Goal: Task Accomplishment & Management: Use online tool/utility

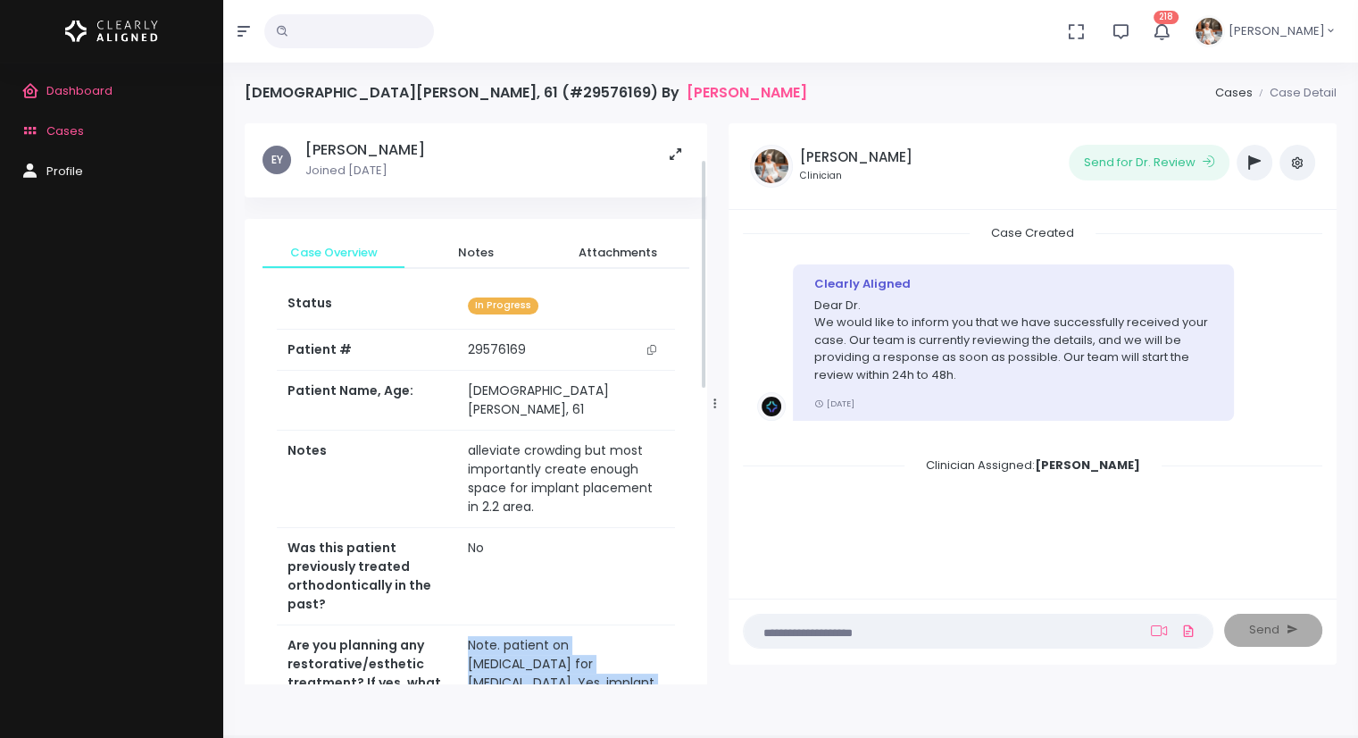
scroll to position [88, 0]
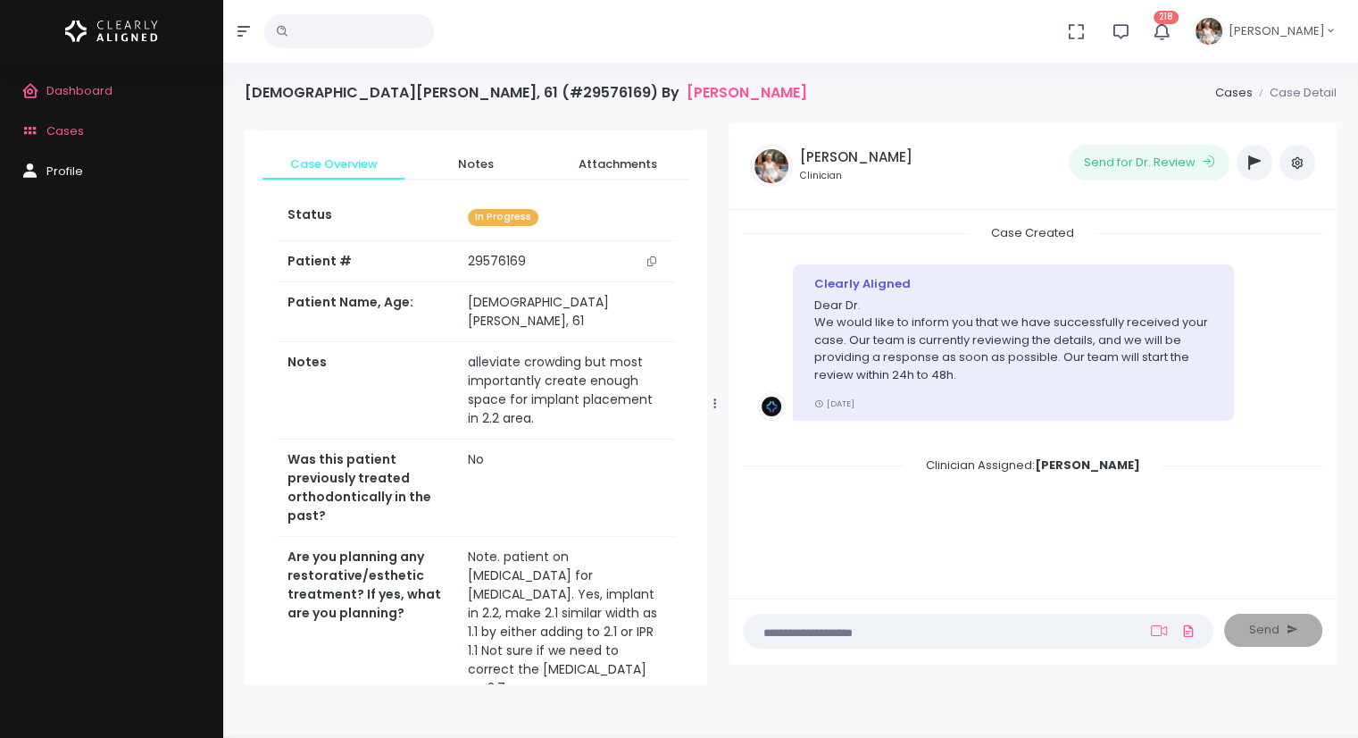
click at [871, 635] on textarea at bounding box center [944, 631] width 378 height 20
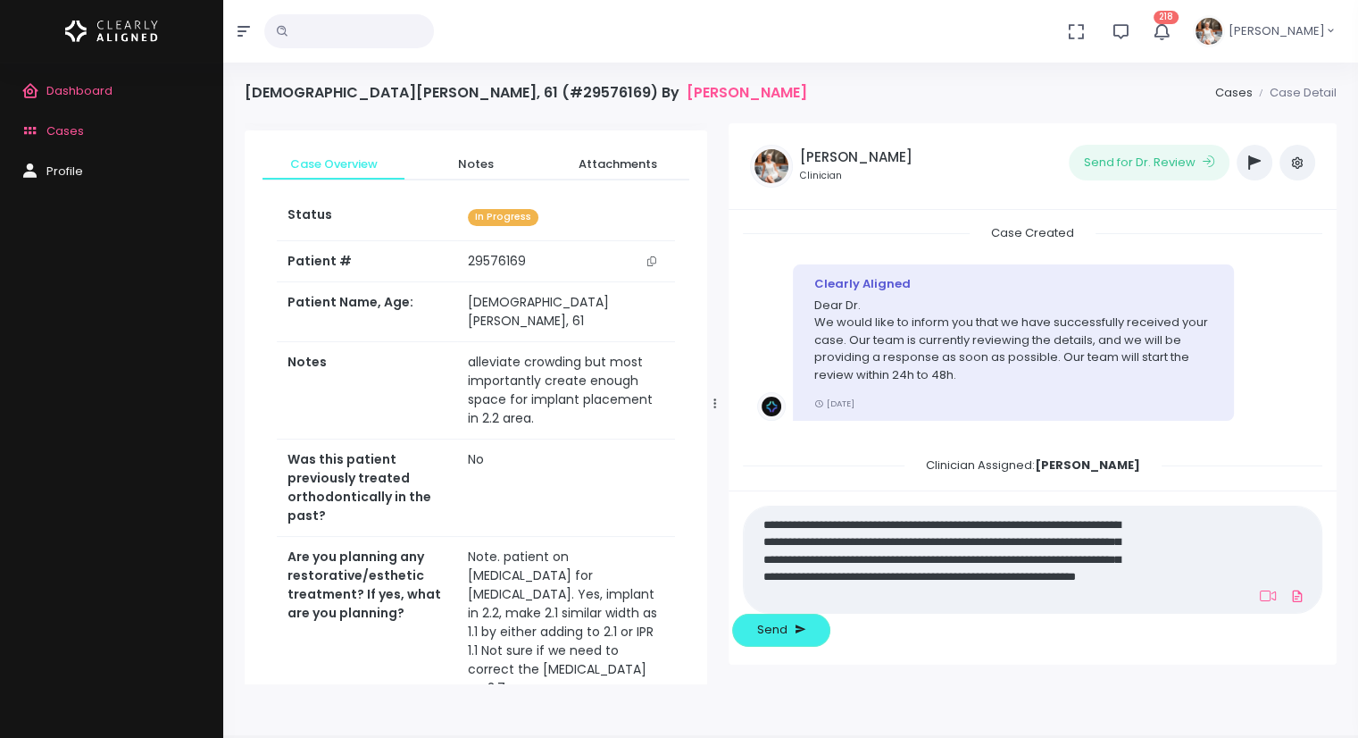
scroll to position [0, 0]
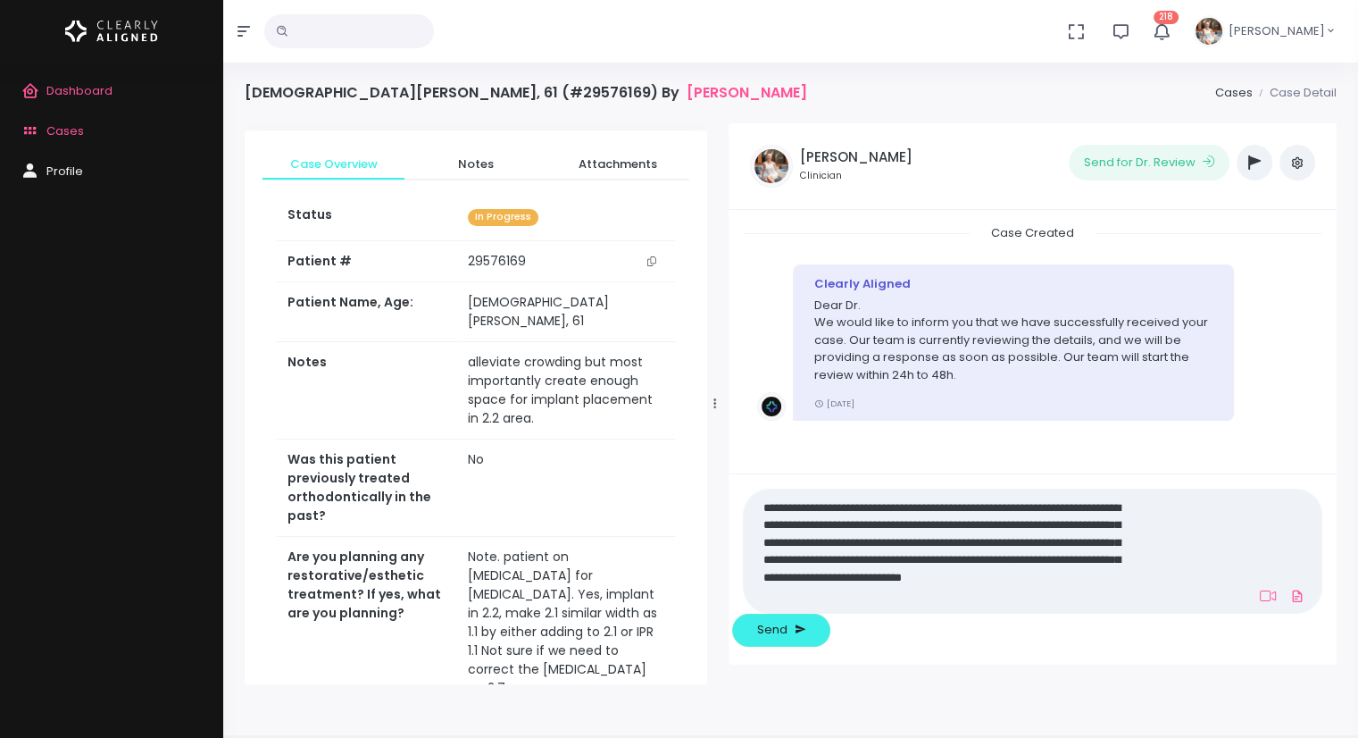
drag, startPoint x: 901, startPoint y: 634, endPoint x: 1033, endPoint y: 631, distance: 132.2
click at [1033, 605] on textarea "**********" at bounding box center [944, 551] width 378 height 110
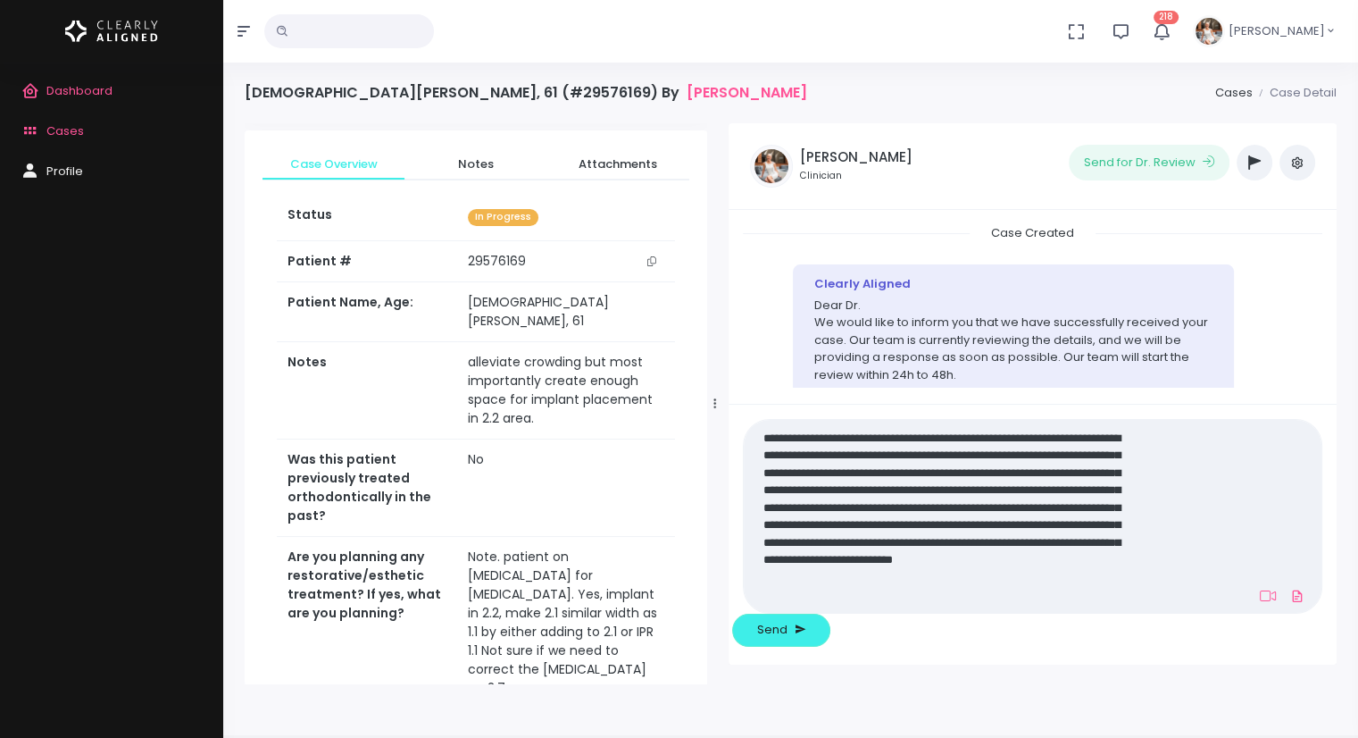
click at [847, 605] on textarea "**********" at bounding box center [944, 515] width 378 height 179
click at [827, 605] on textarea "**********" at bounding box center [944, 515] width 378 height 179
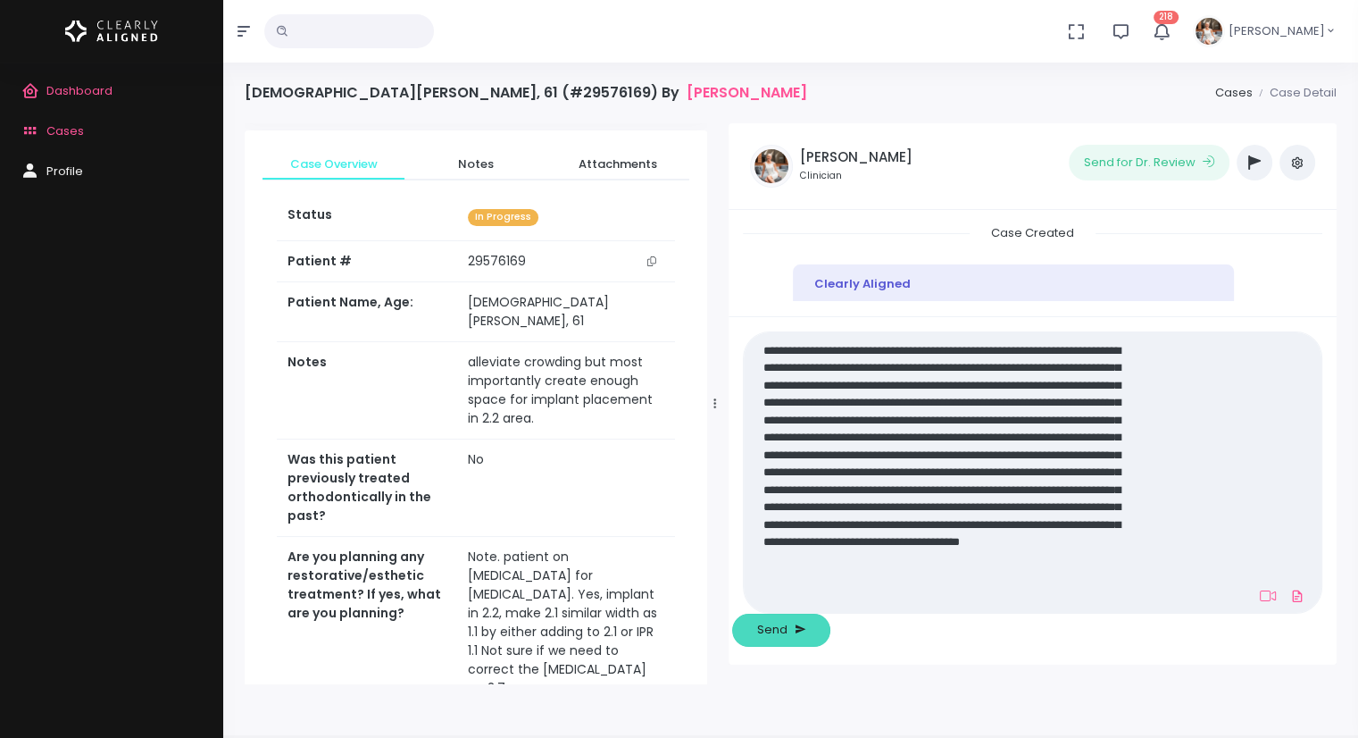
type textarea "**********"
click at [788, 634] on span "Send" at bounding box center [772, 630] width 30 height 18
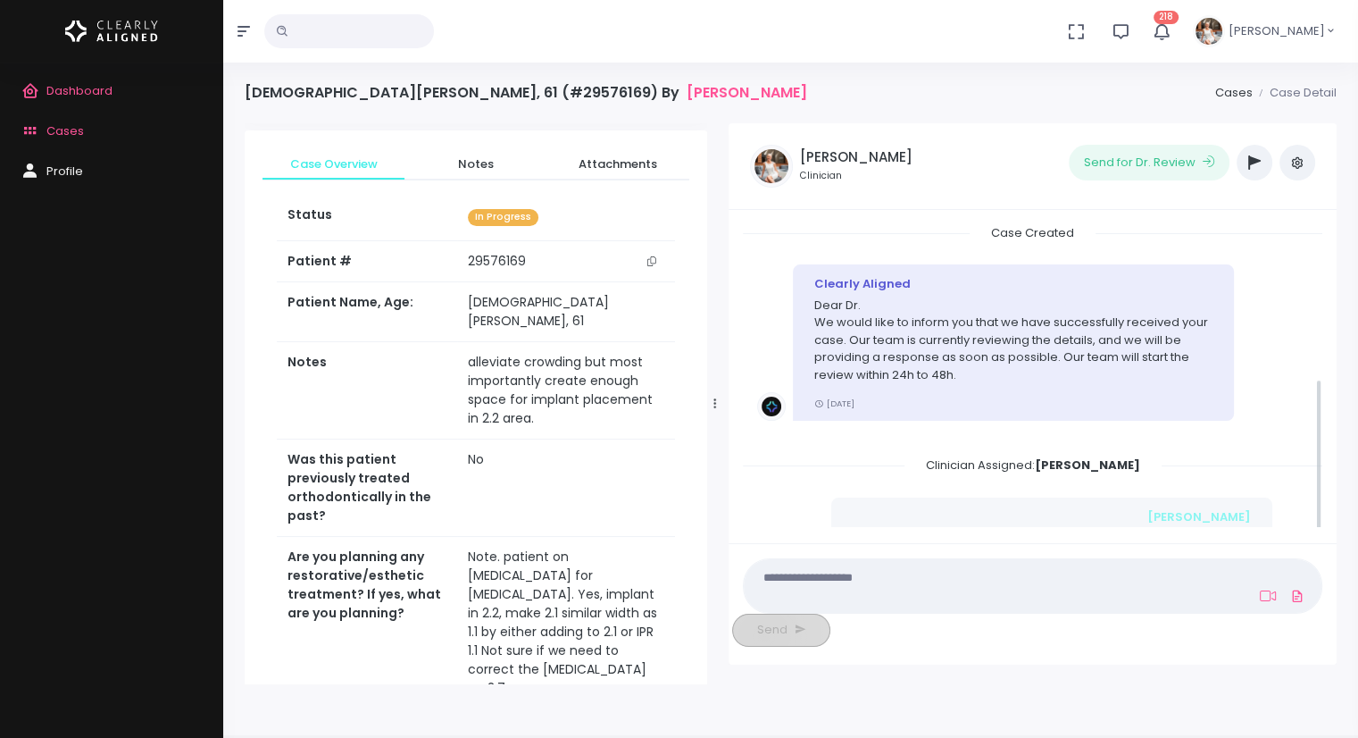
scroll to position [285, 0]
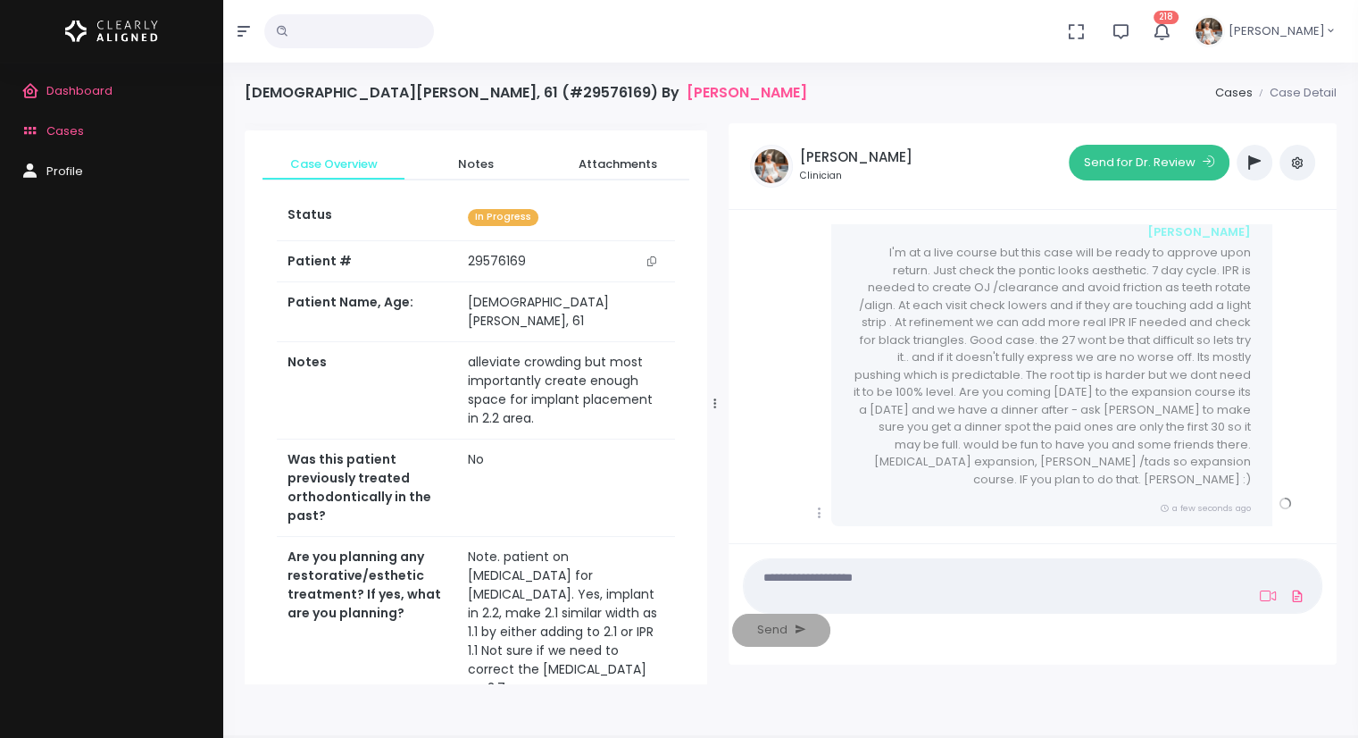
click at [1150, 161] on button "Send for Dr. Review" at bounding box center [1149, 163] width 161 height 36
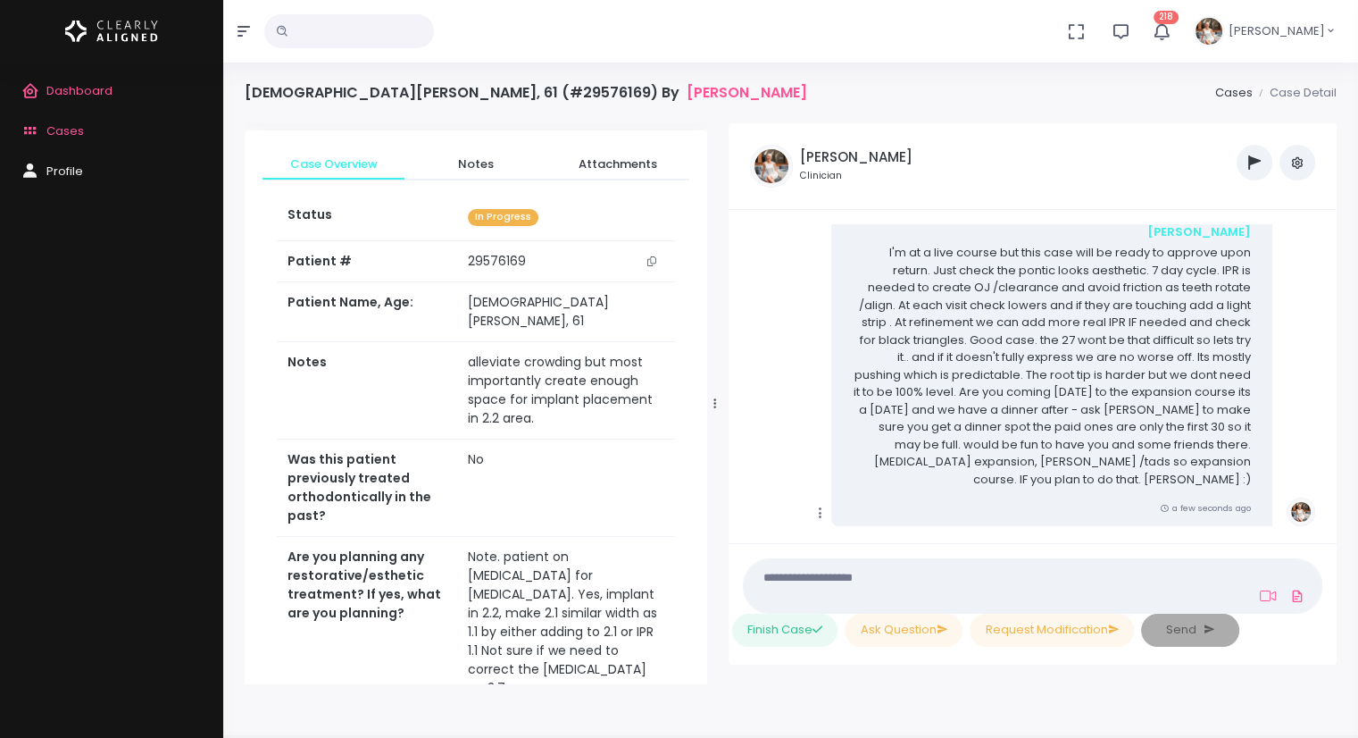
scroll to position [677, 0]
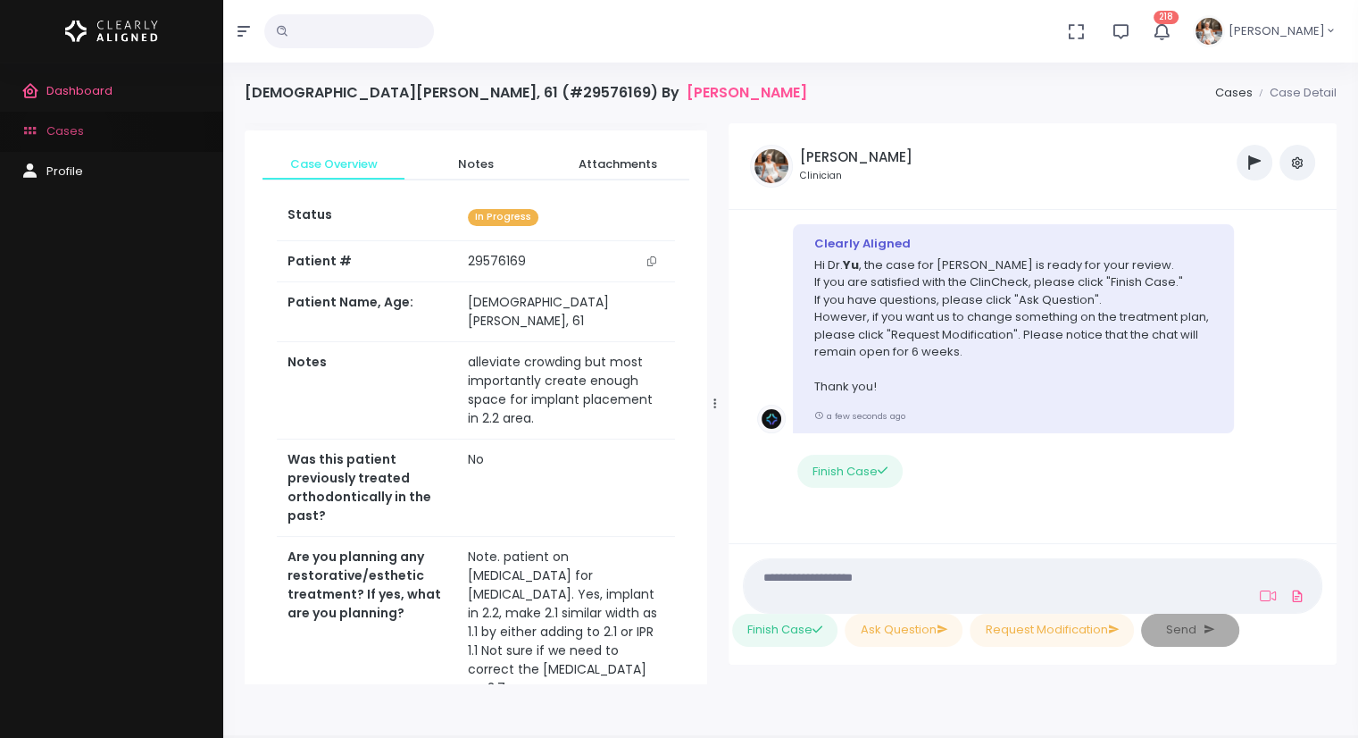
click at [66, 138] on span "Cases" at bounding box center [65, 130] width 38 height 17
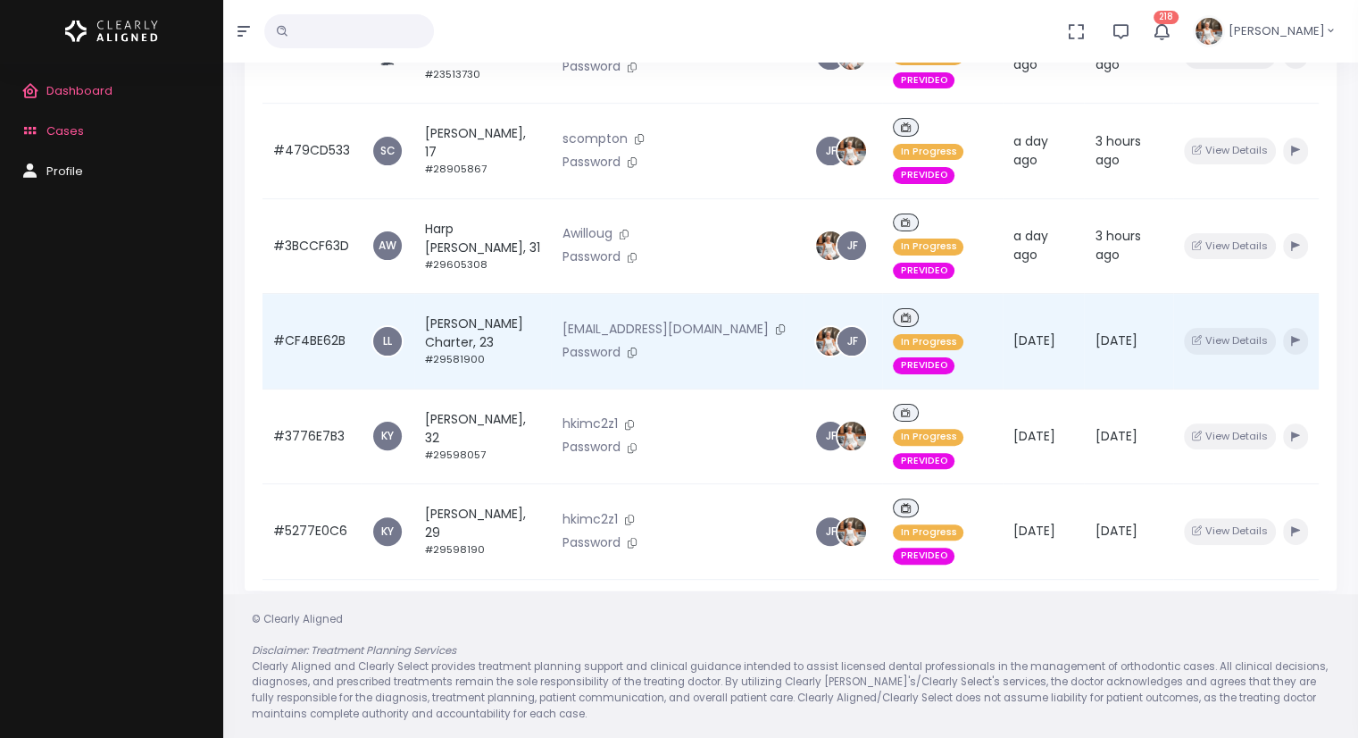
scroll to position [426, 0]
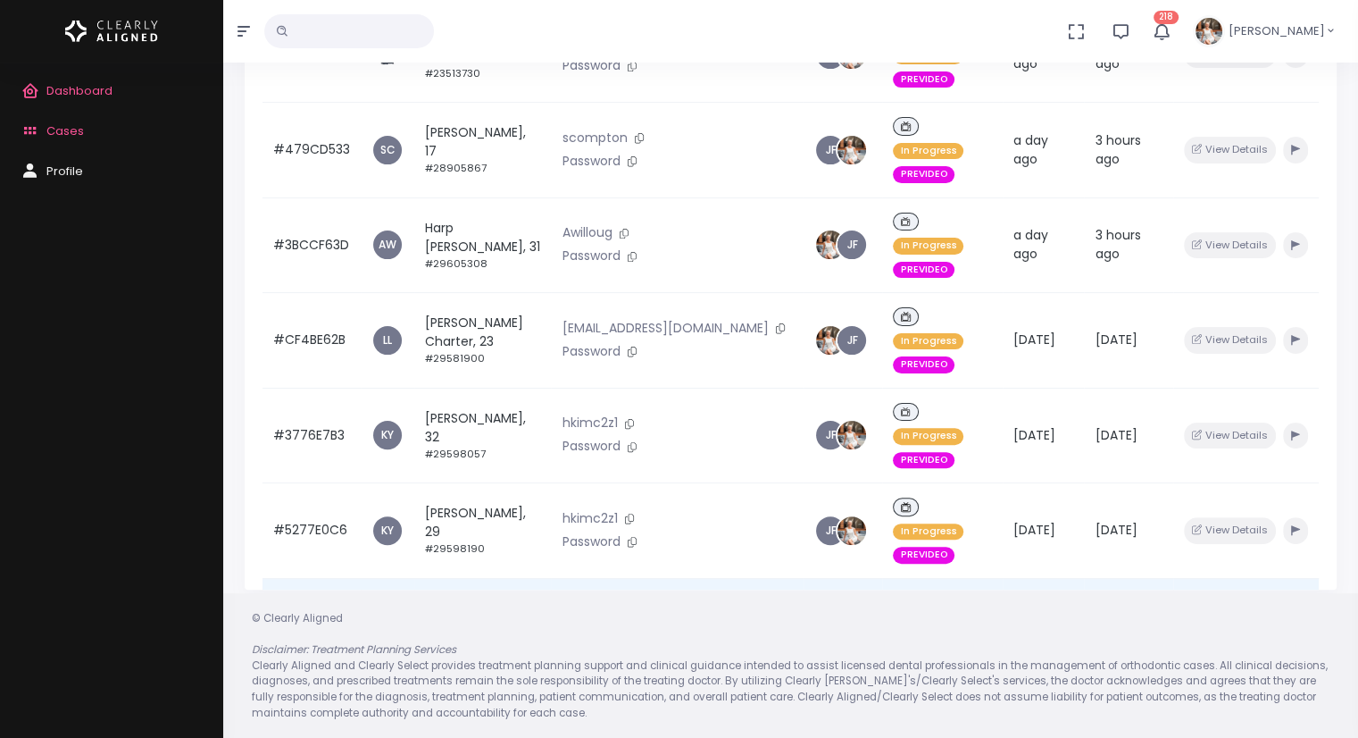
click at [310, 578] on td "#7F32935E" at bounding box center [312, 615] width 98 height 75
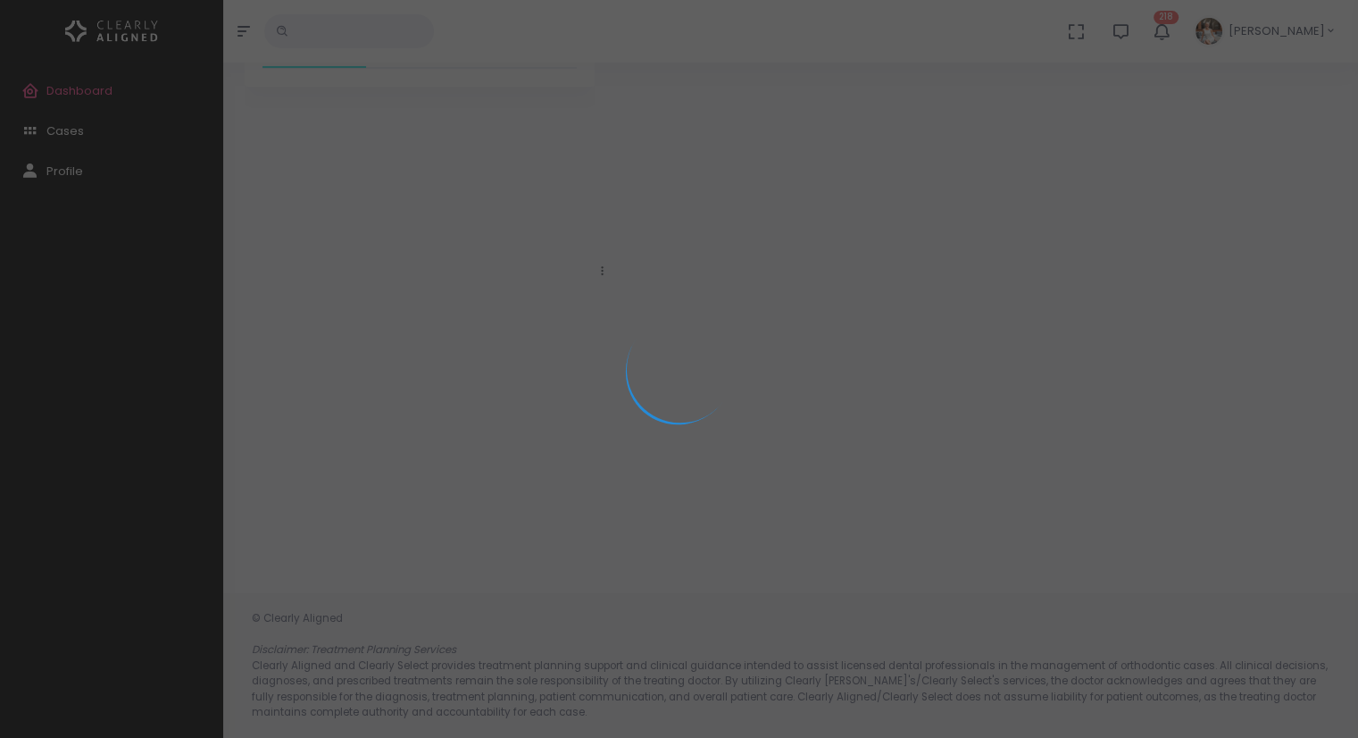
scroll to position [142, 0]
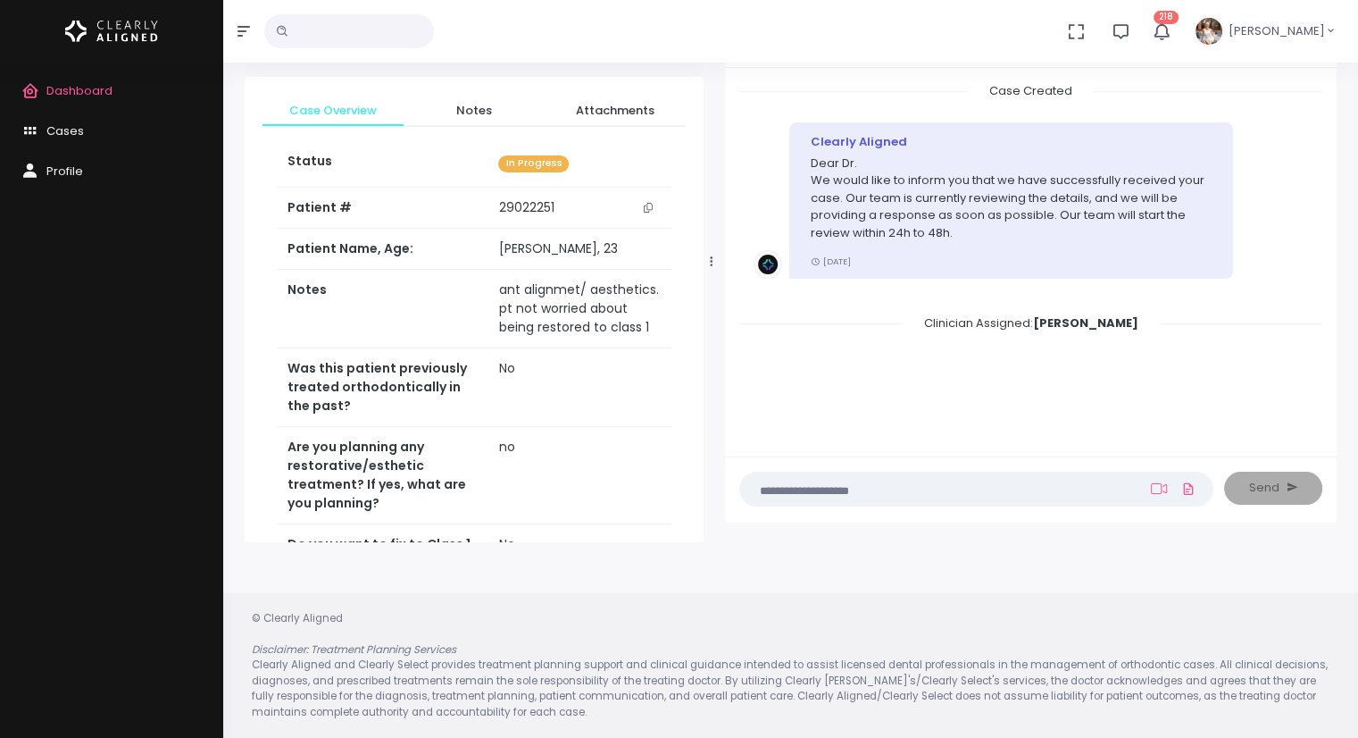
drag, startPoint x: 600, startPoint y: 257, endPoint x: 725, endPoint y: 249, distance: 125.3
click at [716, 249] on div at bounding box center [711, 261] width 9 height 549
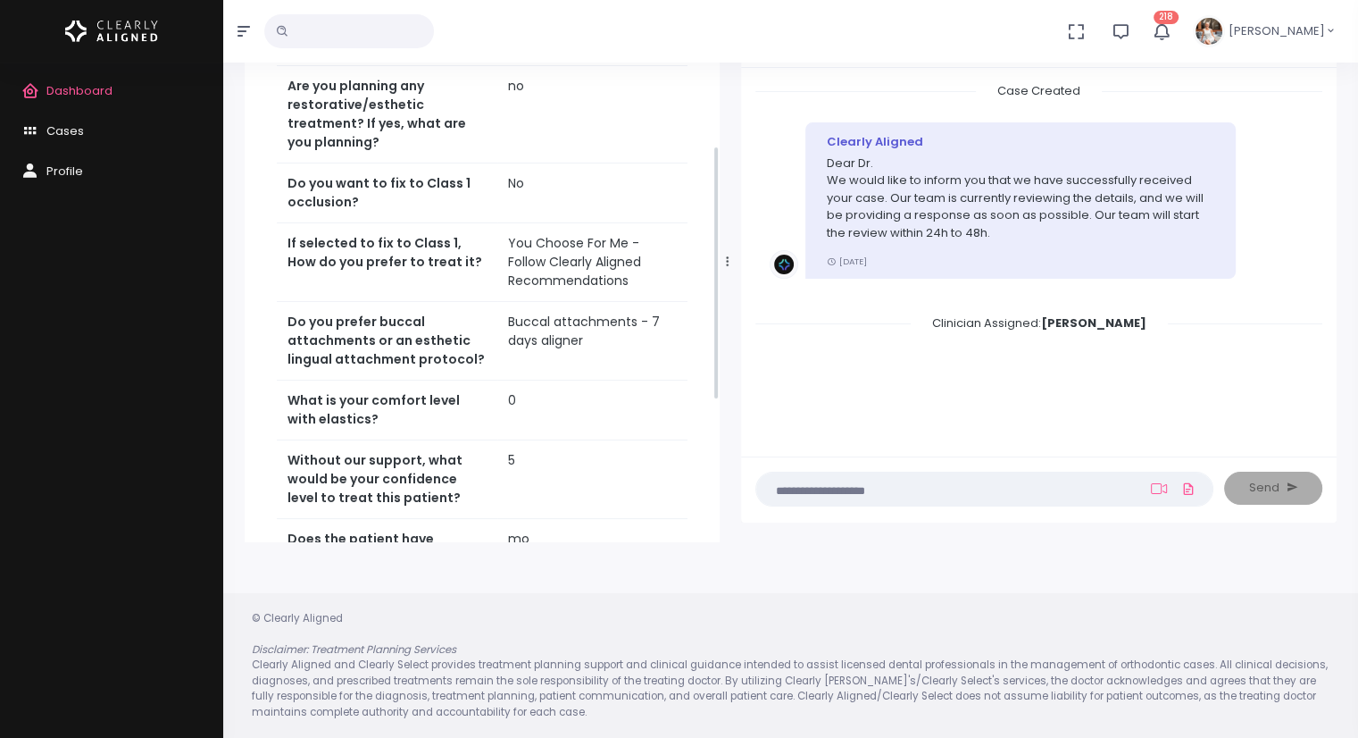
scroll to position [536, 0]
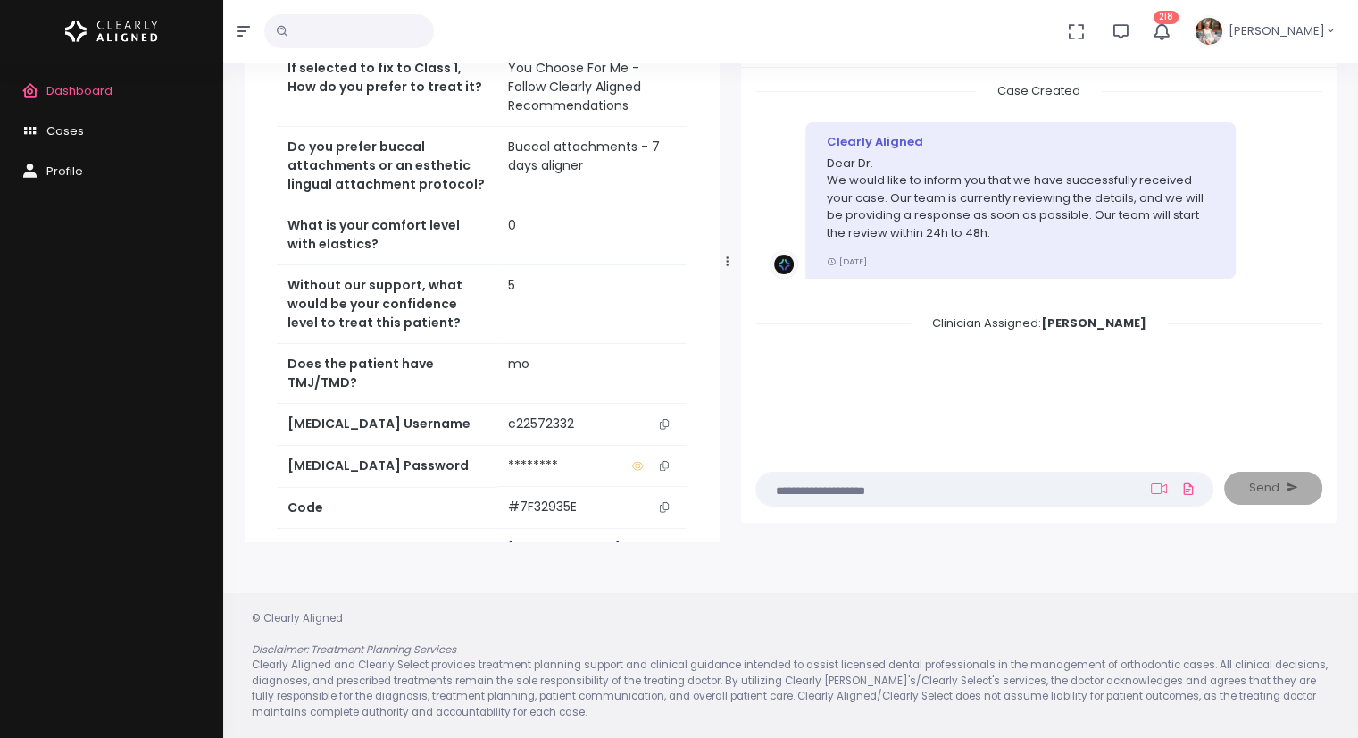
click at [666, 419] on icon "scrollable content" at bounding box center [664, 424] width 9 height 10
click at [660, 419] on icon "scrollable content" at bounding box center [664, 424] width 9 height 10
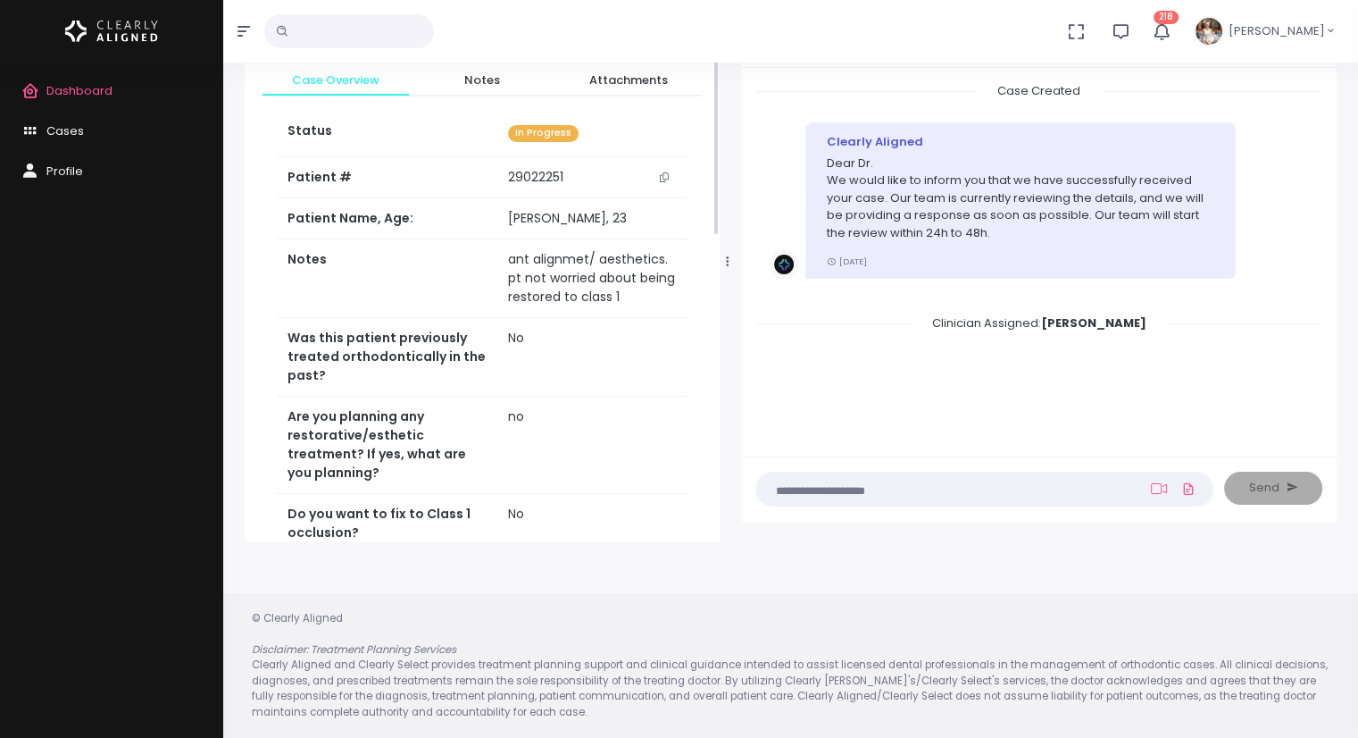
scroll to position [0, 0]
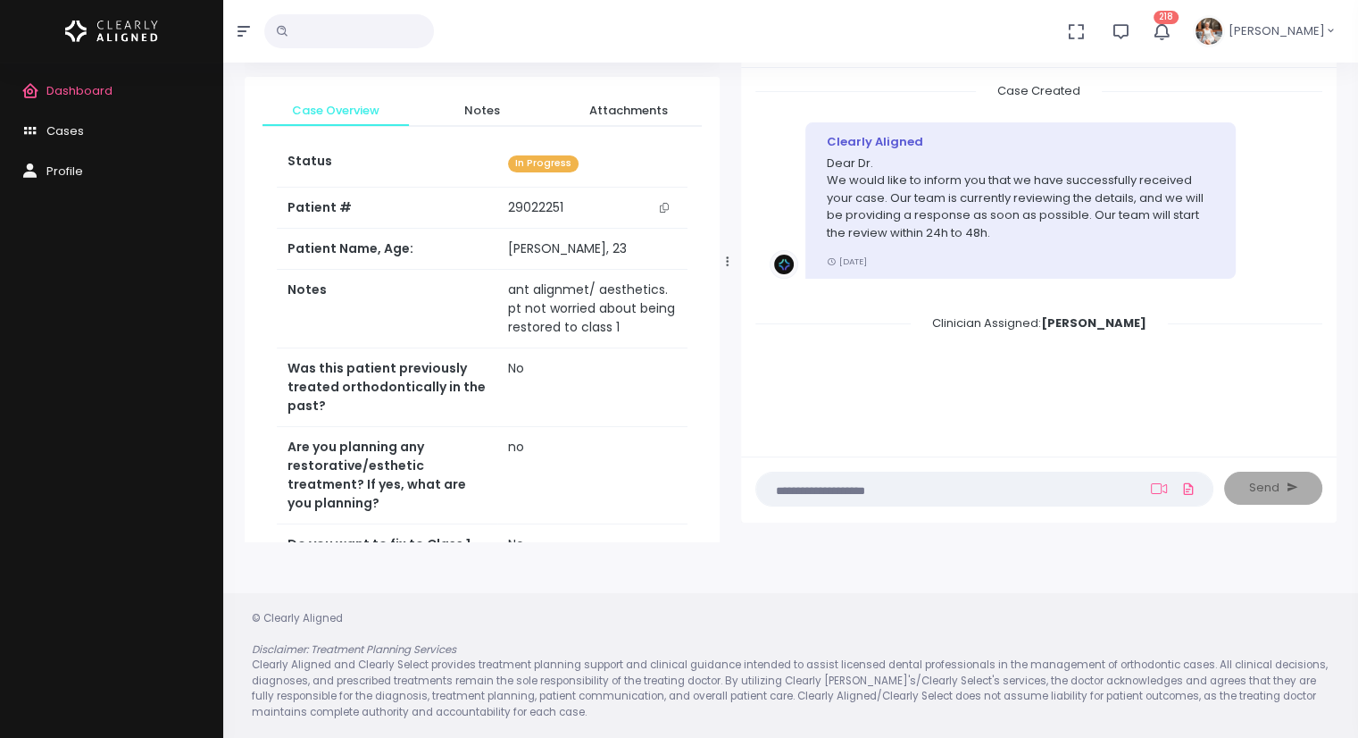
click at [863, 485] on textarea at bounding box center [949, 489] width 365 height 20
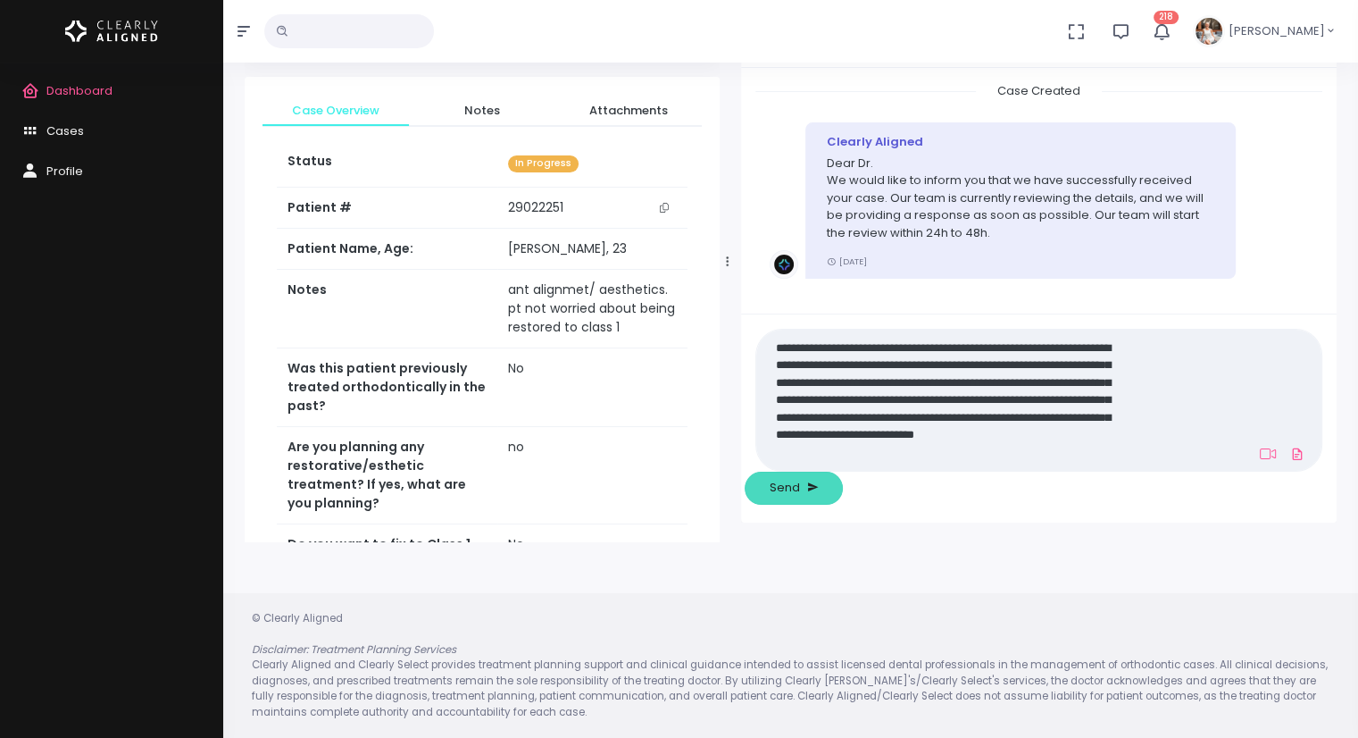
type textarea "**********"
click at [800, 483] on span "Send" at bounding box center [785, 488] width 30 height 18
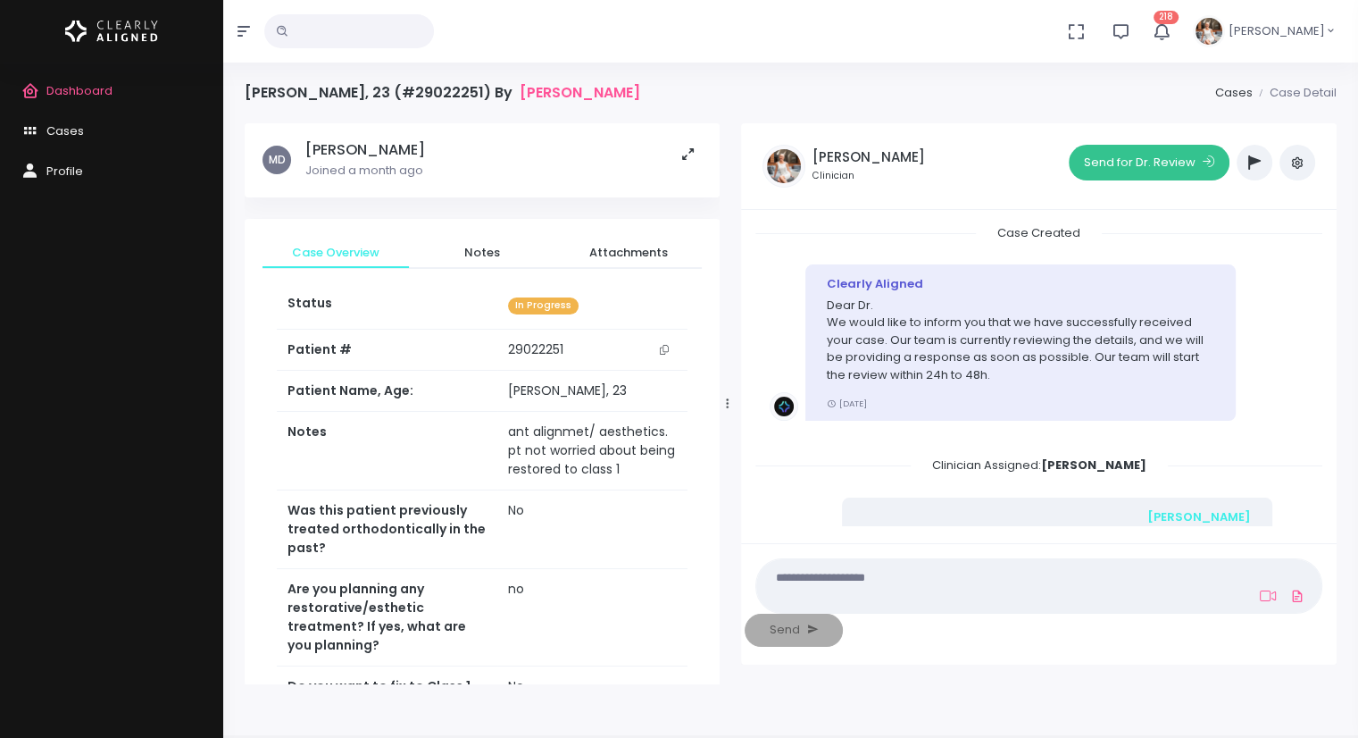
click at [1141, 147] on button "Send for Dr. Review" at bounding box center [1149, 163] width 161 height 36
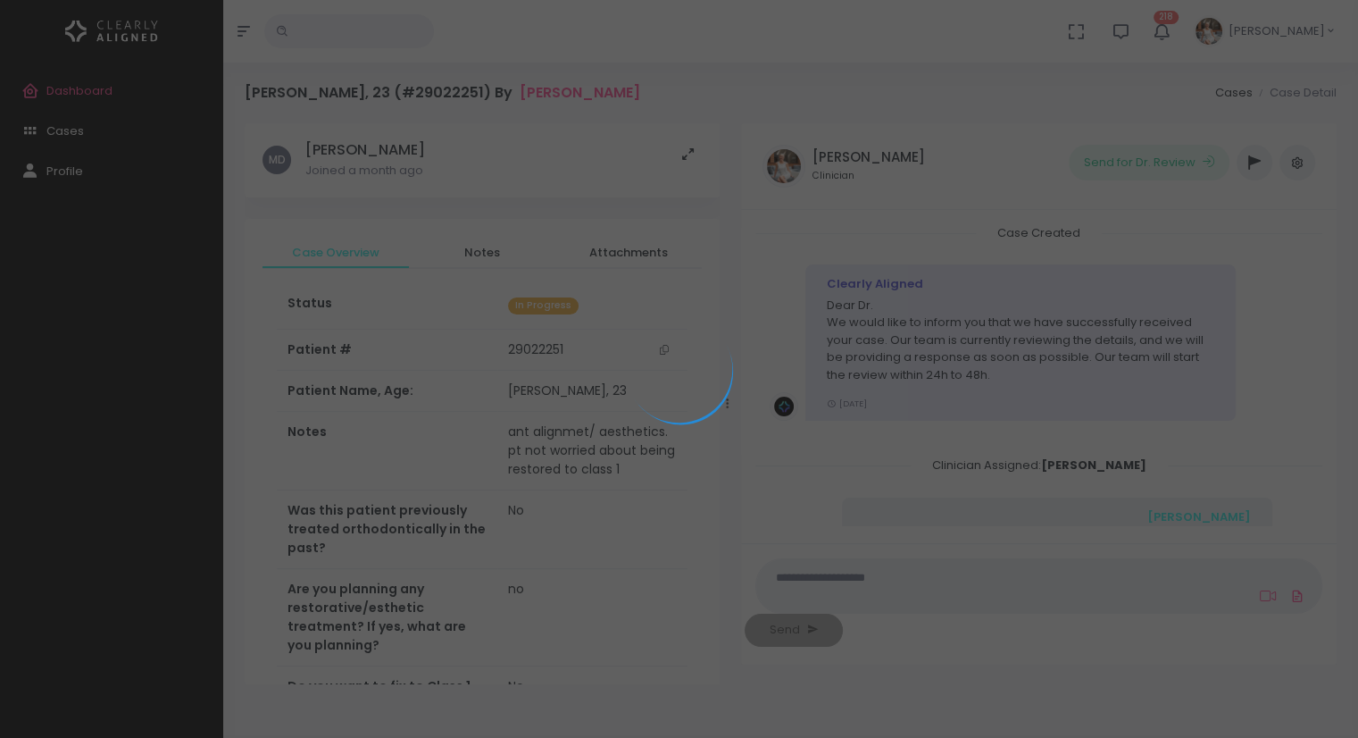
click at [1143, 153] on div at bounding box center [679, 369] width 1358 height 738
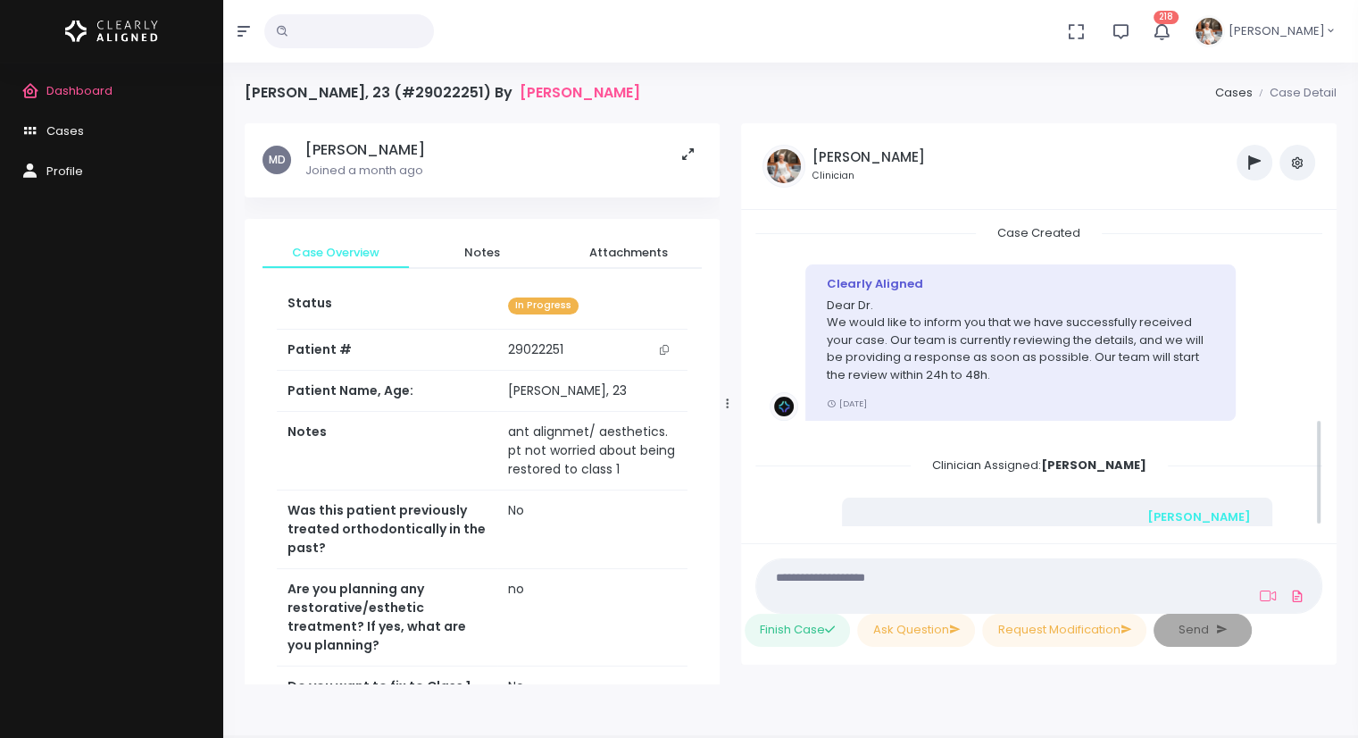
scroll to position [554, 0]
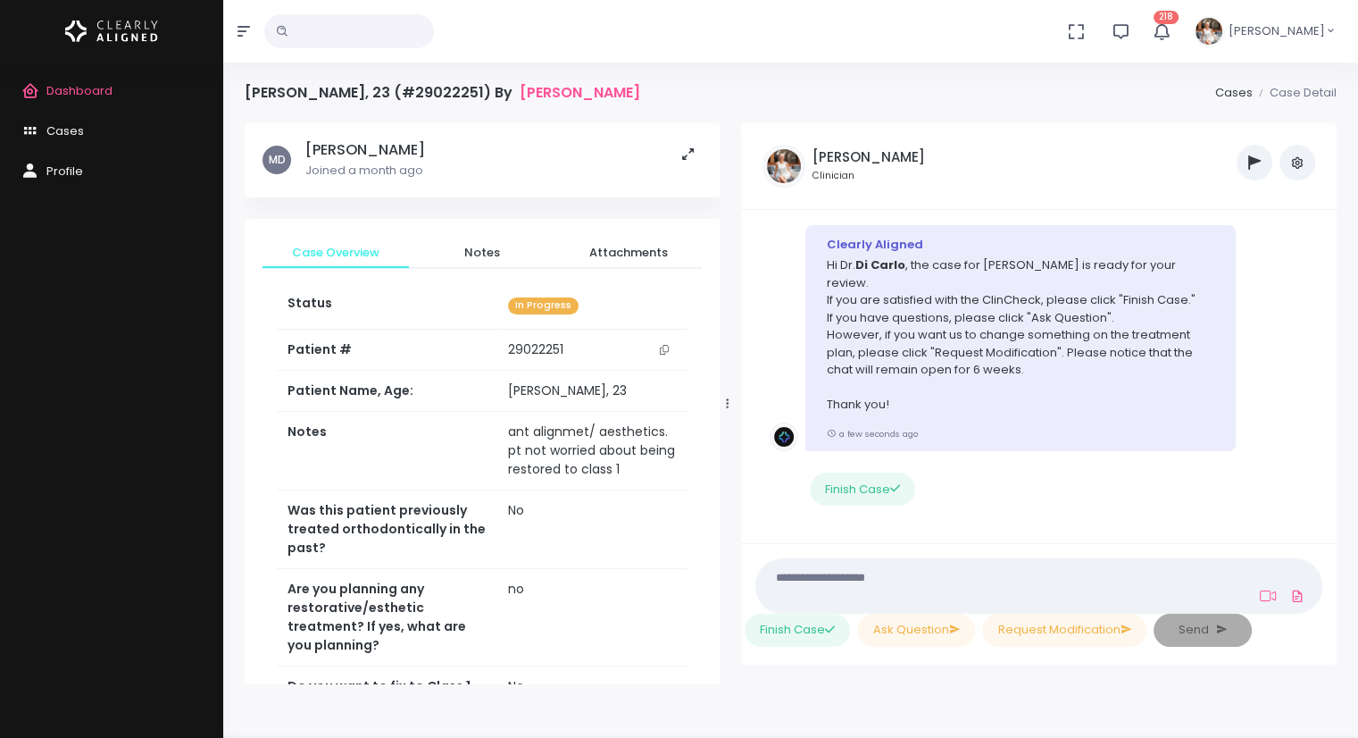
click at [830, 576] on textarea at bounding box center [1004, 585] width 474 height 40
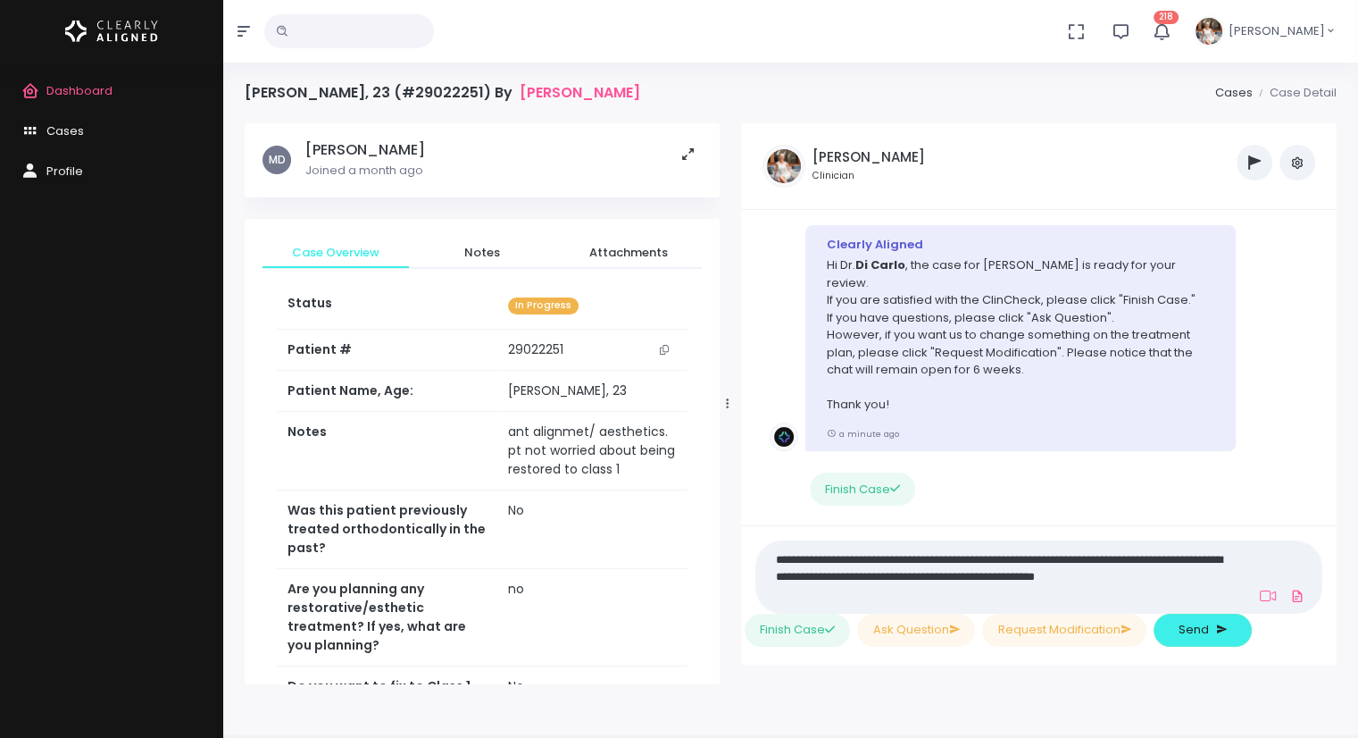
scroll to position [0, 0]
type textarea "**********"
click at [1191, 623] on span "Send" at bounding box center [1194, 630] width 30 height 18
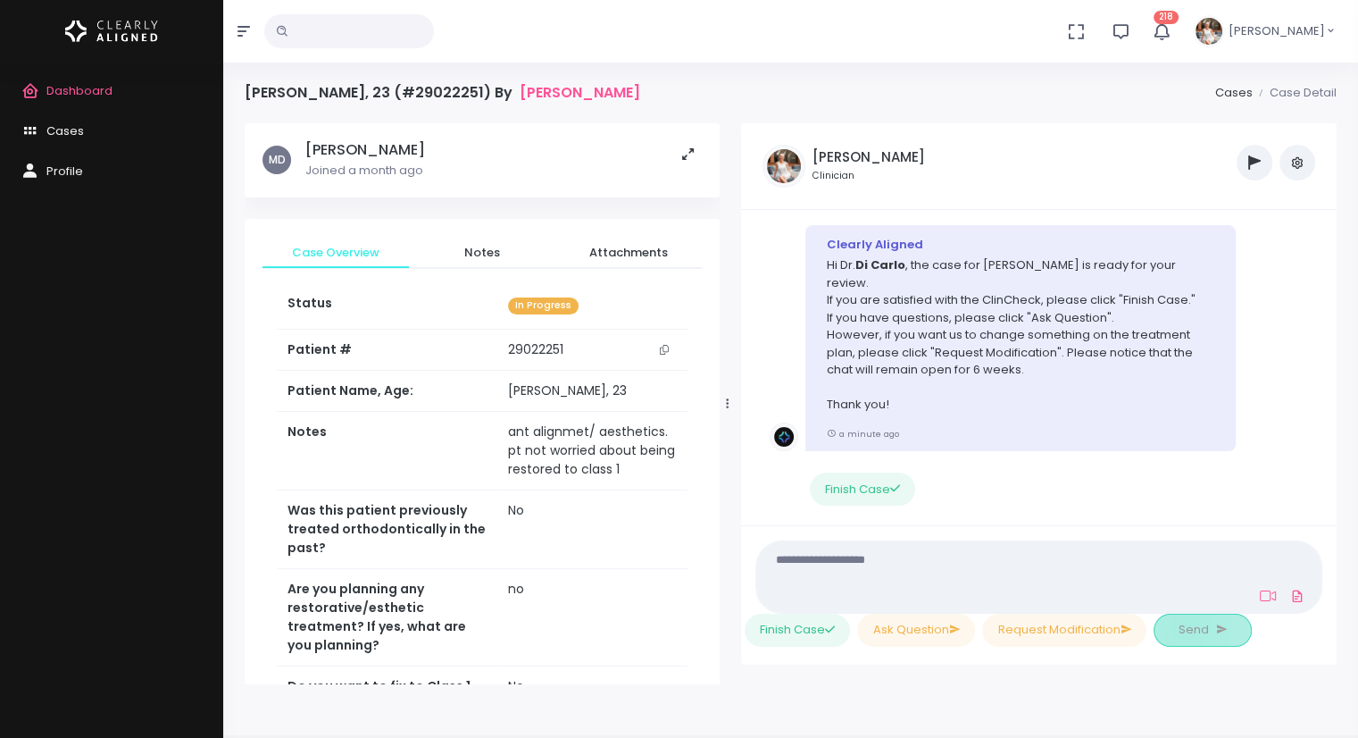
scroll to position [687, 0]
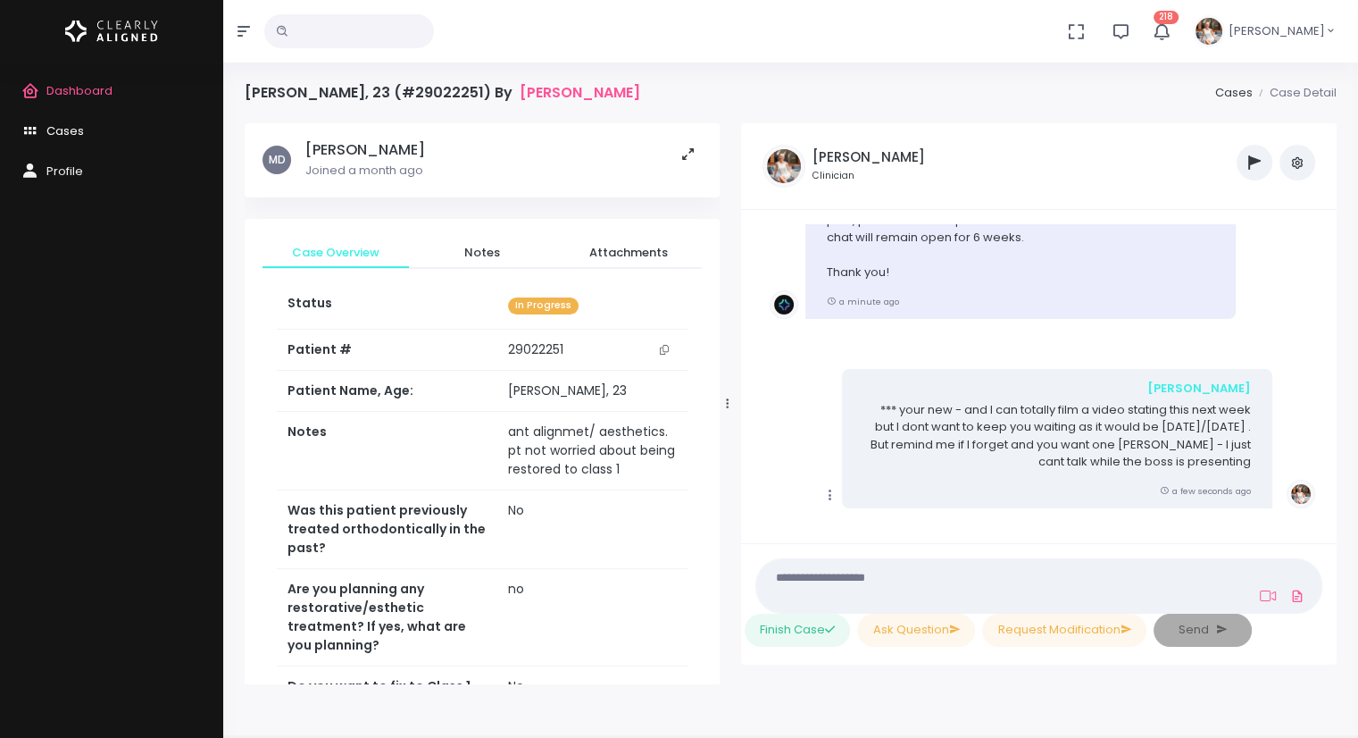
click at [51, 134] on span "Cases" at bounding box center [65, 130] width 38 height 17
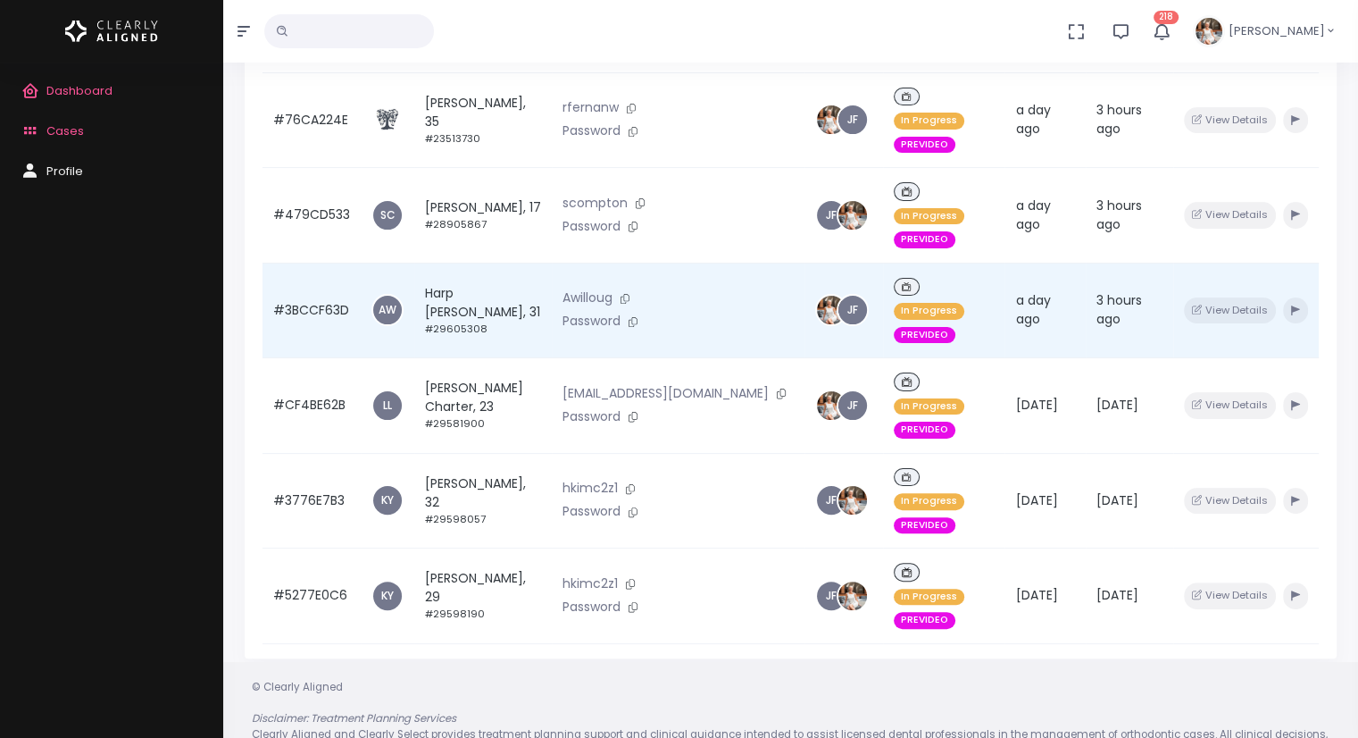
scroll to position [179, 0]
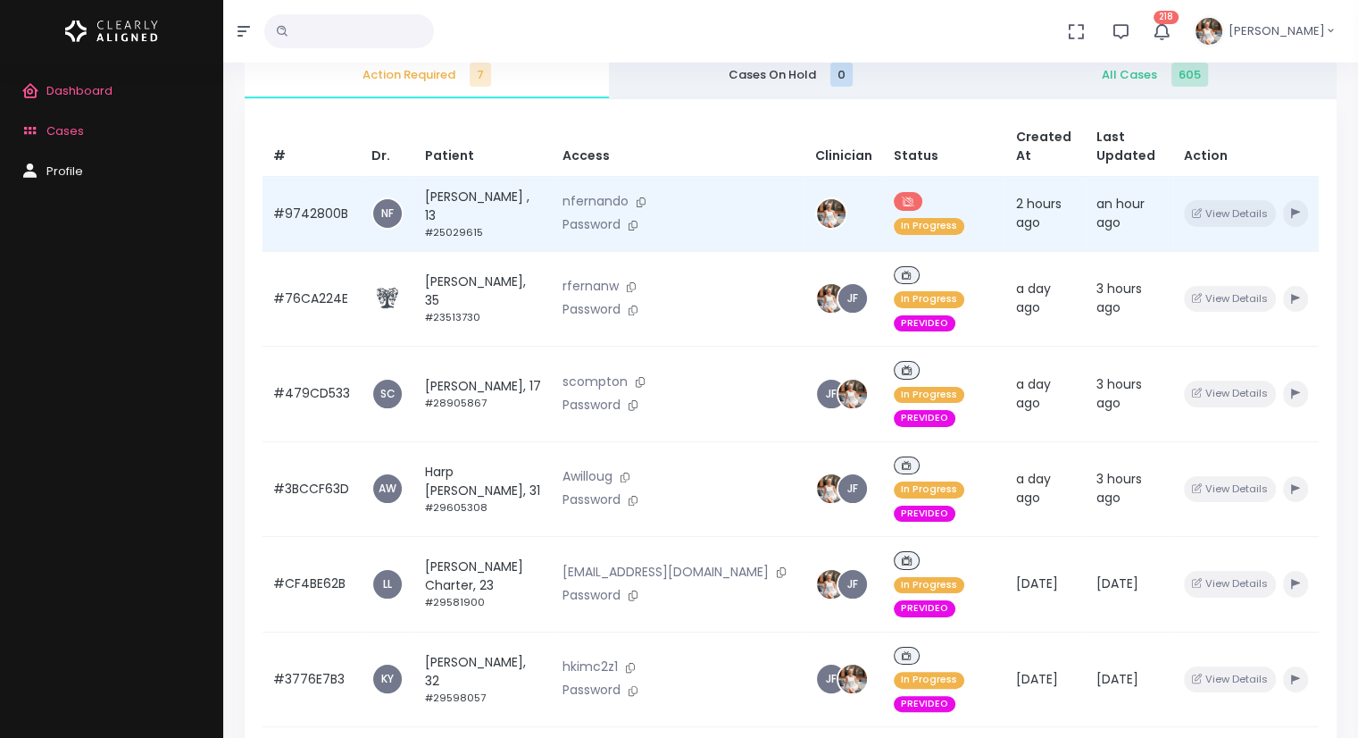
click at [304, 210] on td "#9742800B" at bounding box center [312, 213] width 98 height 75
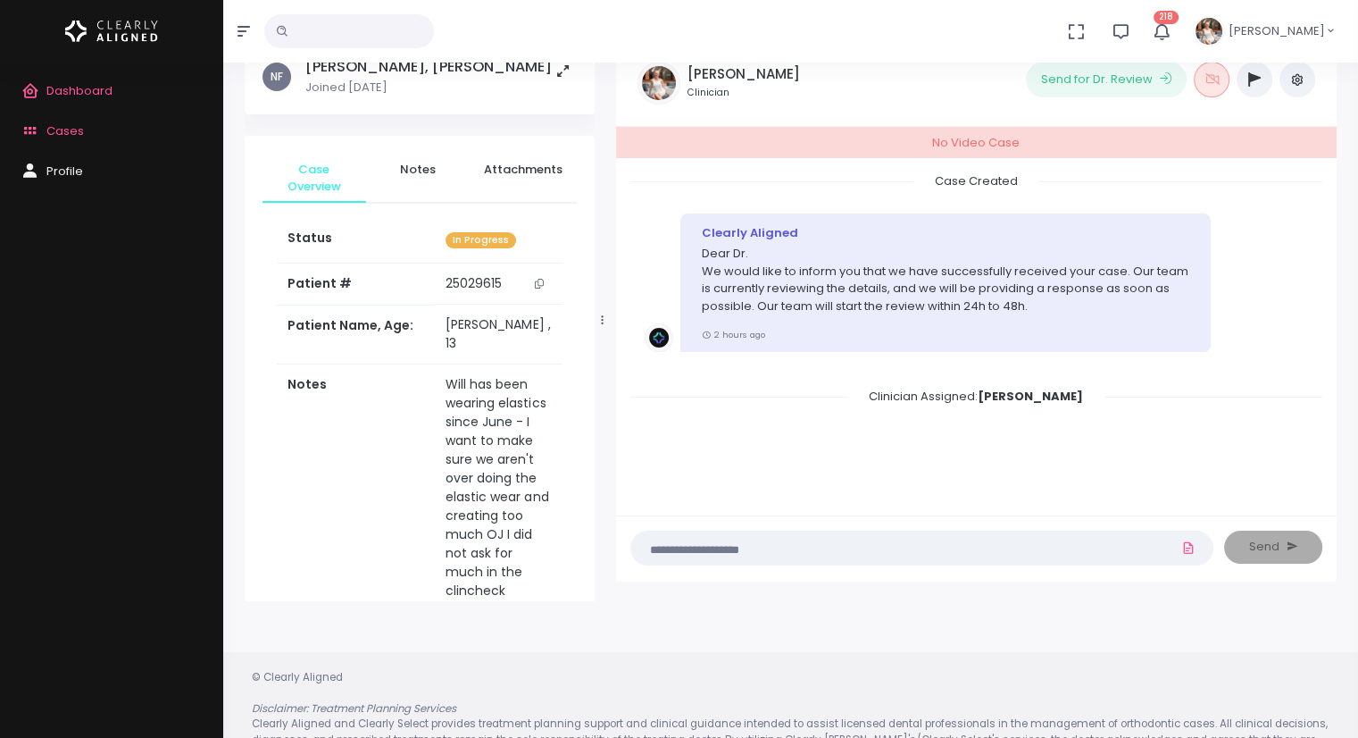
scroll to position [142, 0]
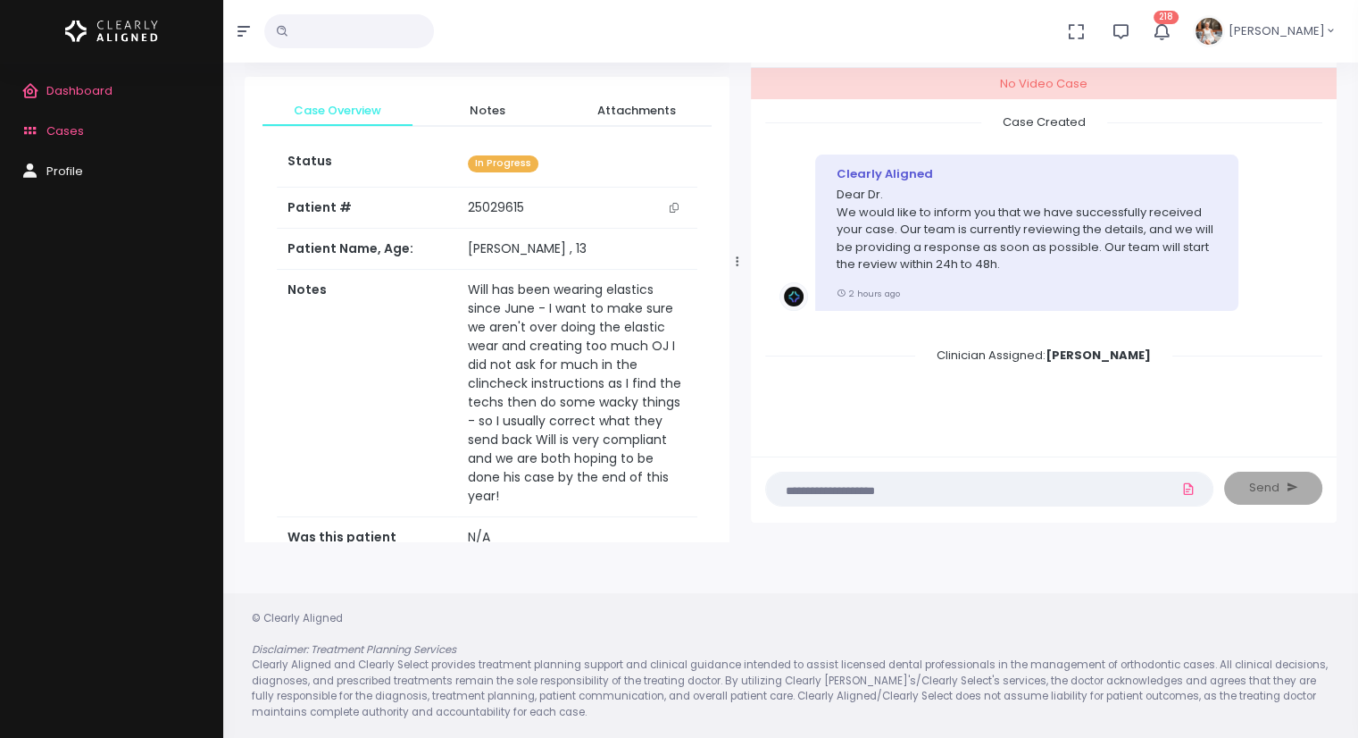
drag, startPoint x: 604, startPoint y: 263, endPoint x: 814, endPoint y: 280, distance: 211.4
click at [742, 280] on div at bounding box center [737, 261] width 9 height 549
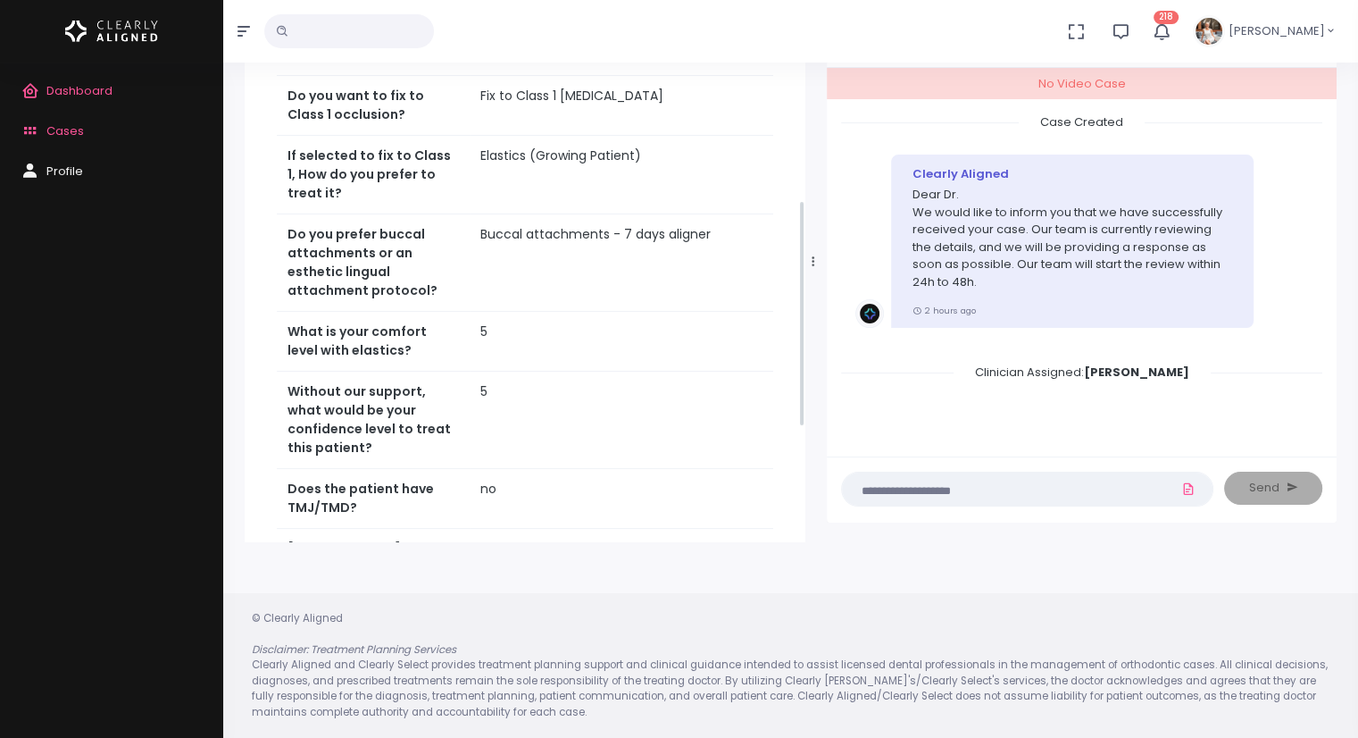
scroll to position [625, 0]
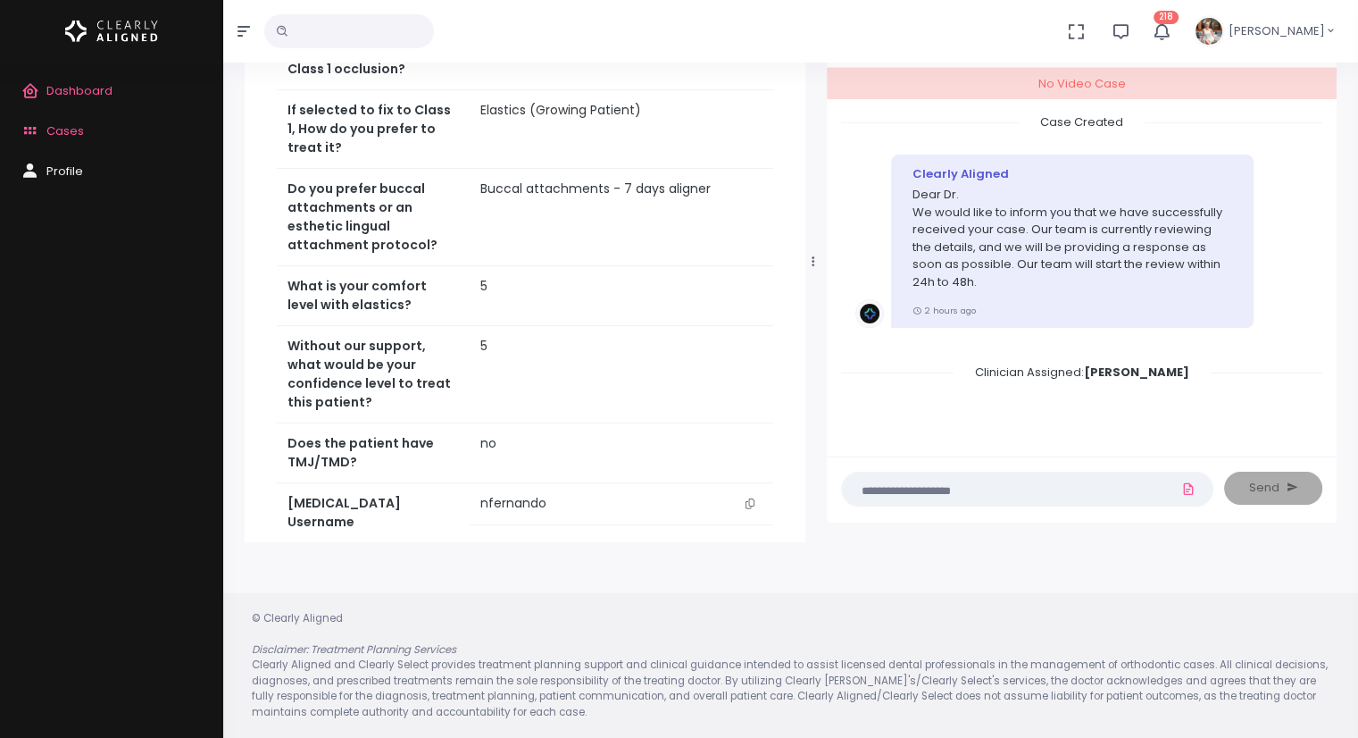
click at [748, 498] on icon "scrollable content" at bounding box center [750, 503] width 9 height 10
click at [746, 498] on icon "scrollable content" at bounding box center [750, 503] width 9 height 10
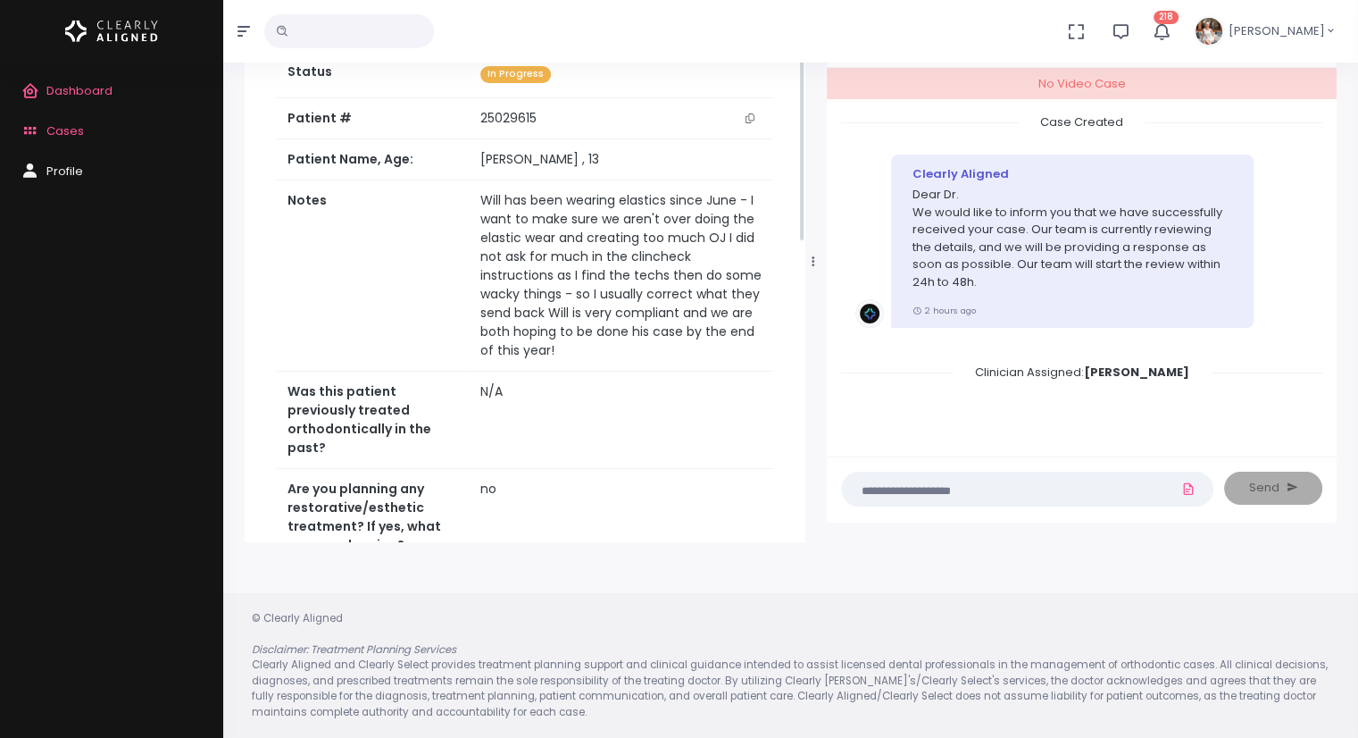
scroll to position [0, 0]
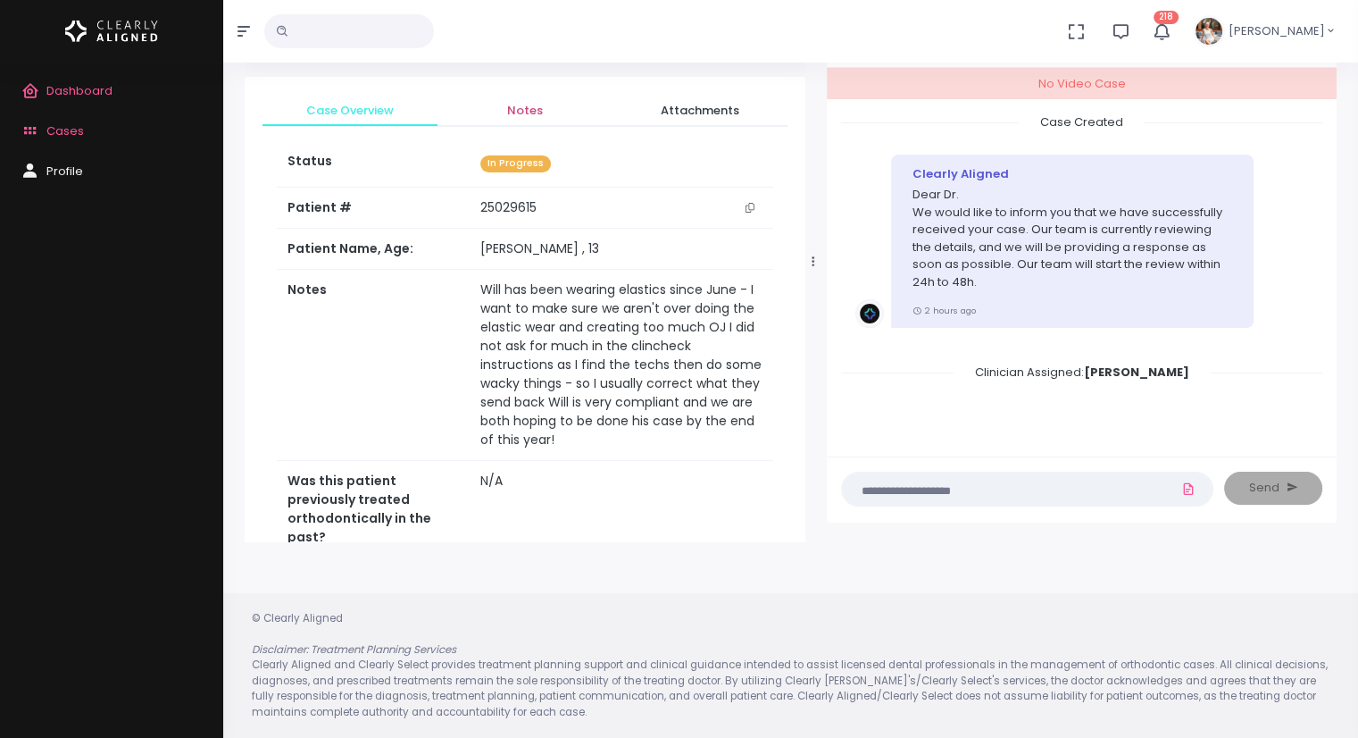
click at [536, 109] on span "Notes" at bounding box center [525, 111] width 146 height 18
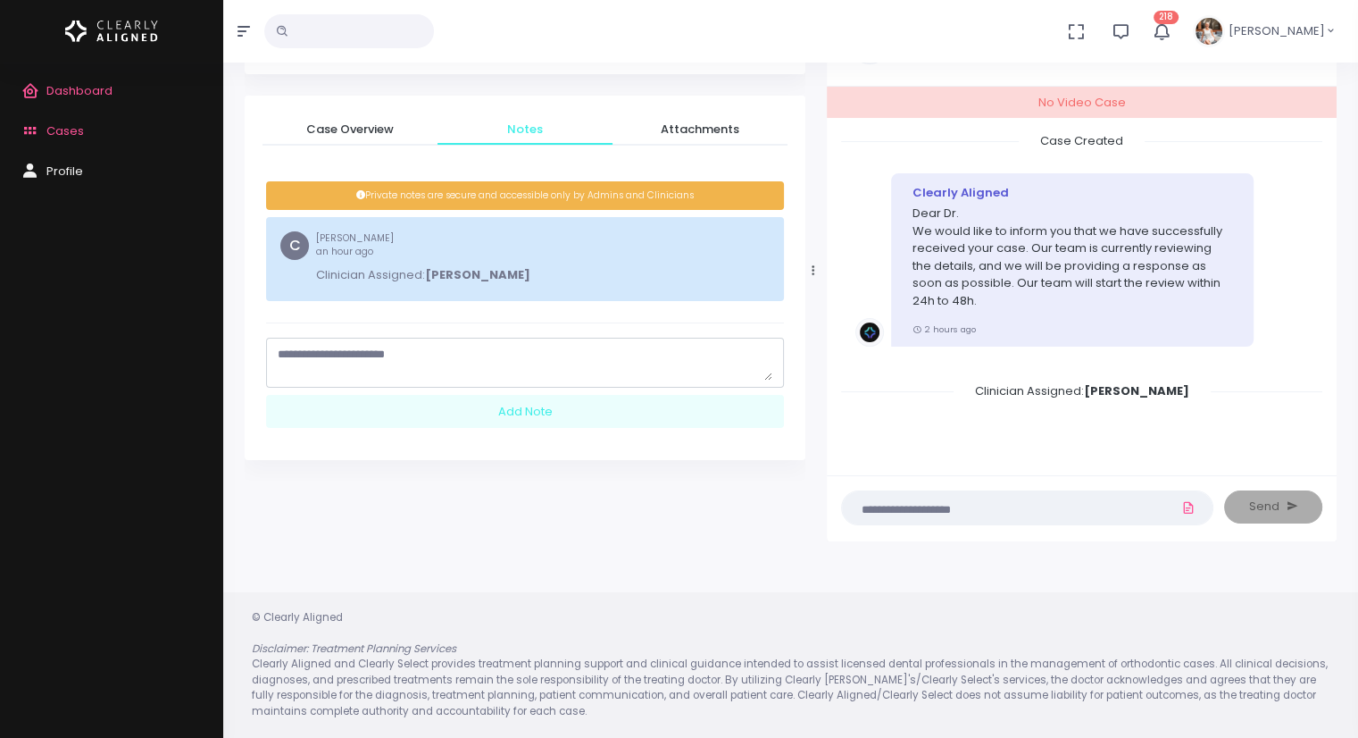
scroll to position [122, 0]
click at [487, 366] on textarea "scrollable content" at bounding box center [525, 363] width 495 height 35
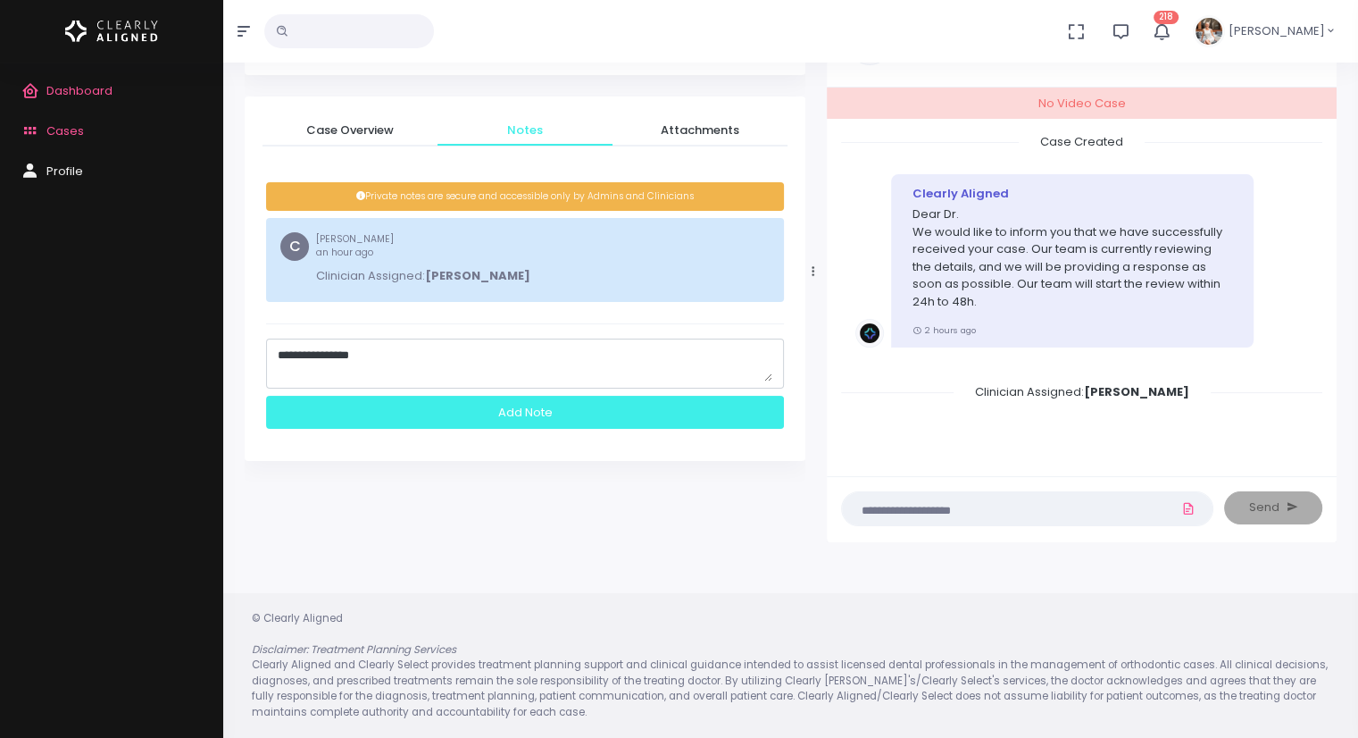
type textarea "**********"
click at [507, 402] on div "Add Note" at bounding box center [525, 412] width 518 height 33
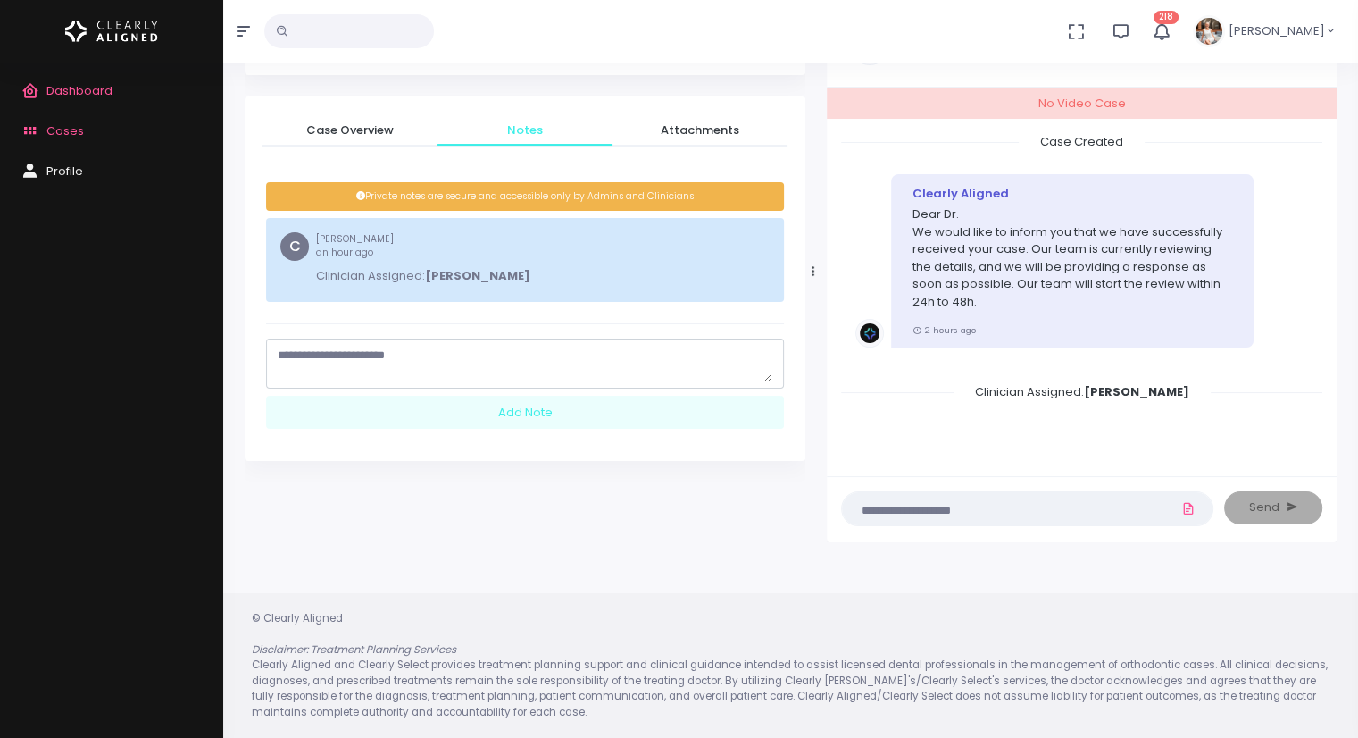
click at [64, 129] on span "Cases" at bounding box center [65, 130] width 38 height 17
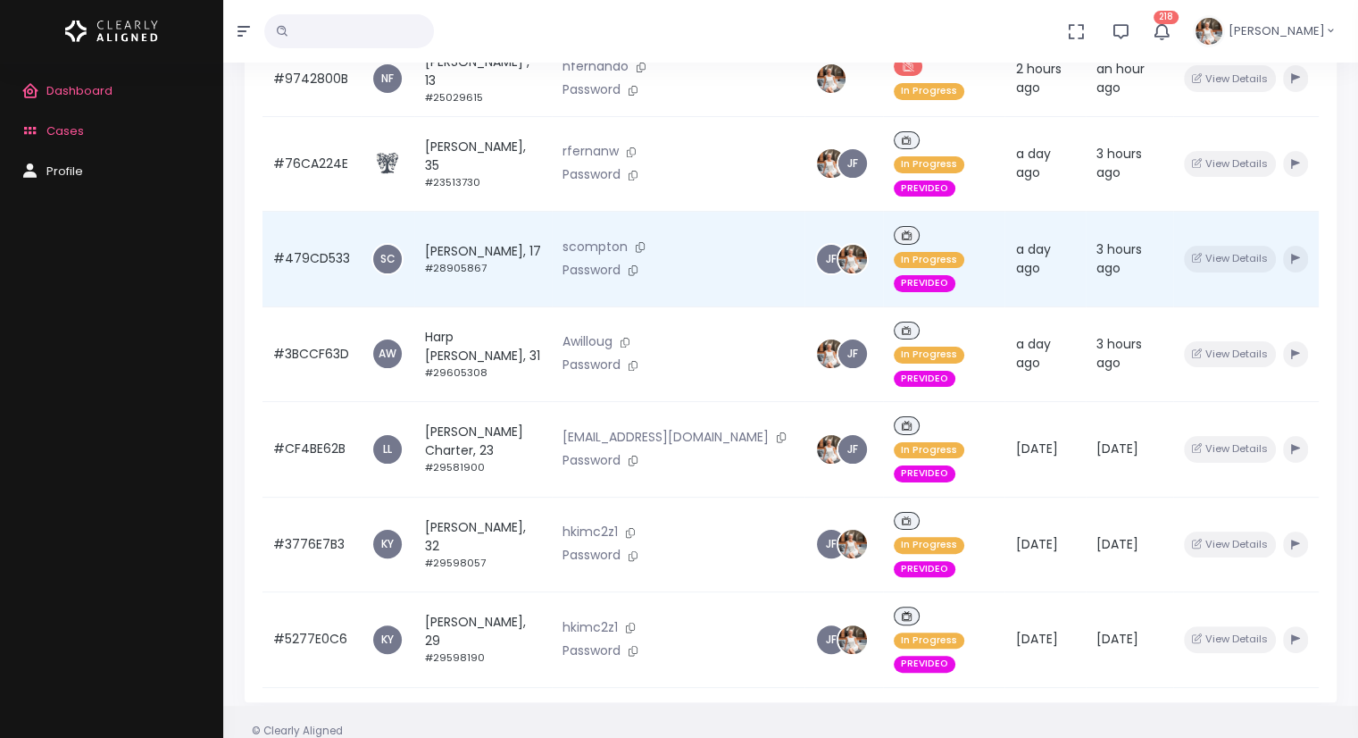
scroll to position [390, 0]
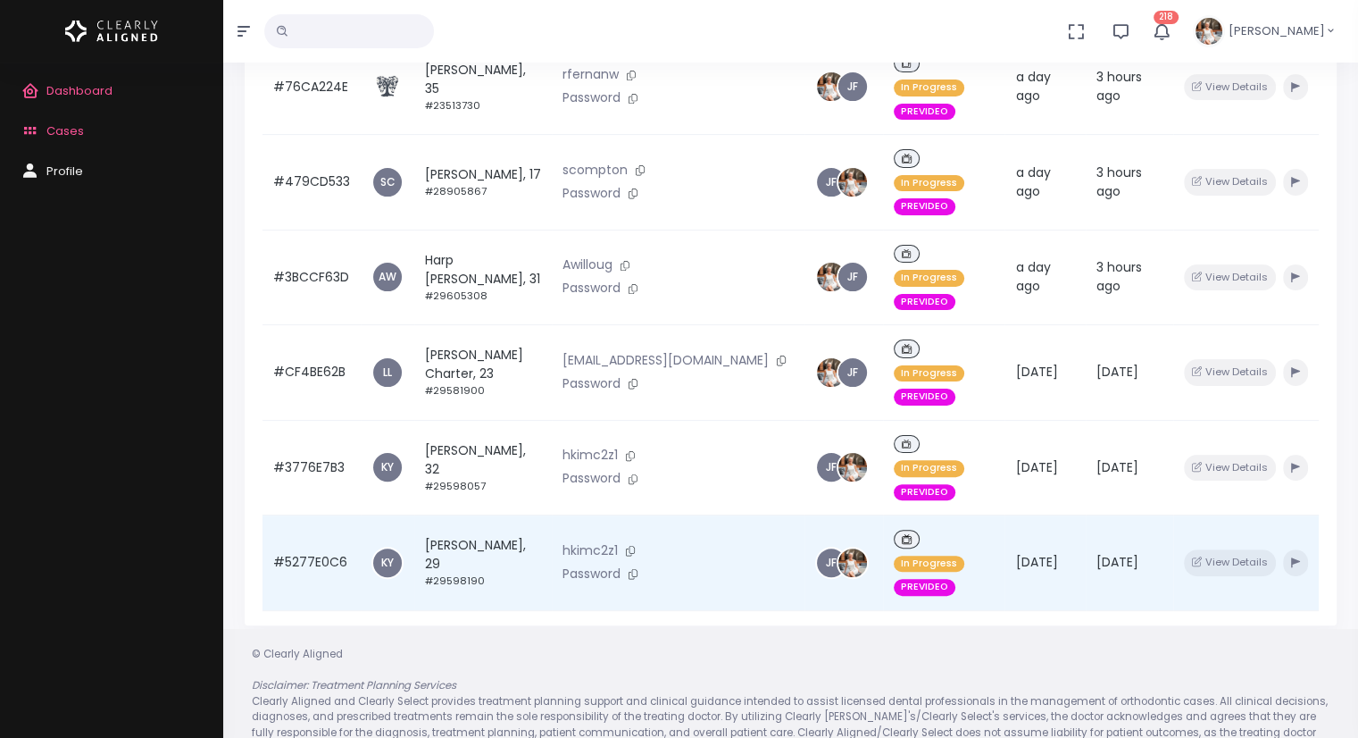
click at [298, 515] on td "#5277E0C6" at bounding box center [312, 563] width 98 height 96
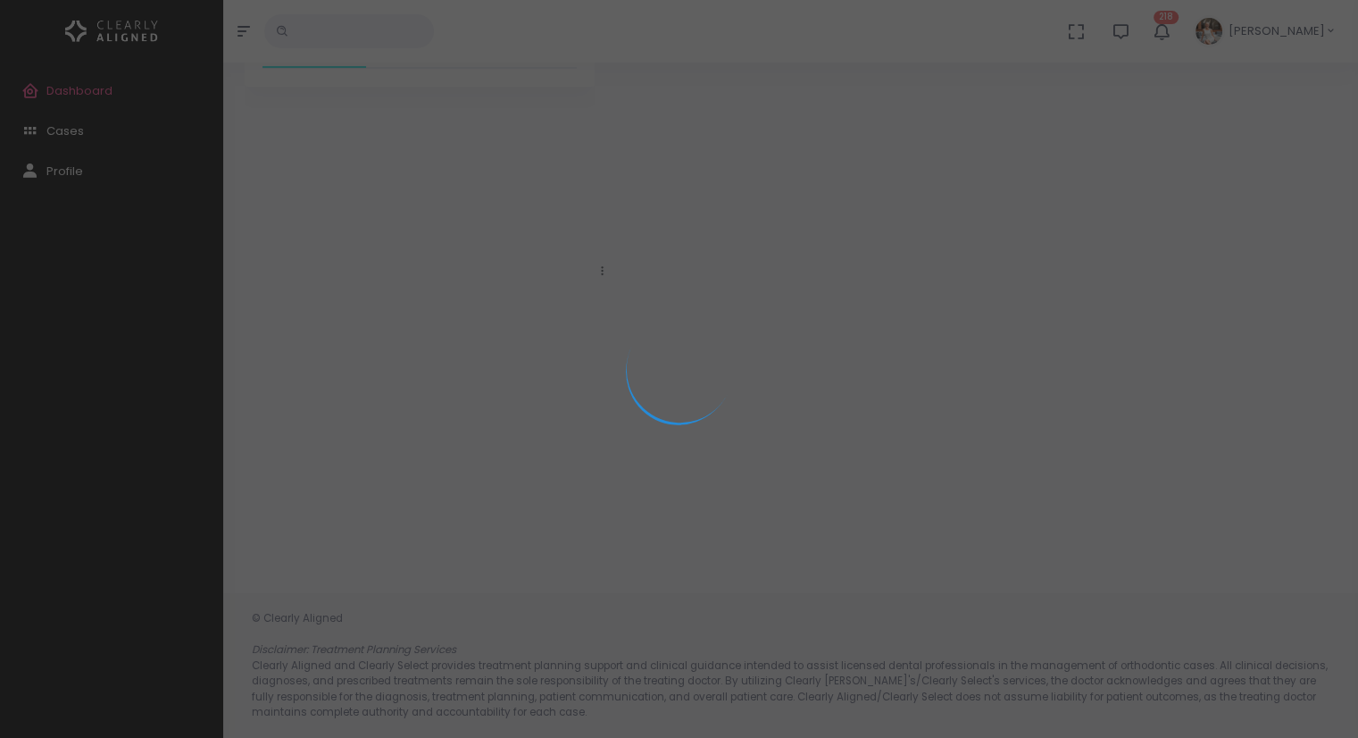
scroll to position [142, 0]
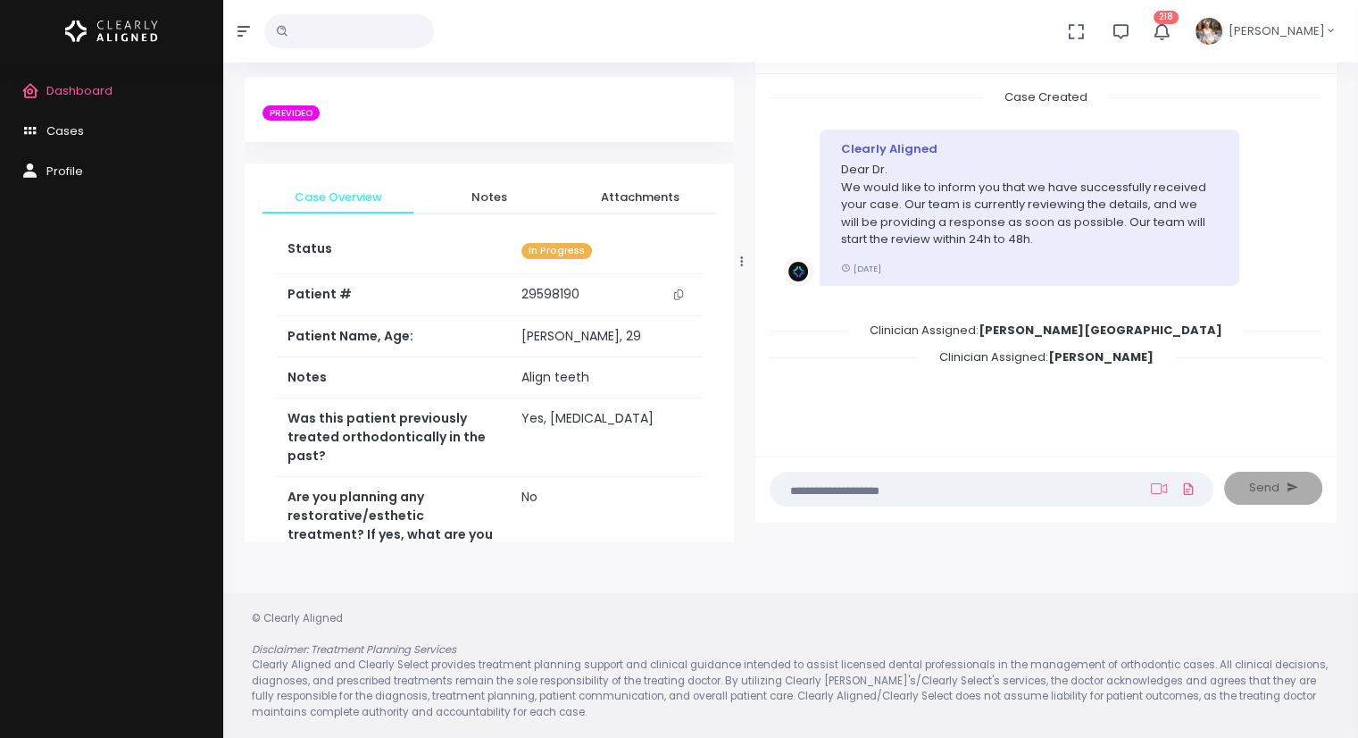
drag, startPoint x: 604, startPoint y: 260, endPoint x: 743, endPoint y: 247, distance: 139.9
click at [743, 247] on div at bounding box center [742, 261] width 9 height 549
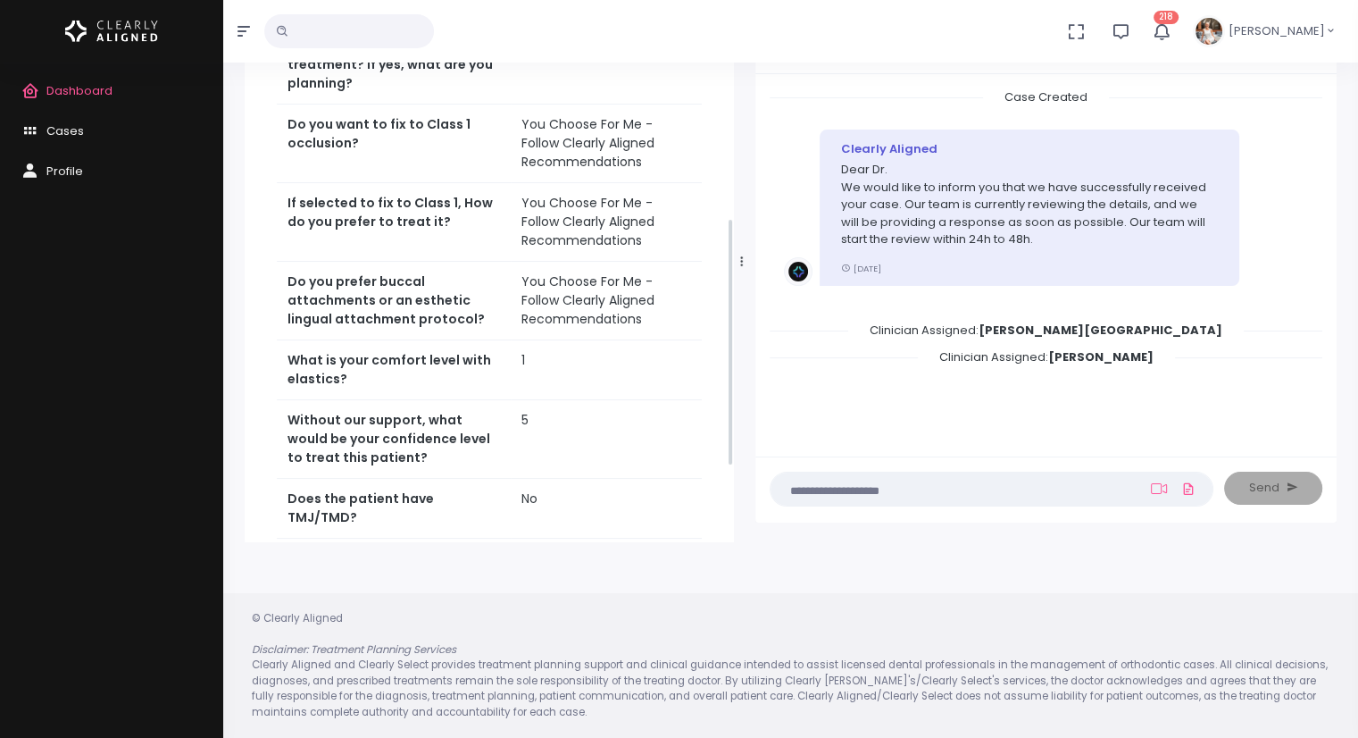
scroll to position [536, 0]
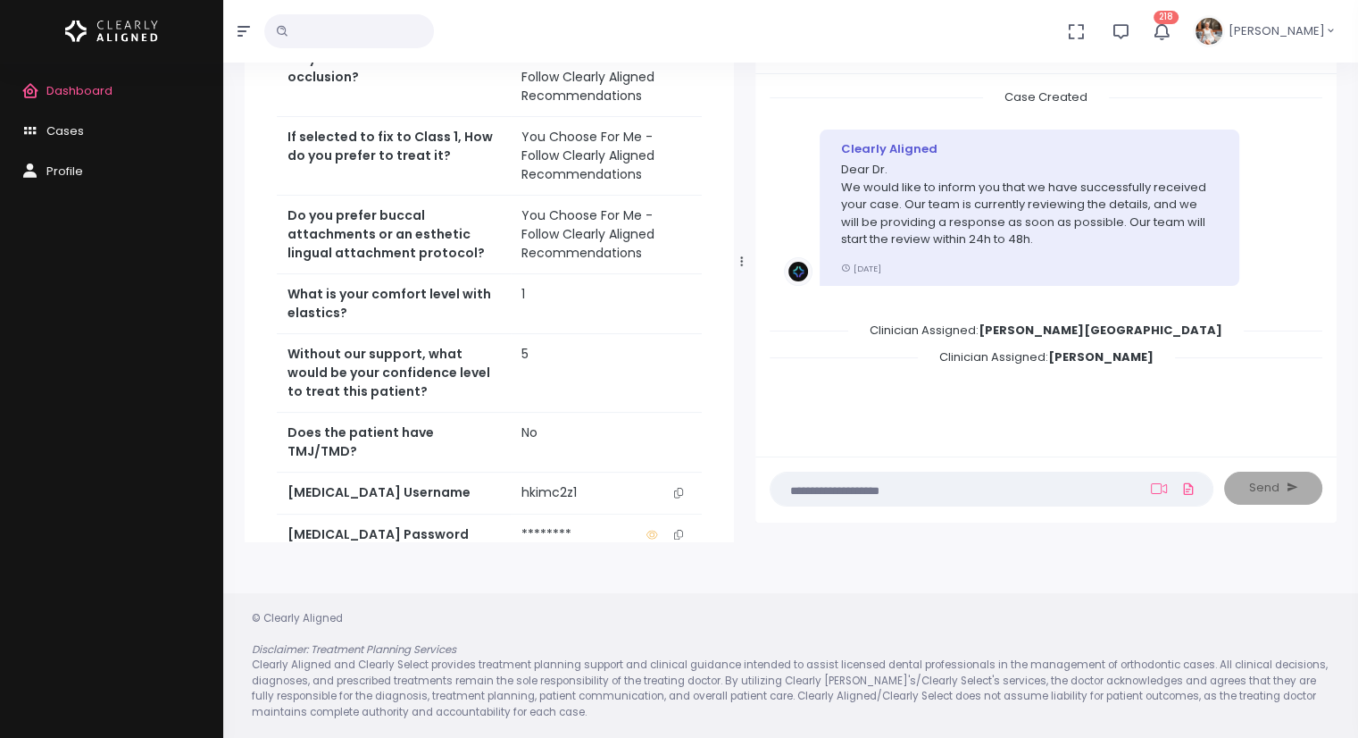
click at [673, 483] on button "scrollable content" at bounding box center [678, 492] width 25 height 19
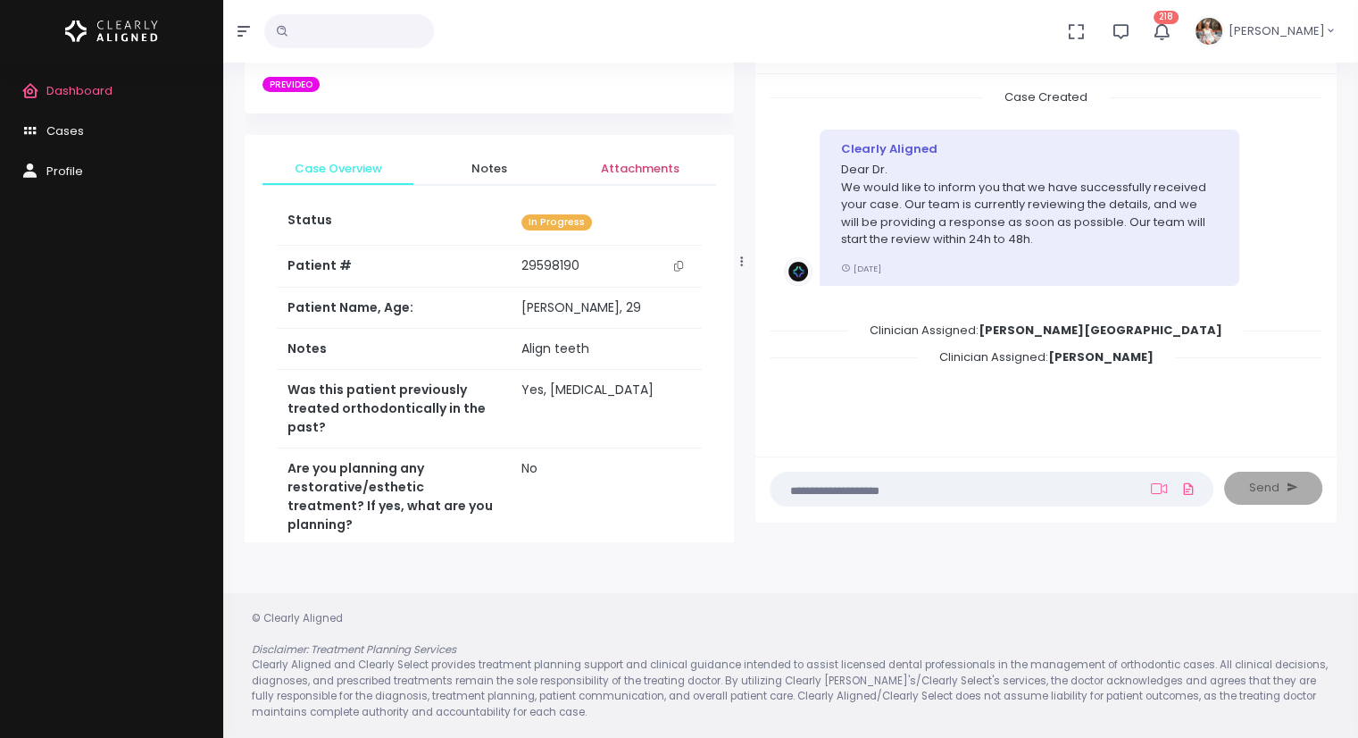
scroll to position [0, 0]
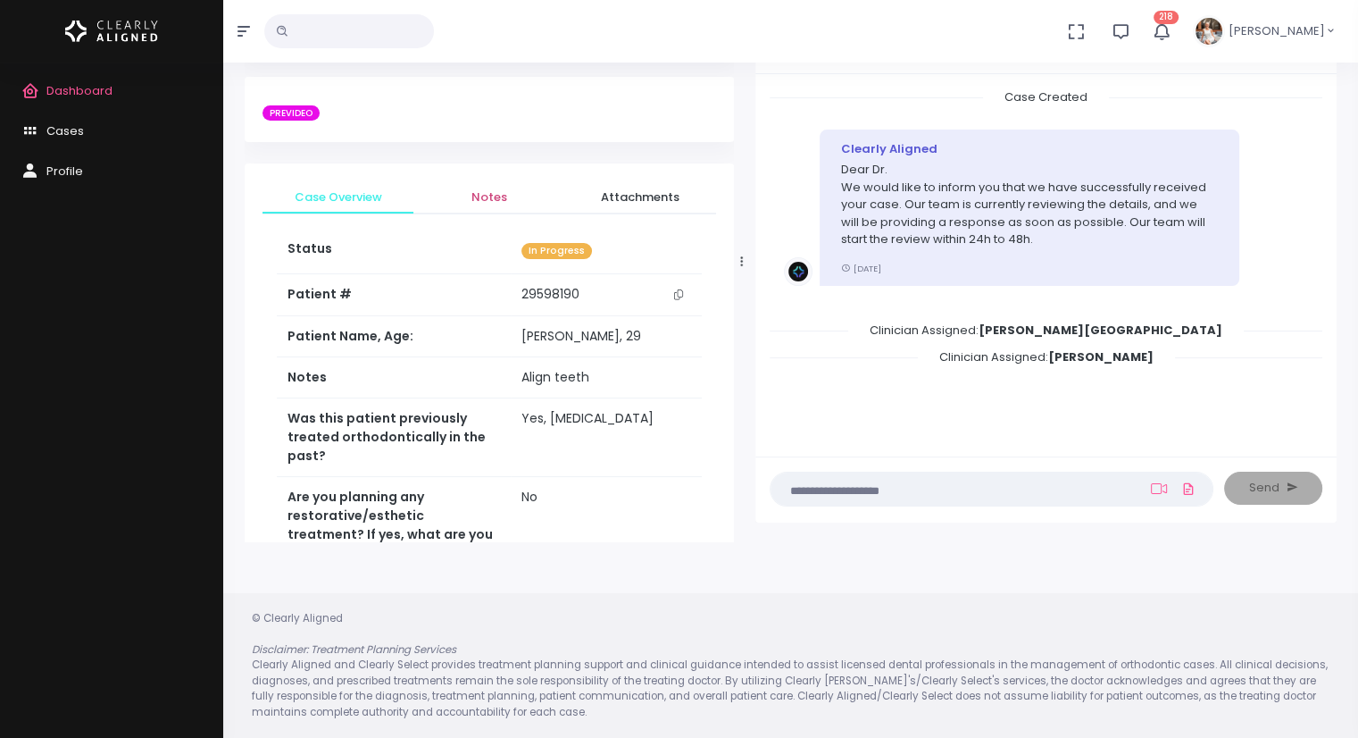
click at [487, 196] on span "Notes" at bounding box center [489, 197] width 122 height 18
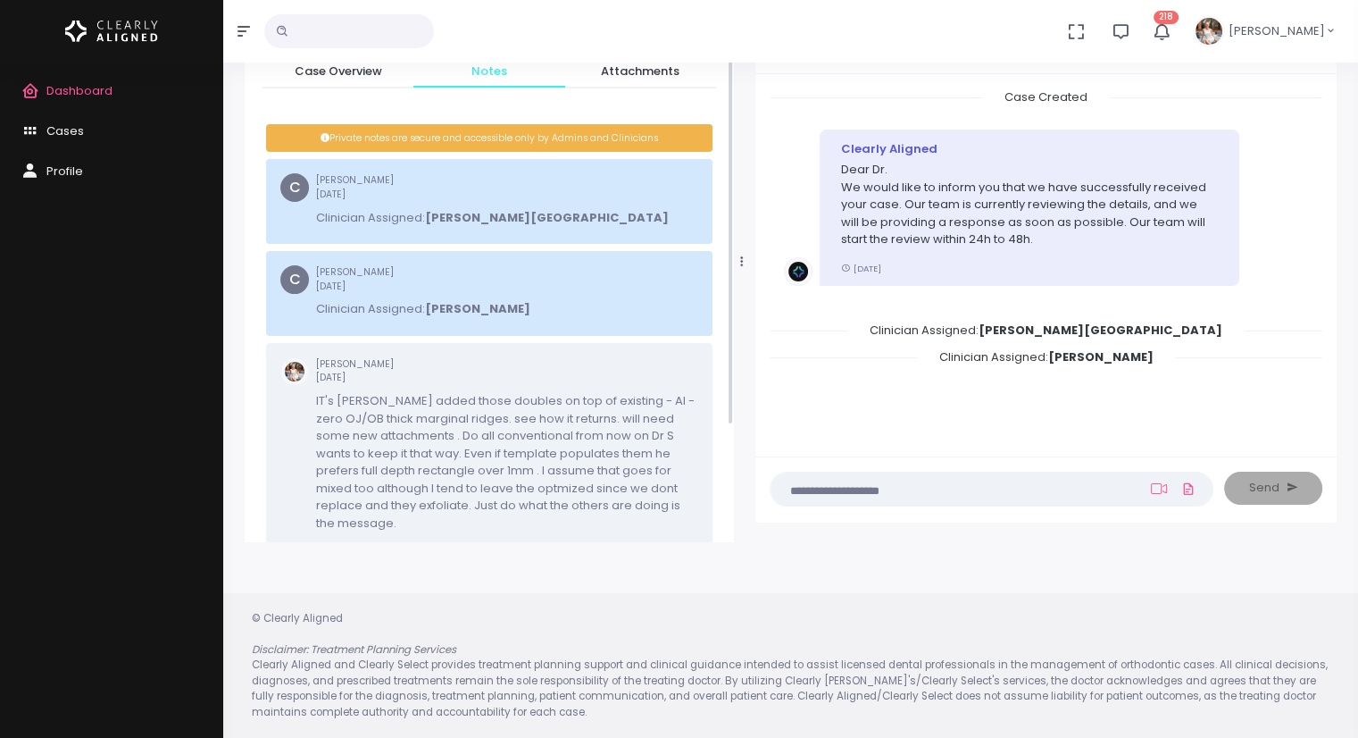
scroll to position [117, 0]
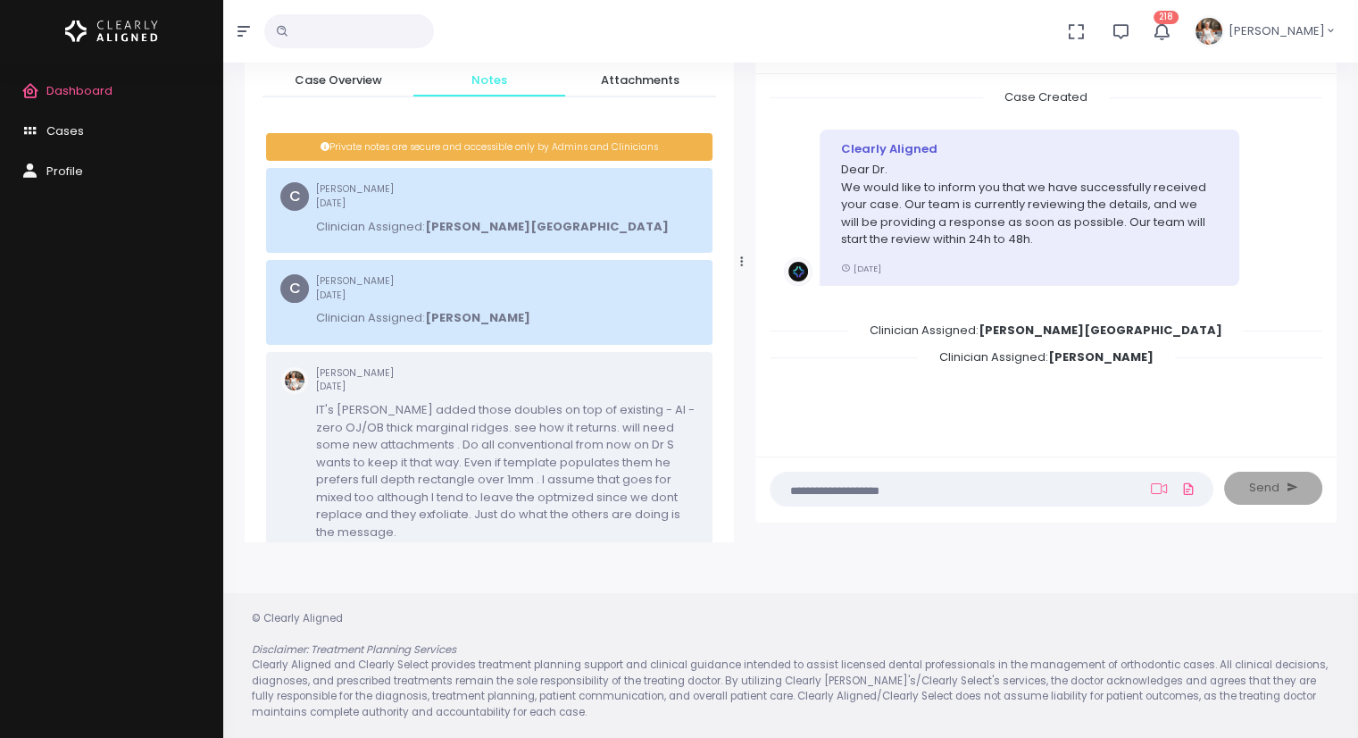
click at [312, 29] on input "text" at bounding box center [349, 31] width 170 height 34
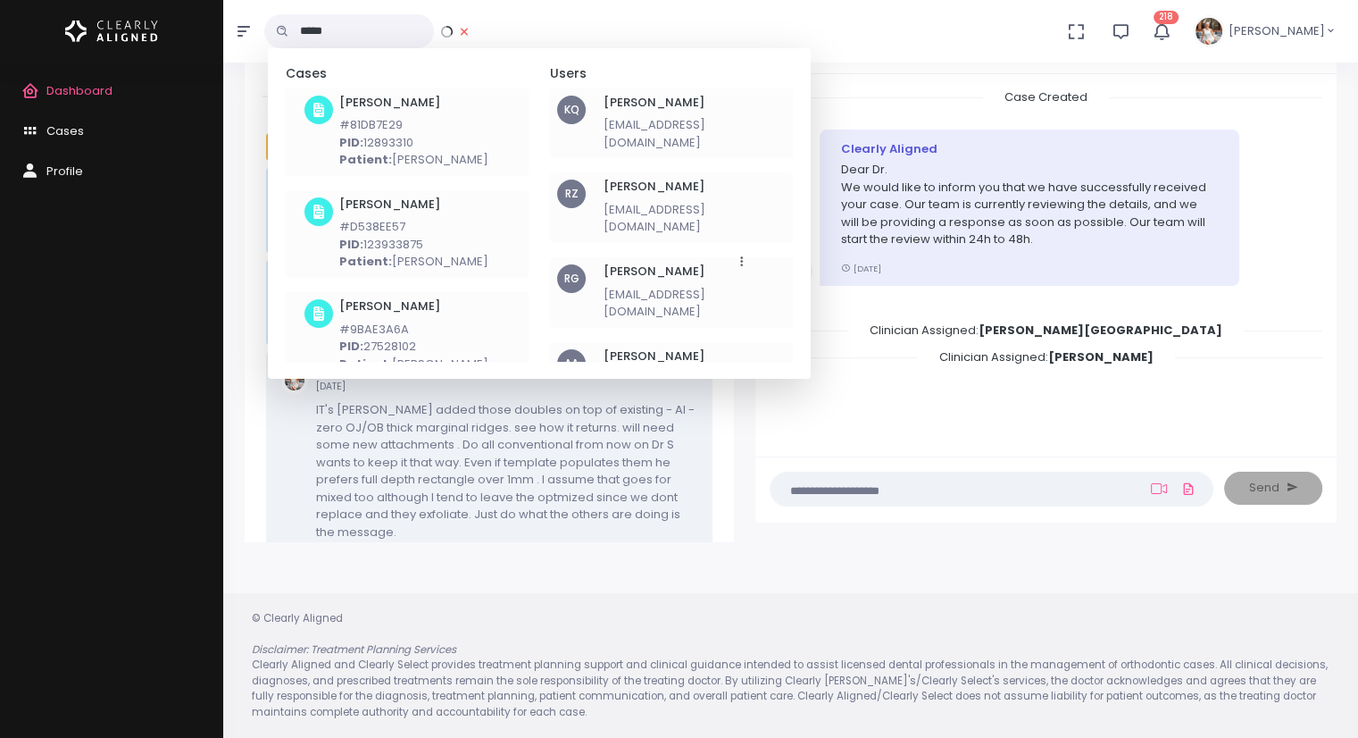
type input "*****"
click at [396, 105] on h6 "[PERSON_NAME]" at bounding box center [413, 103] width 149 height 14
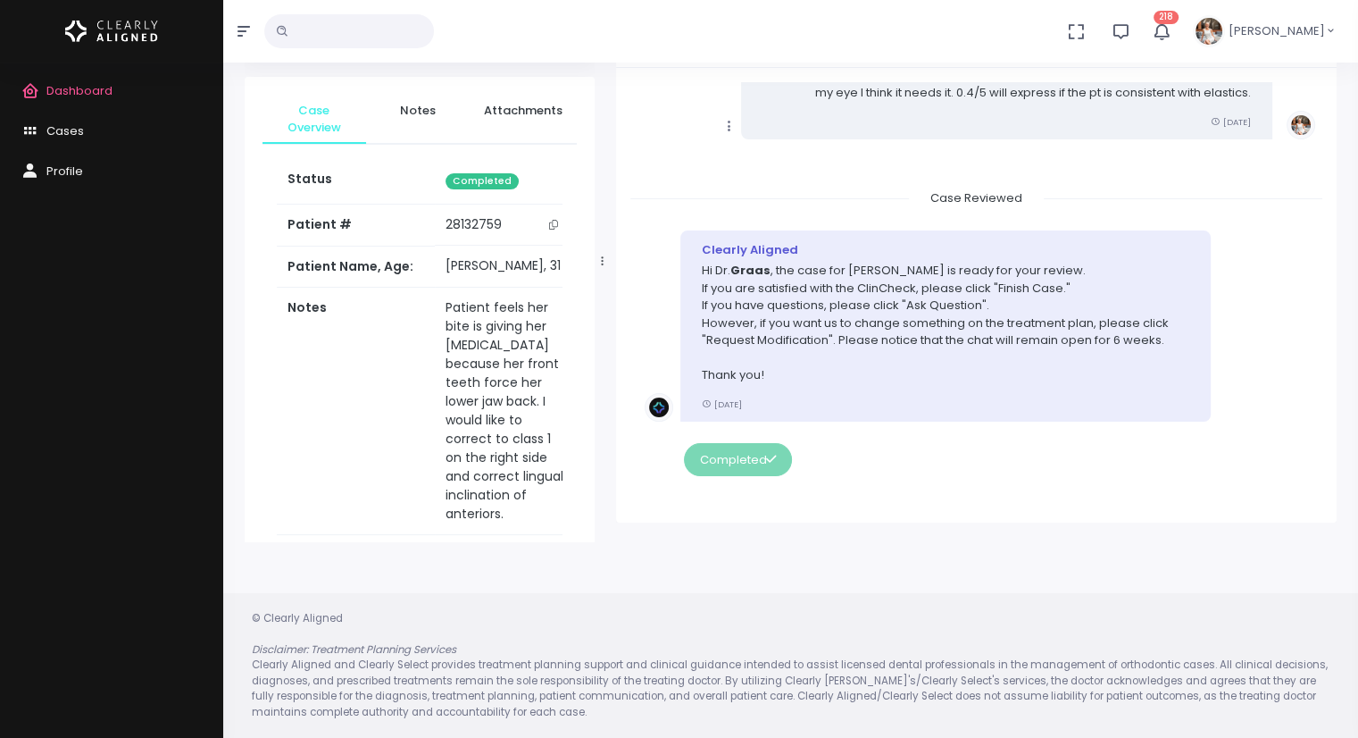
scroll to position [4281, 0]
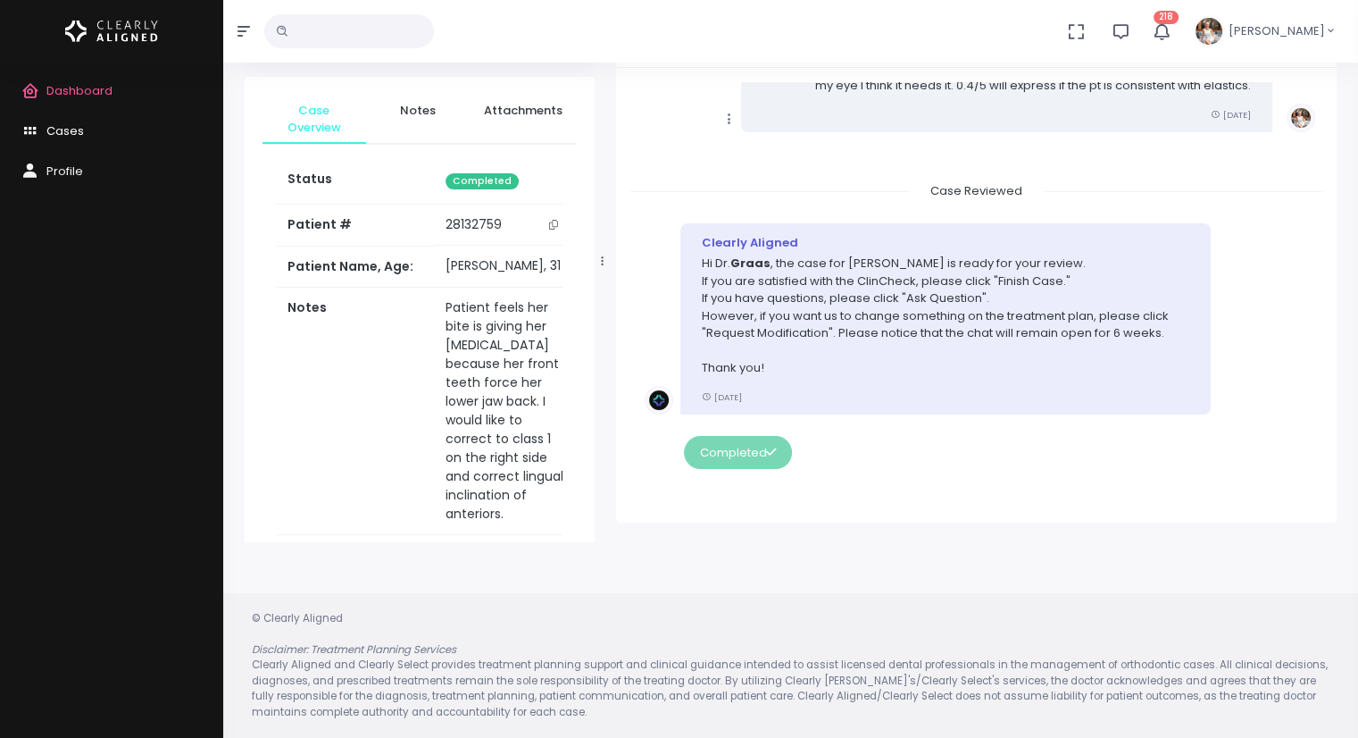
click at [88, 134] on link "Cases" at bounding box center [111, 132] width 223 height 40
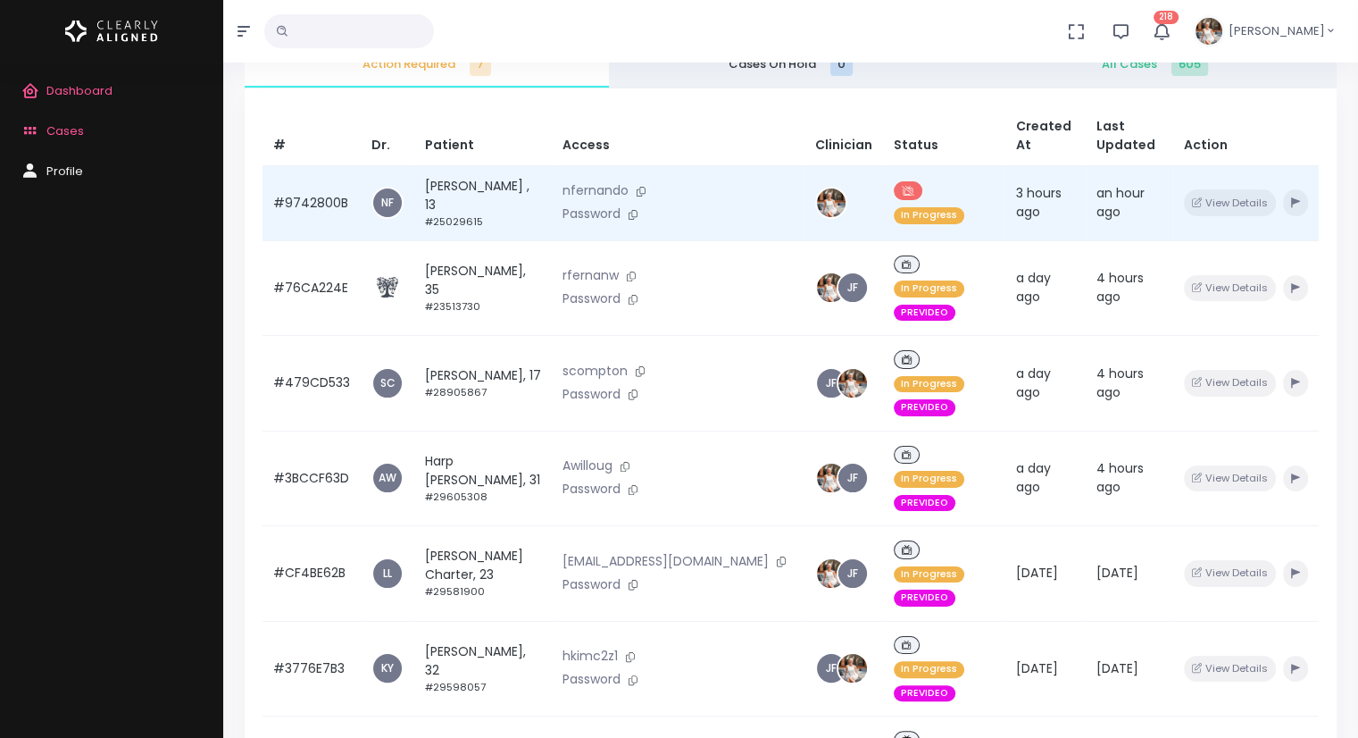
scroll to position [321, 0]
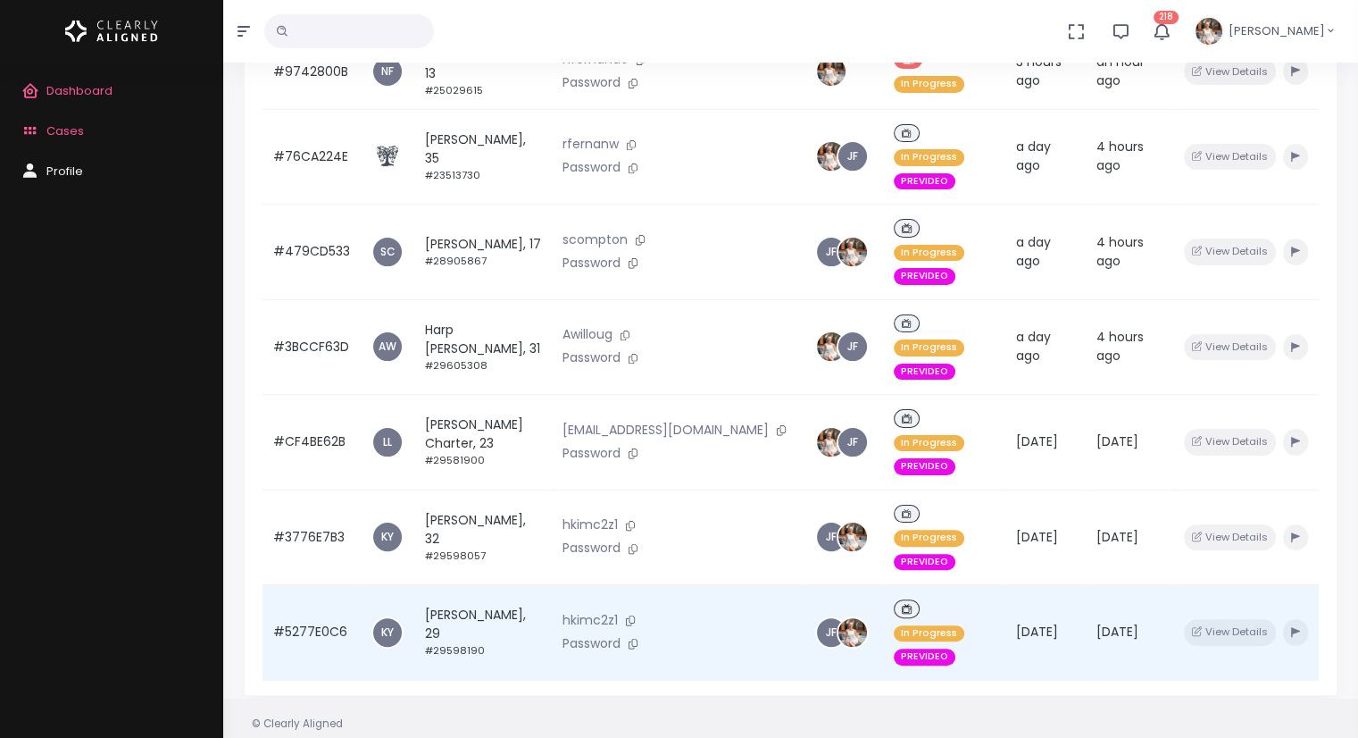
click at [302, 585] on td "#5277E0C6" at bounding box center [312, 633] width 98 height 96
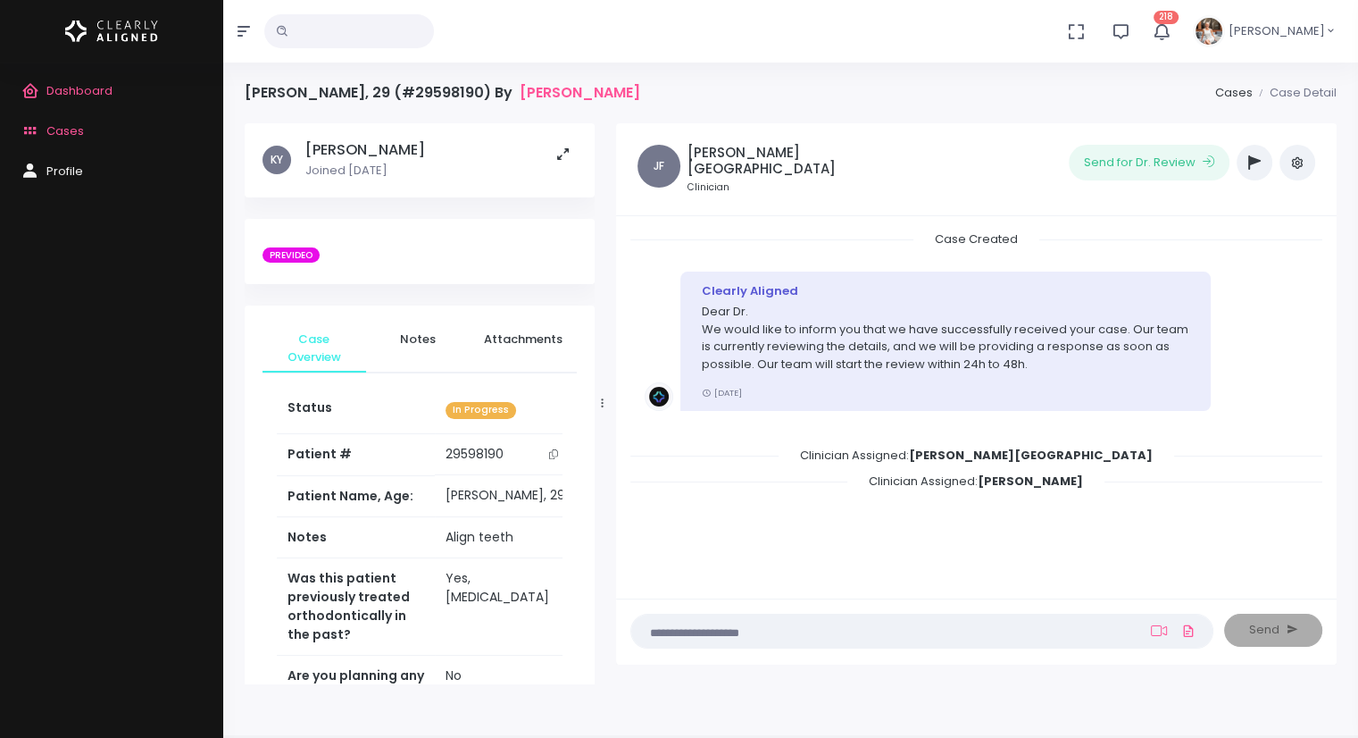
click at [1257, 163] on icon "button" at bounding box center [1254, 162] width 13 height 14
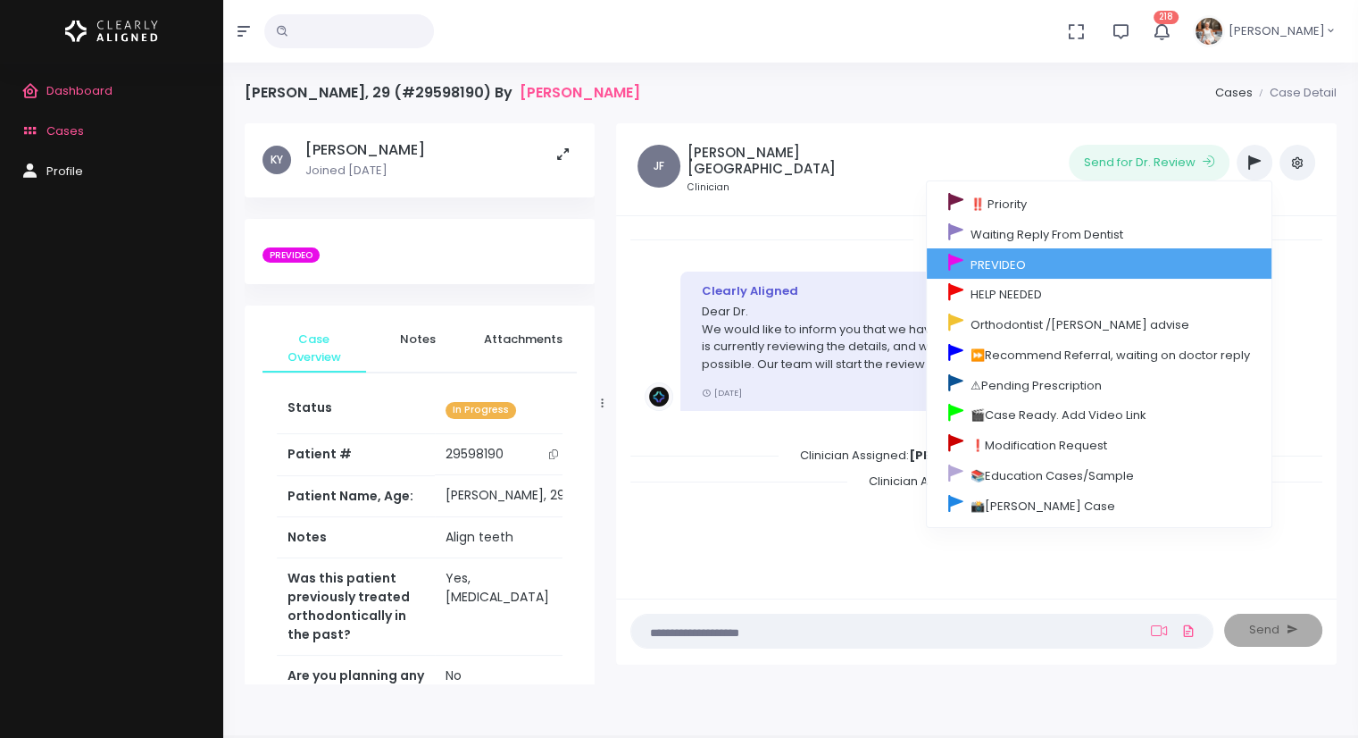
click at [1073, 261] on link "PREVIDEO" at bounding box center [1099, 263] width 345 height 30
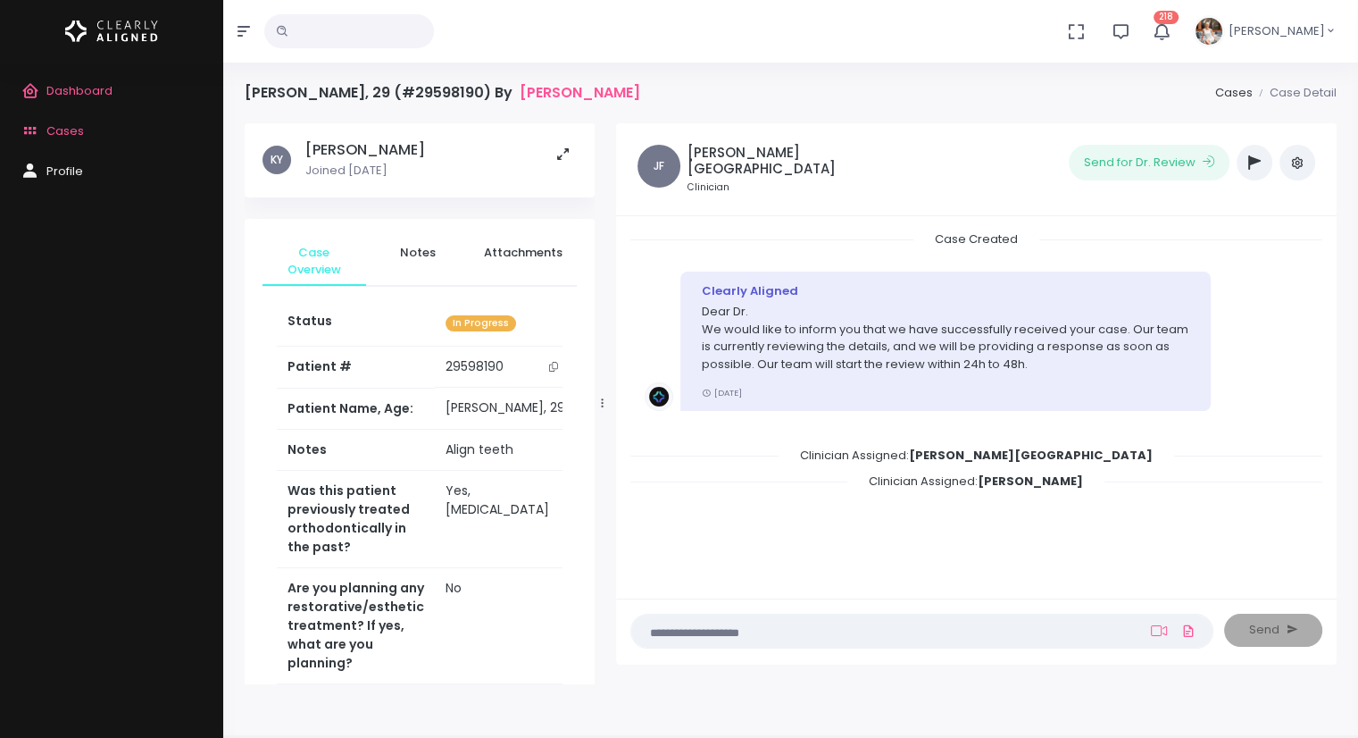
click at [1254, 171] on button "button" at bounding box center [1255, 163] width 36 height 36
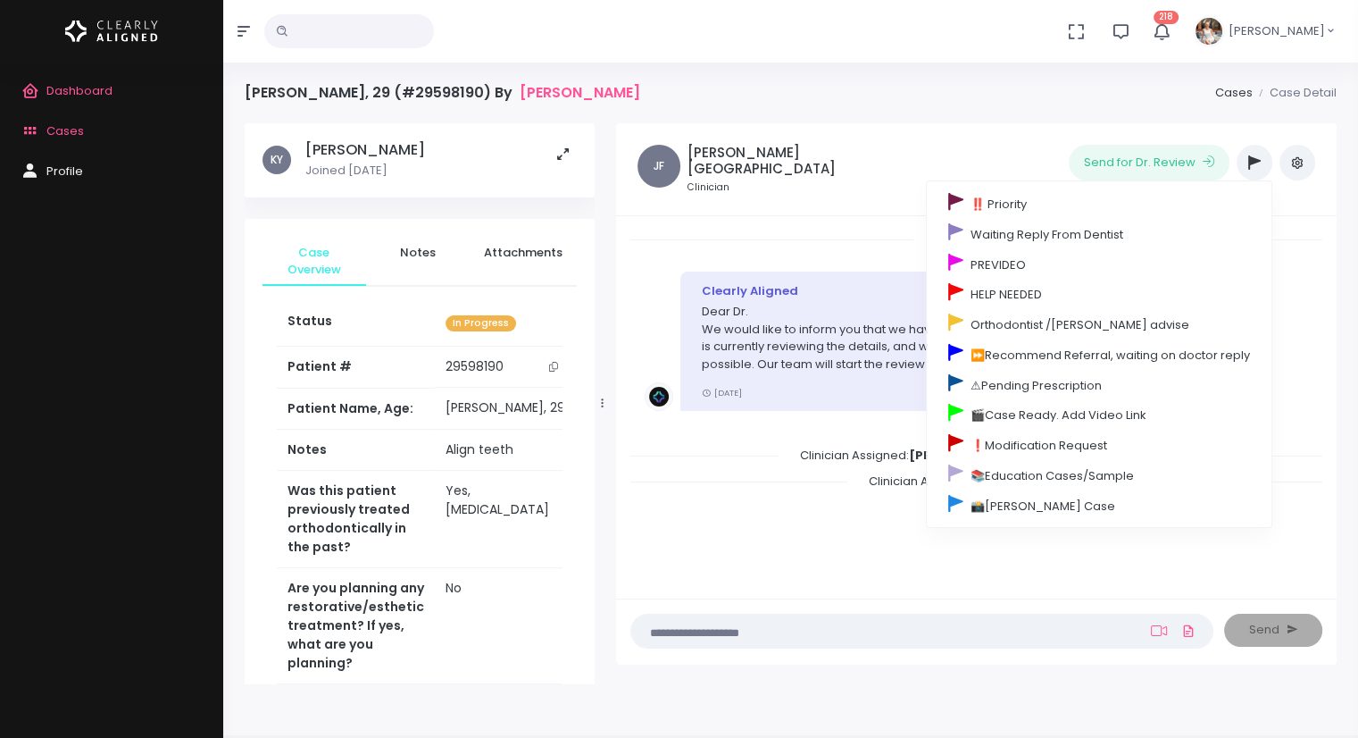
click at [989, 632] on textarea at bounding box center [887, 631] width 490 height 20
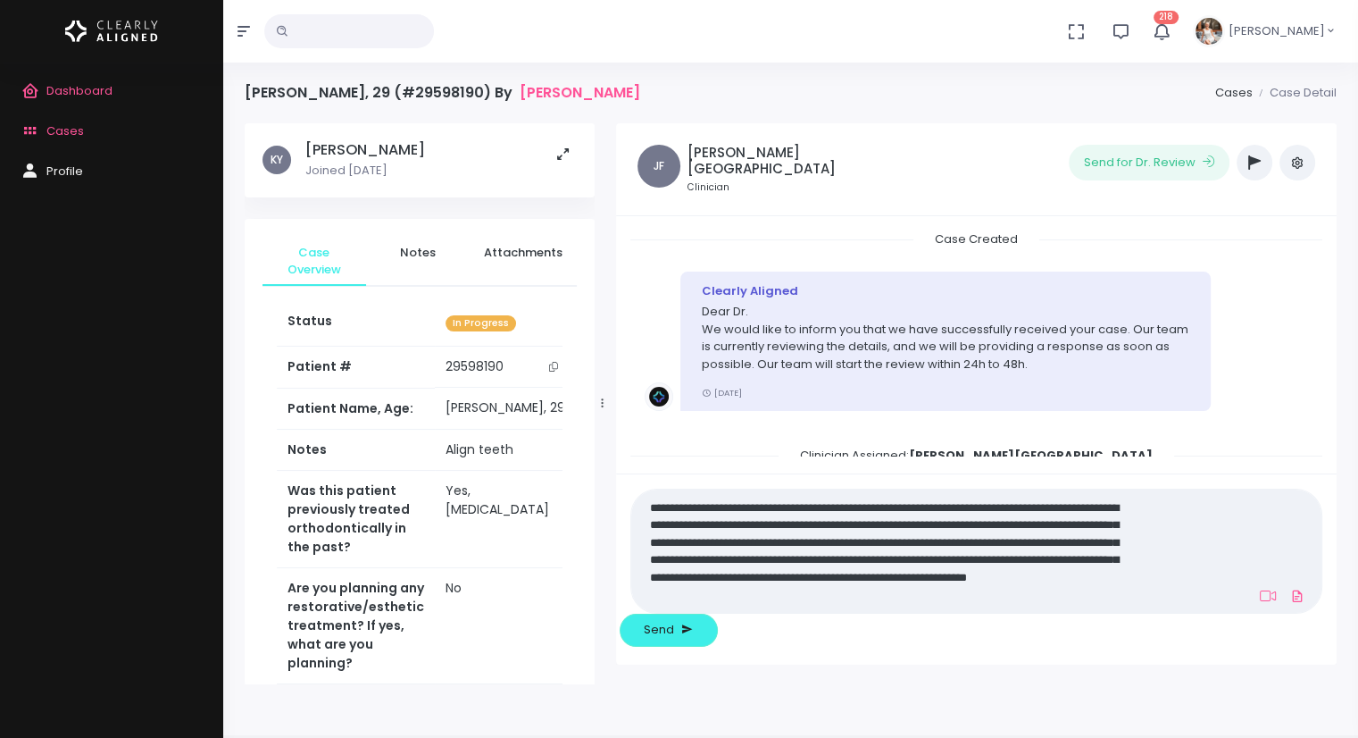
drag, startPoint x: 1032, startPoint y: 612, endPoint x: 1058, endPoint y: 610, distance: 26.0
click at [1058, 605] on textarea "**********" at bounding box center [887, 551] width 491 height 110
type textarea "**********"
click at [674, 626] on span "Send" at bounding box center [659, 630] width 30 height 18
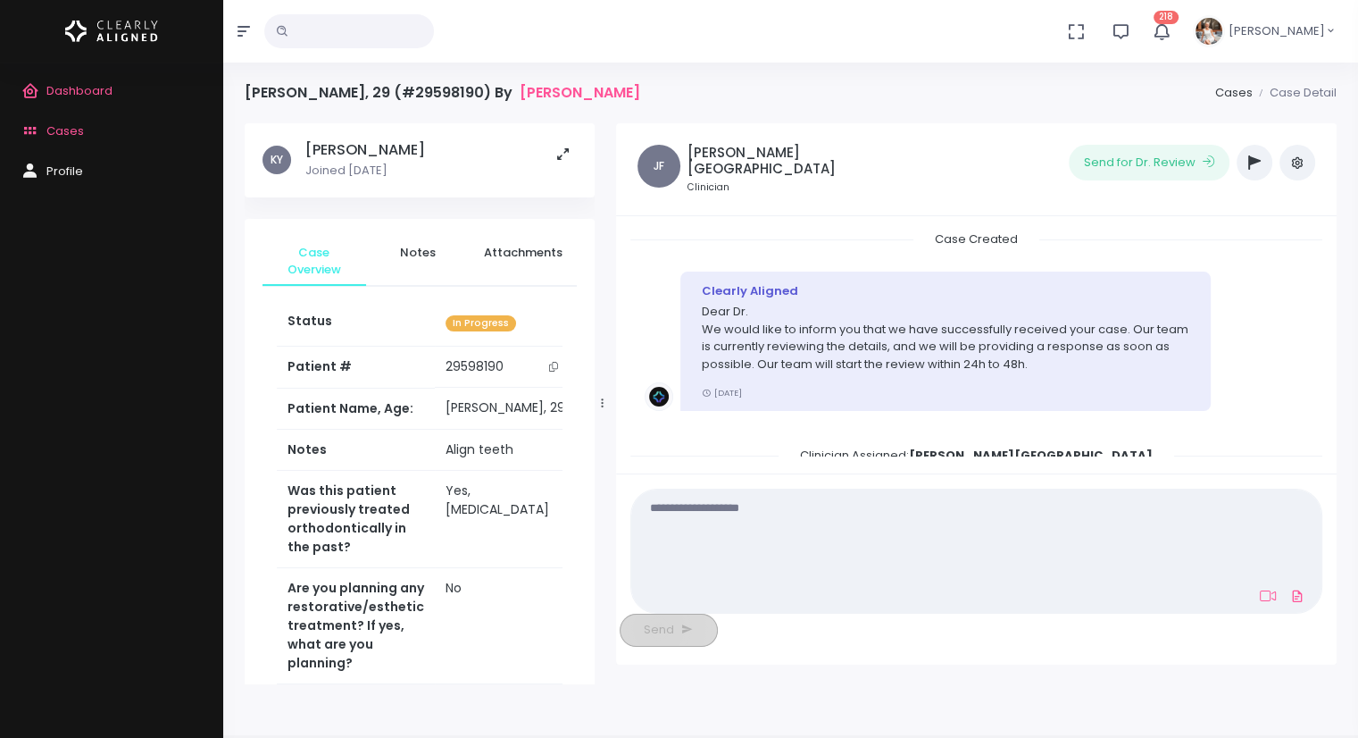
scroll to position [154, 0]
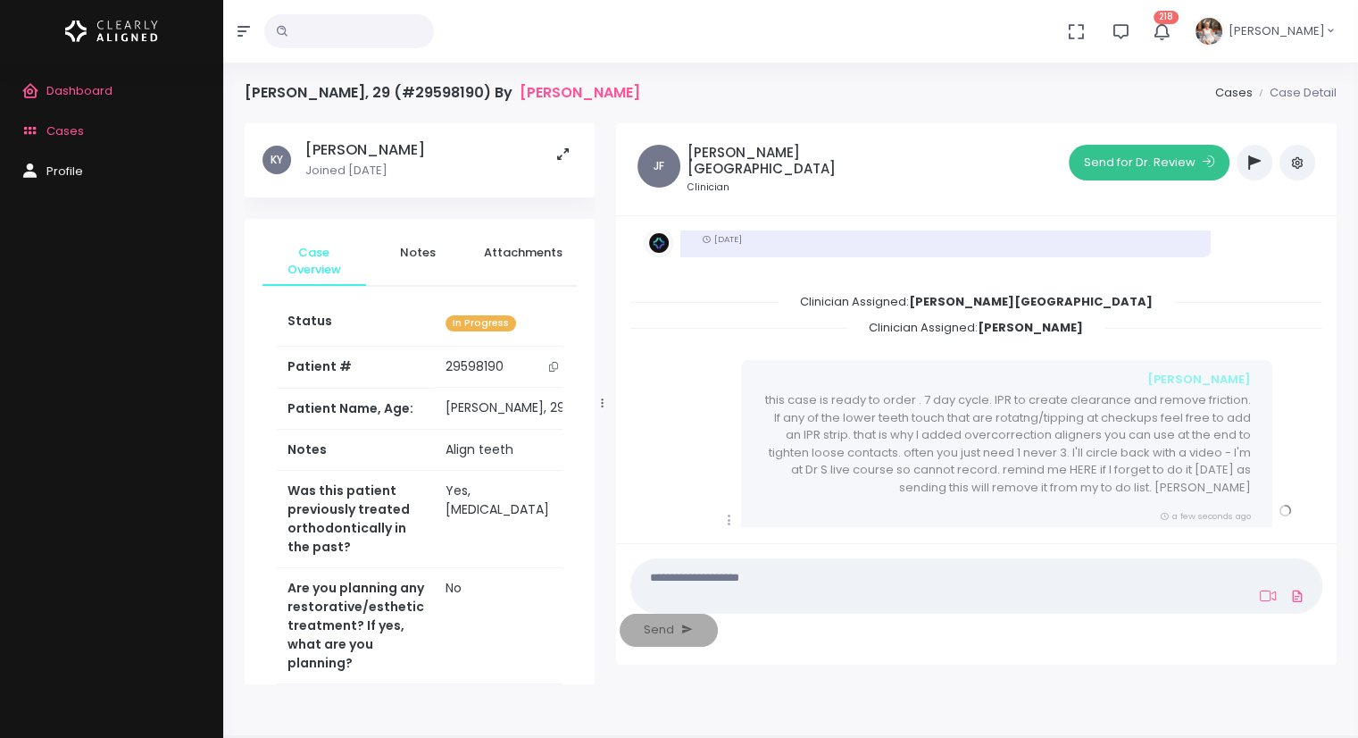
click at [1123, 154] on button "Send for Dr. Review" at bounding box center [1149, 163] width 161 height 36
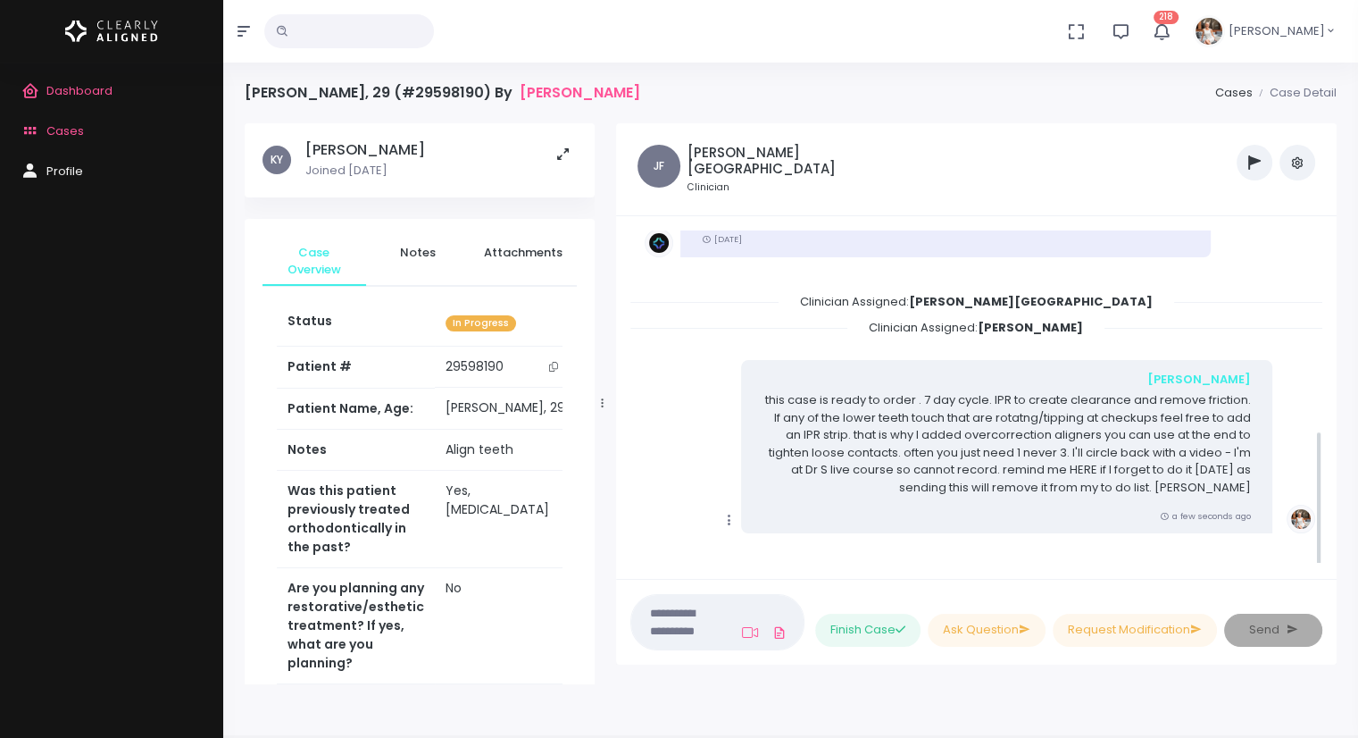
scroll to position [493, 0]
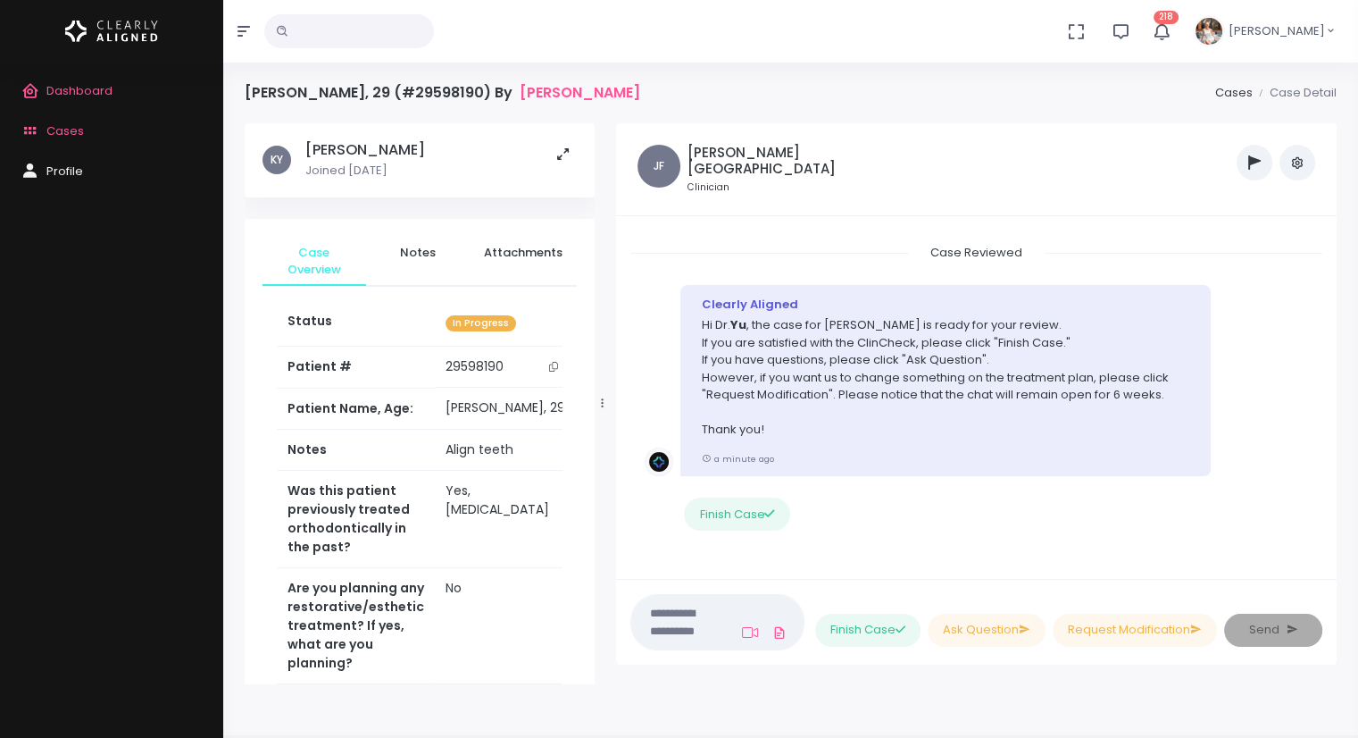
click at [60, 133] on span "Cases" at bounding box center [65, 130] width 38 height 17
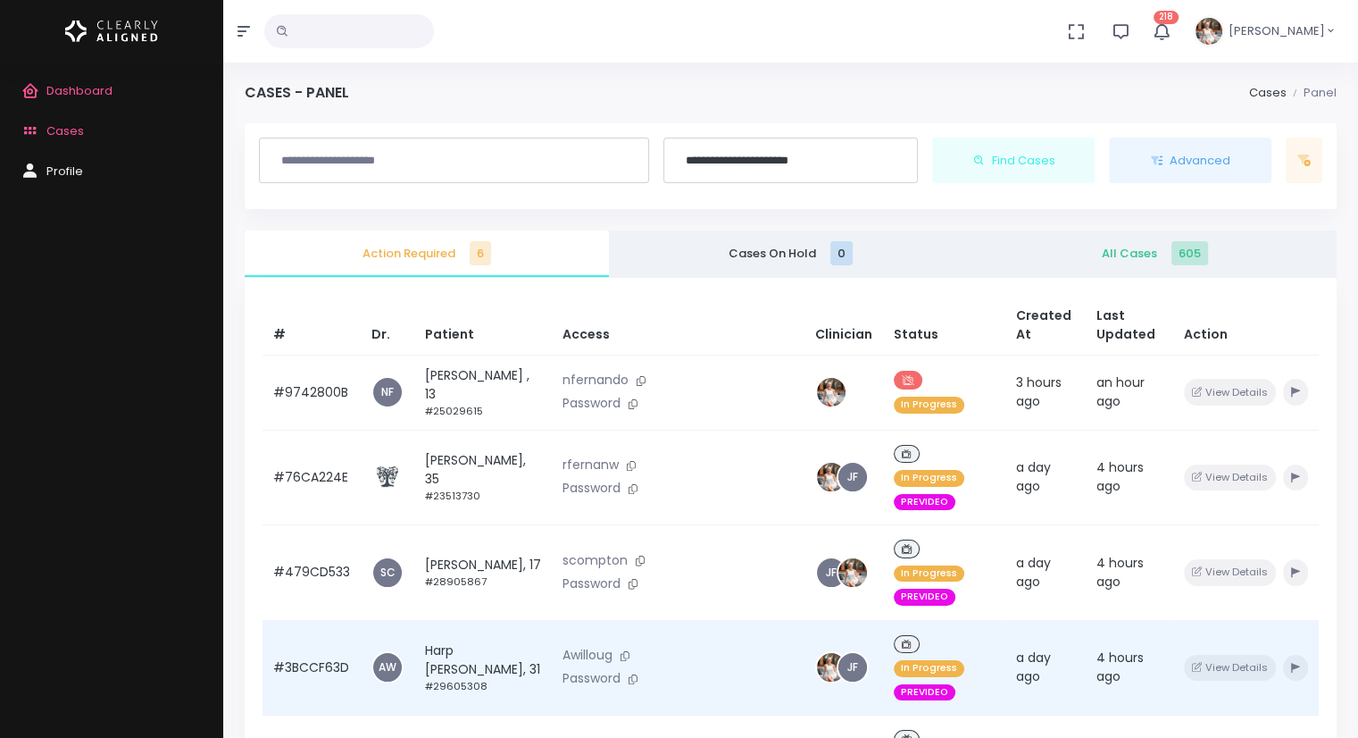
scroll to position [268, 0]
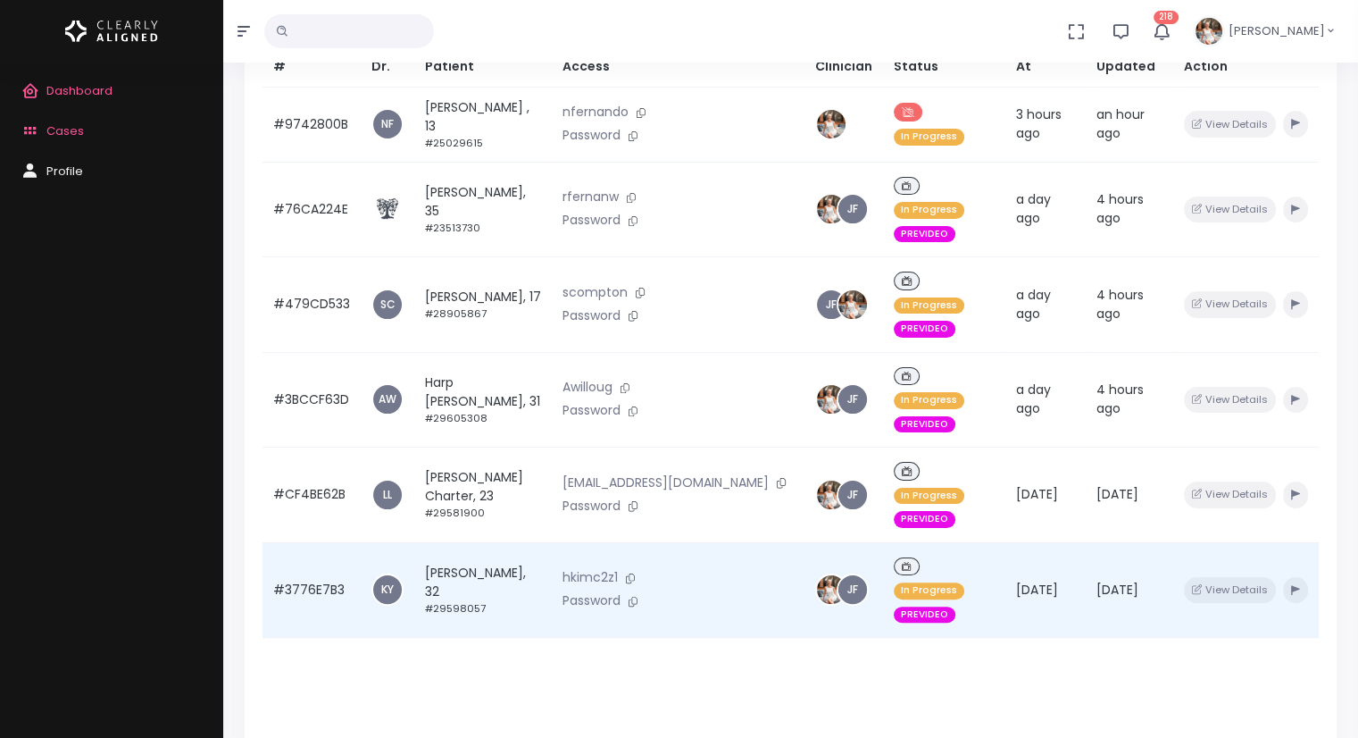
click at [302, 542] on td "#3776E7B3" at bounding box center [312, 590] width 98 height 96
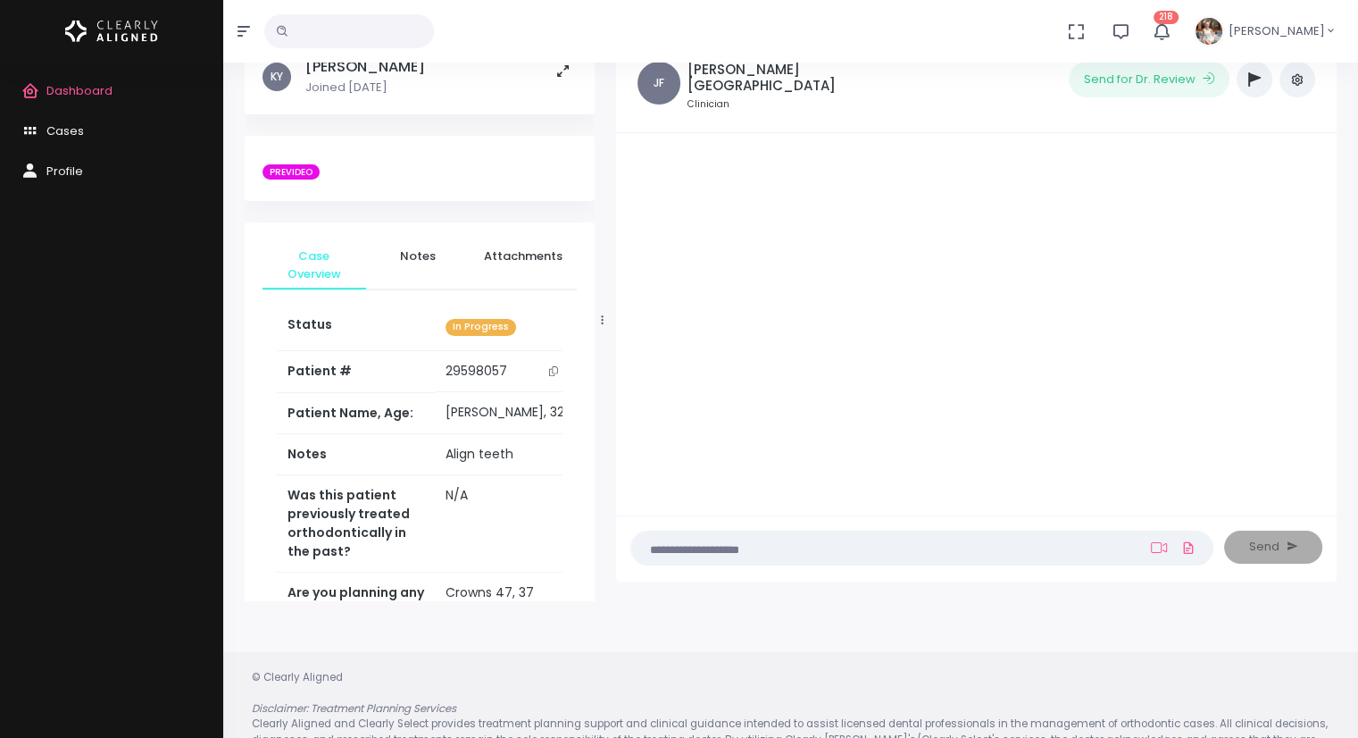
scroll to position [142, 0]
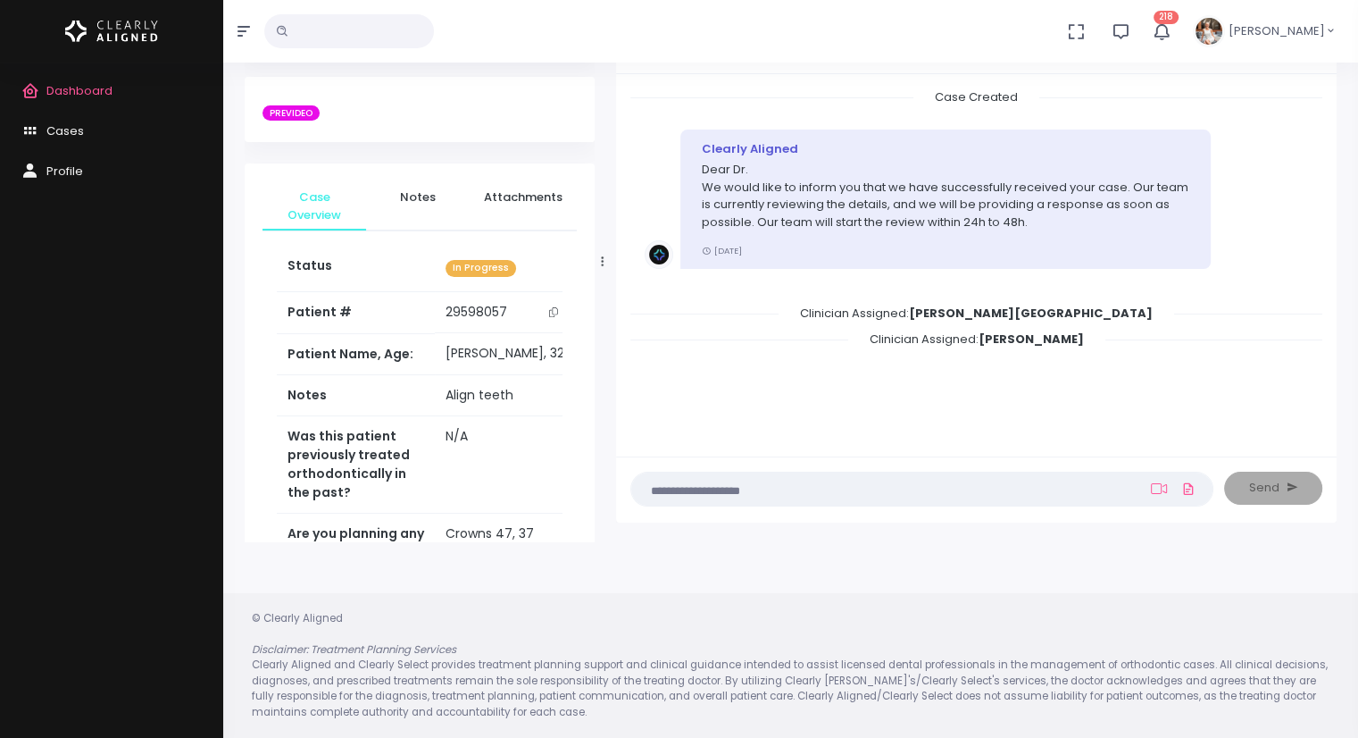
click at [604, 262] on icon at bounding box center [602, 261] width 3 height 12
click at [604, 263] on icon at bounding box center [602, 261] width 3 height 12
click at [601, 265] on icon at bounding box center [602, 261] width 3 height 12
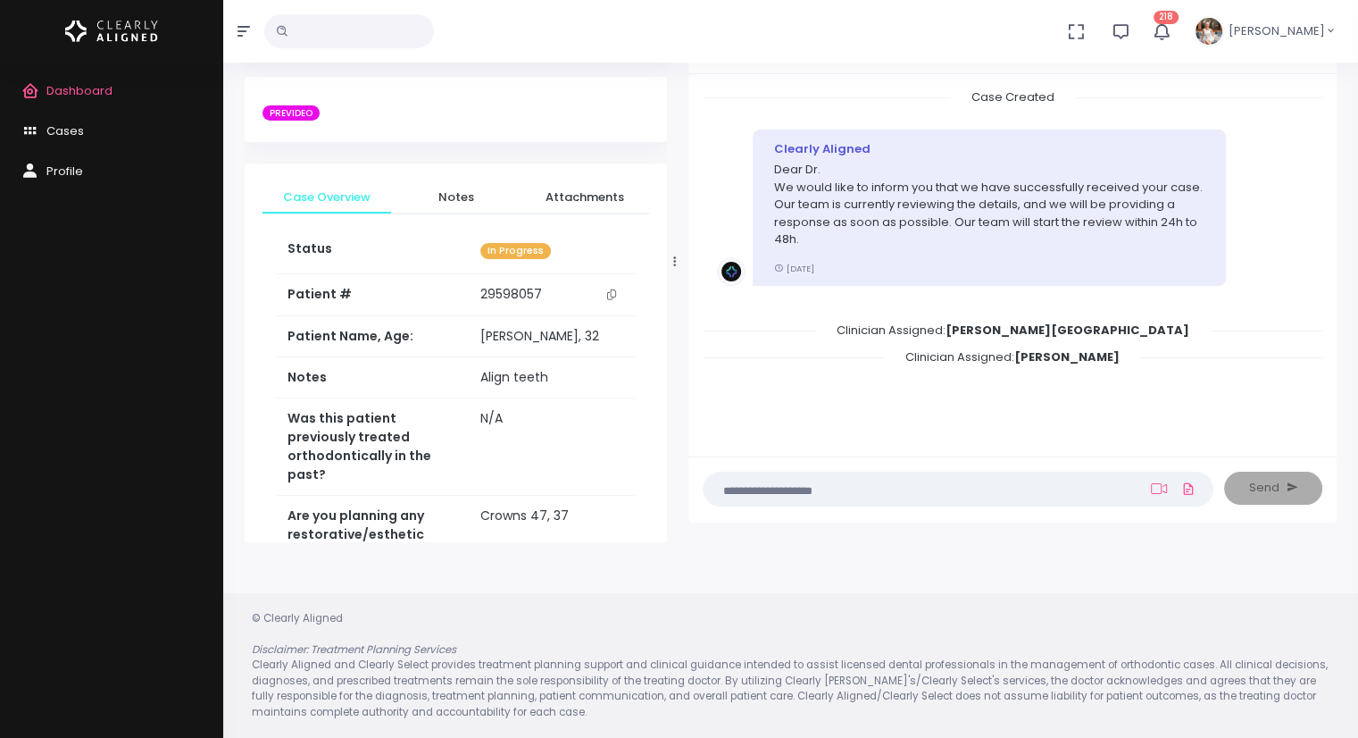
drag, startPoint x: 599, startPoint y: 265, endPoint x: 682, endPoint y: 260, distance: 83.2
click at [676, 262] on icon at bounding box center [674, 261] width 3 height 12
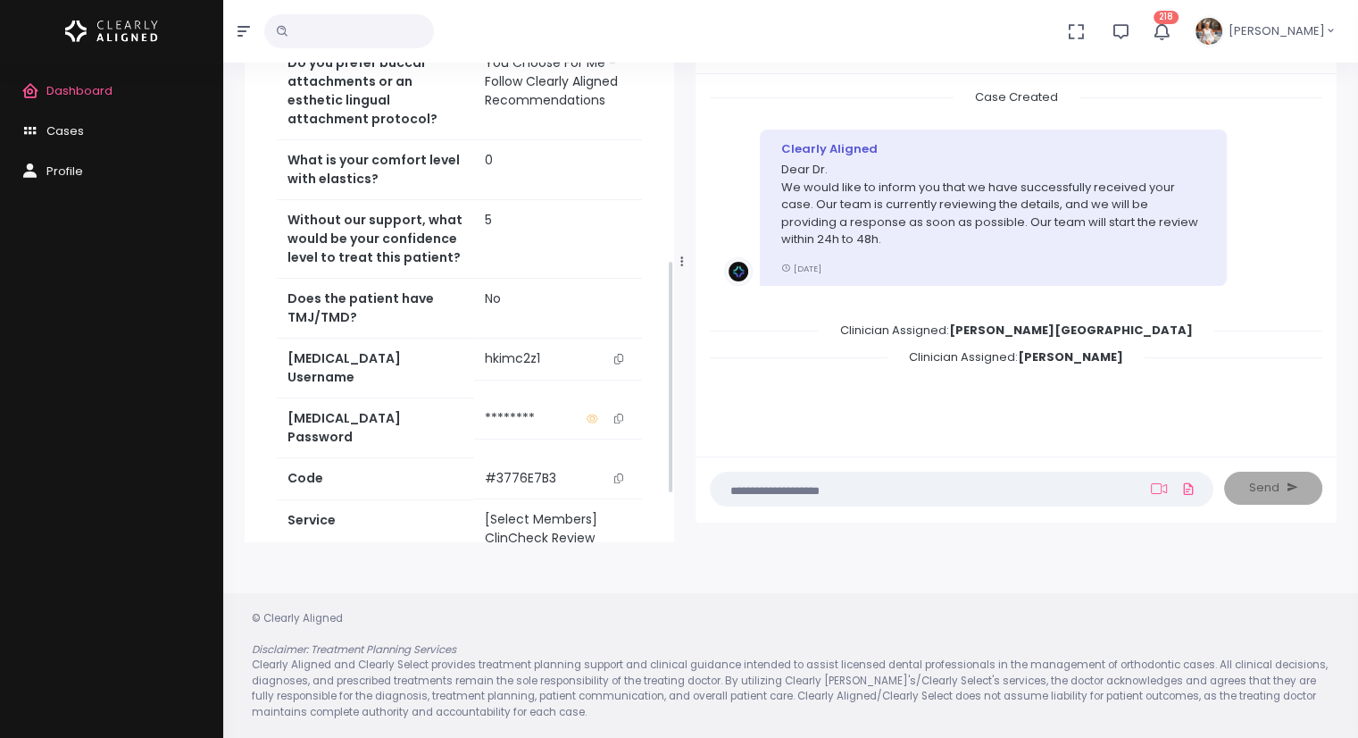
scroll to position [779, 0]
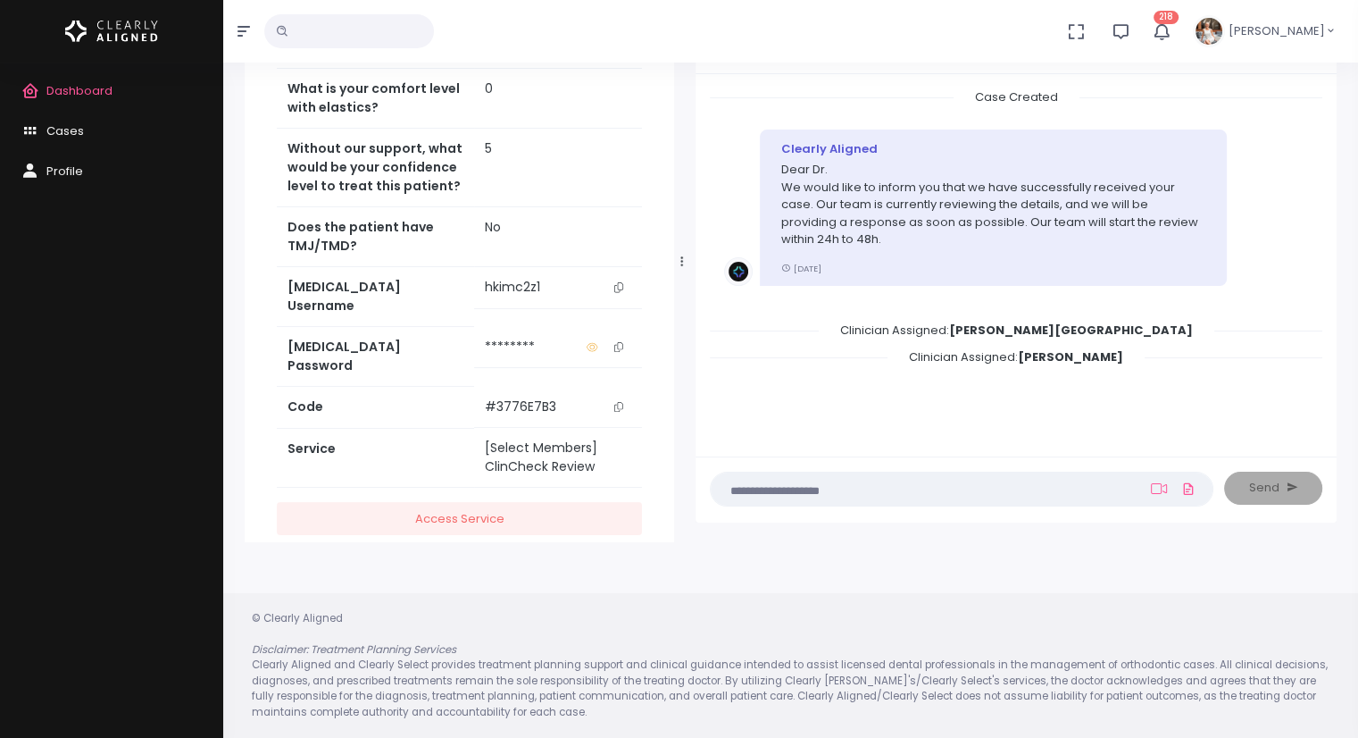
click at [619, 283] on icon "scrollable content" at bounding box center [618, 287] width 9 height 10
click at [619, 282] on icon "scrollable content" at bounding box center [618, 287] width 9 height 10
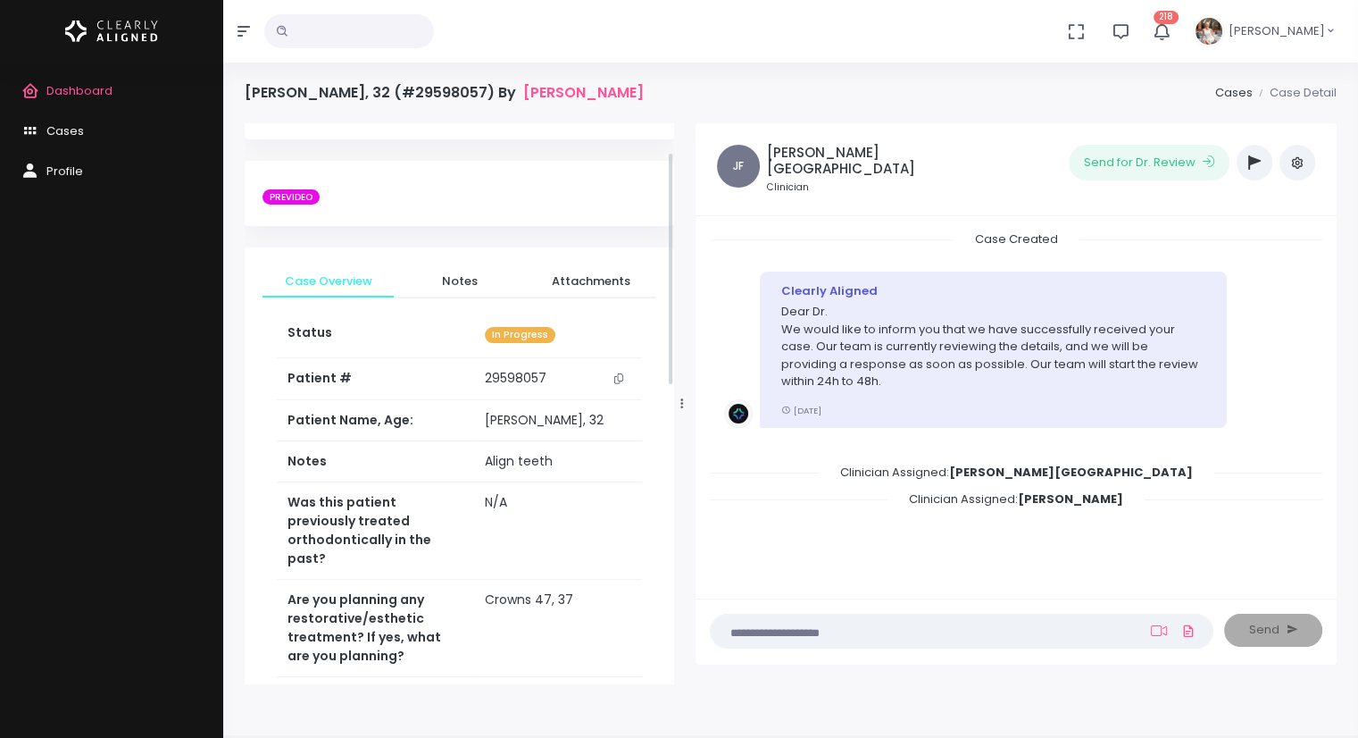
scroll to position [89, 0]
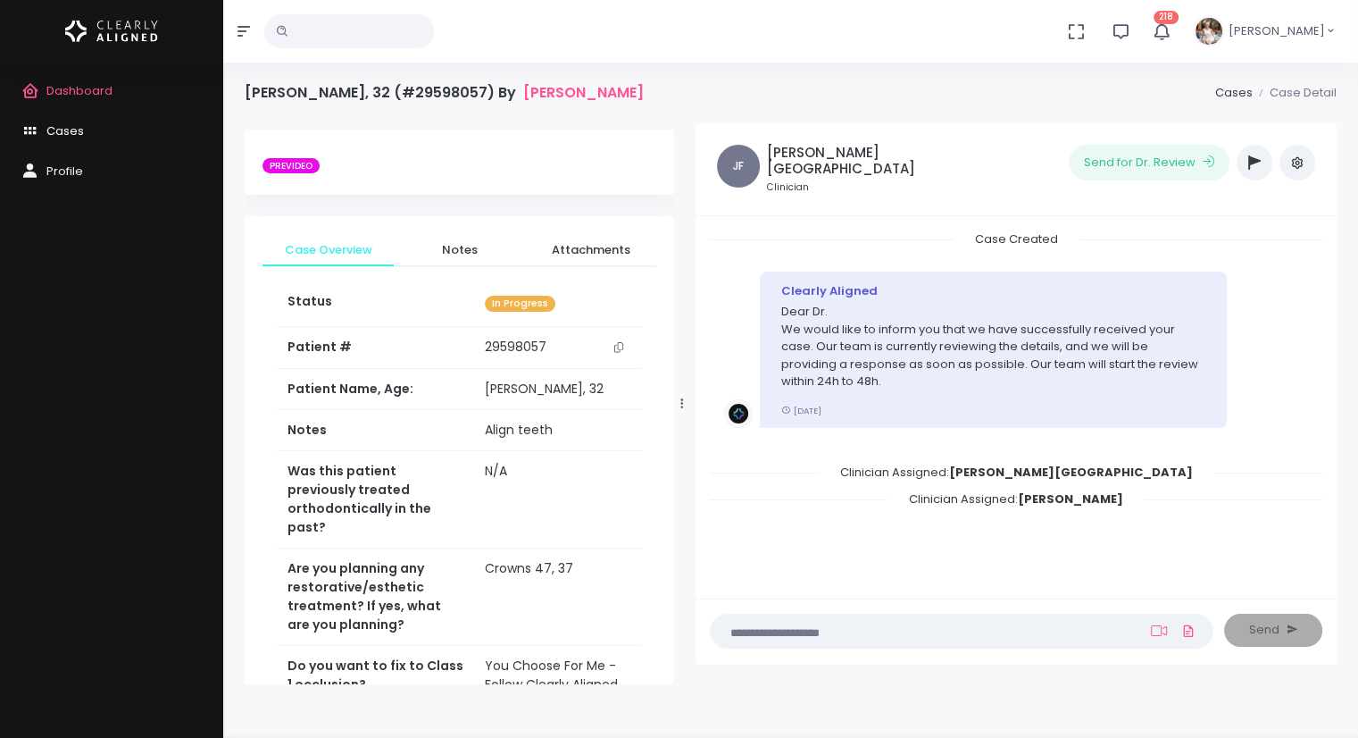
click at [79, 133] on span "Cases" at bounding box center [65, 130] width 38 height 17
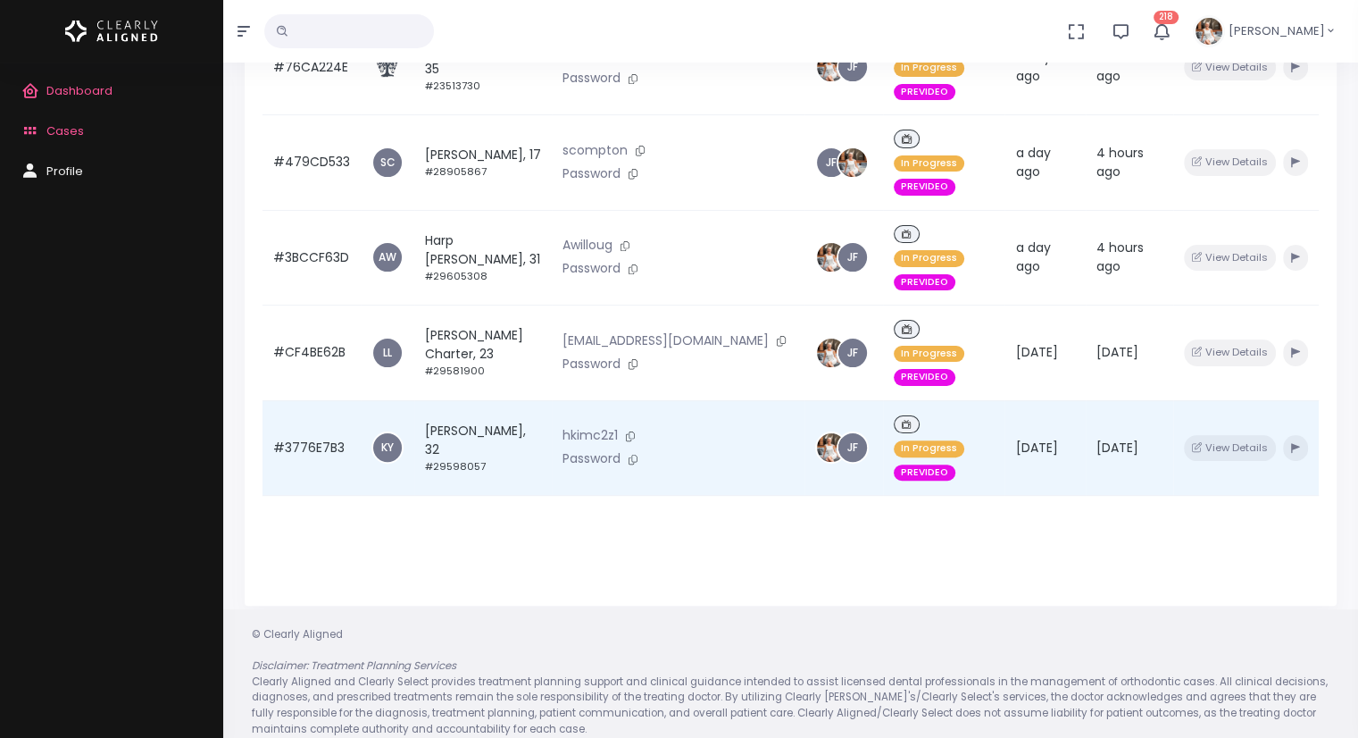
scroll to position [426, 0]
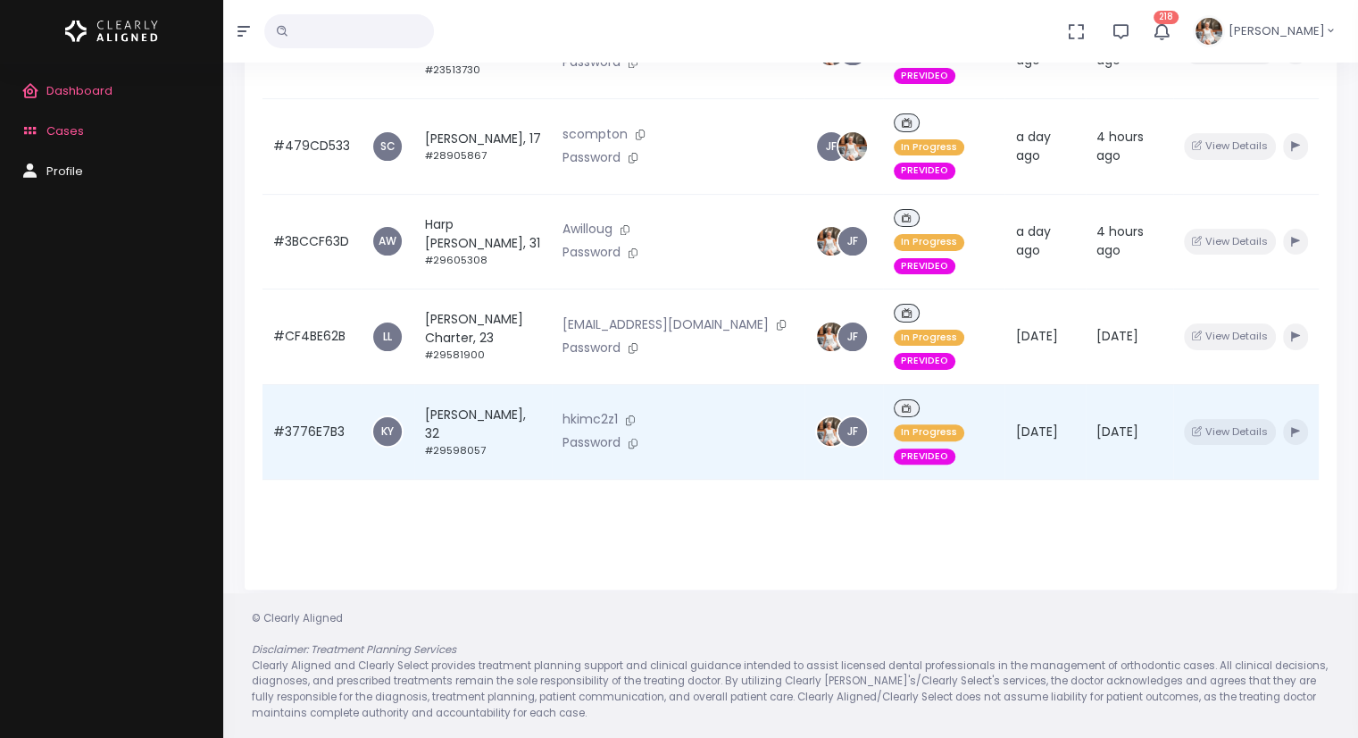
click at [320, 384] on td "#3776E7B3" at bounding box center [312, 432] width 98 height 96
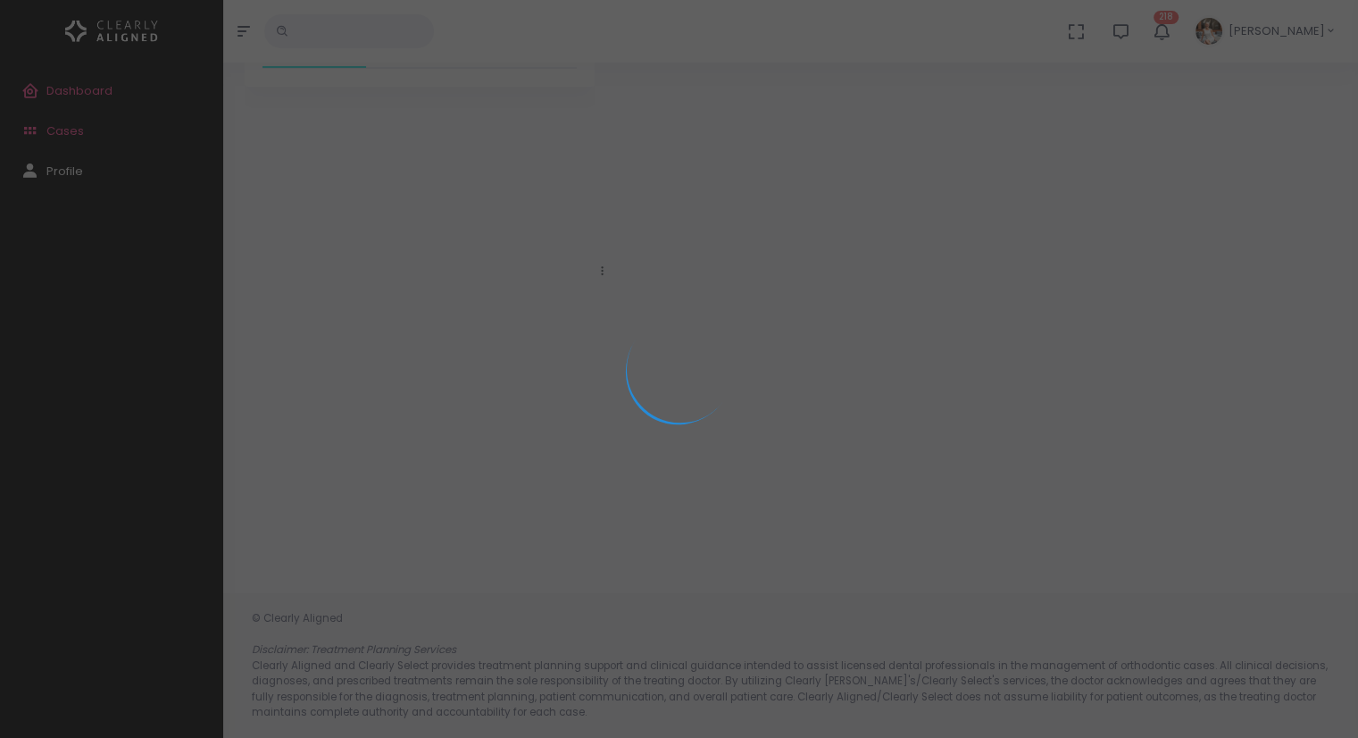
scroll to position [142, 0]
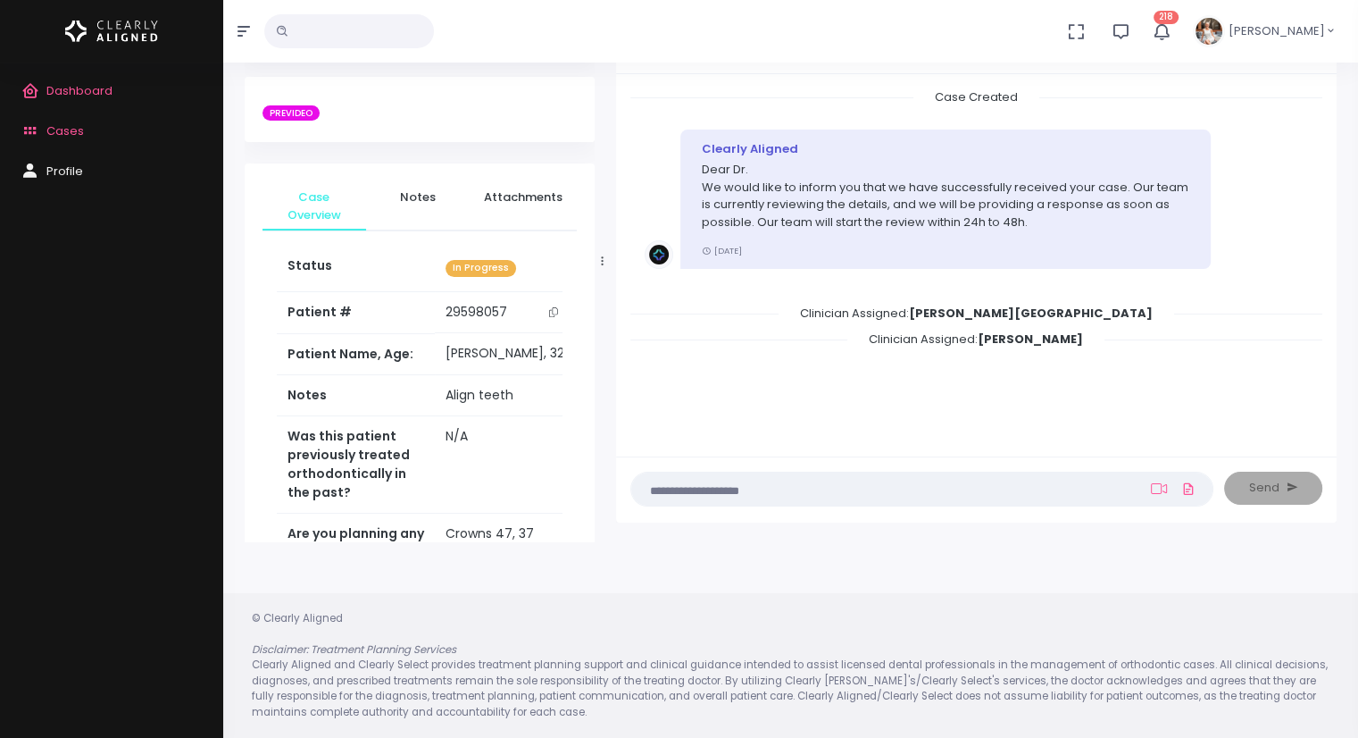
click at [600, 257] on div at bounding box center [602, 261] width 9 height 549
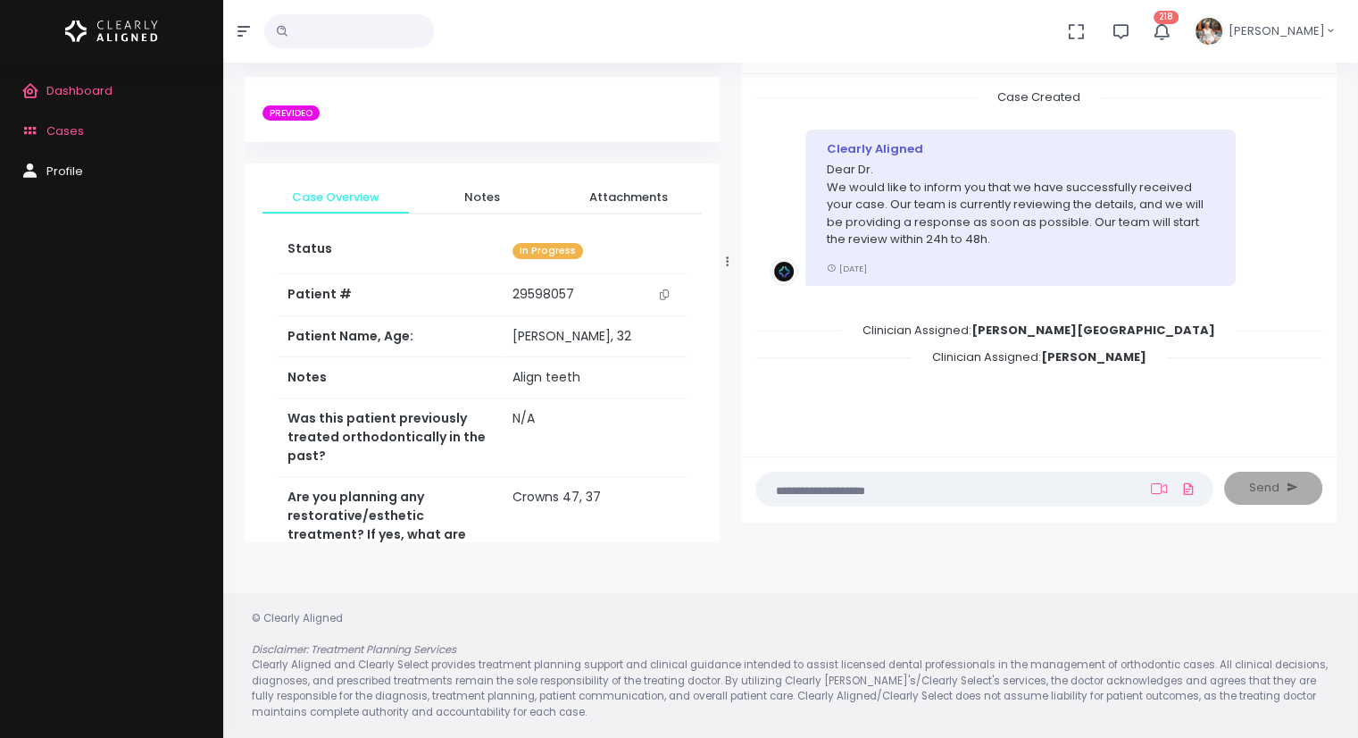
drag, startPoint x: 601, startPoint y: 257, endPoint x: 727, endPoint y: 256, distance: 125.9
click at [729, 256] on icon at bounding box center [727, 261] width 3 height 12
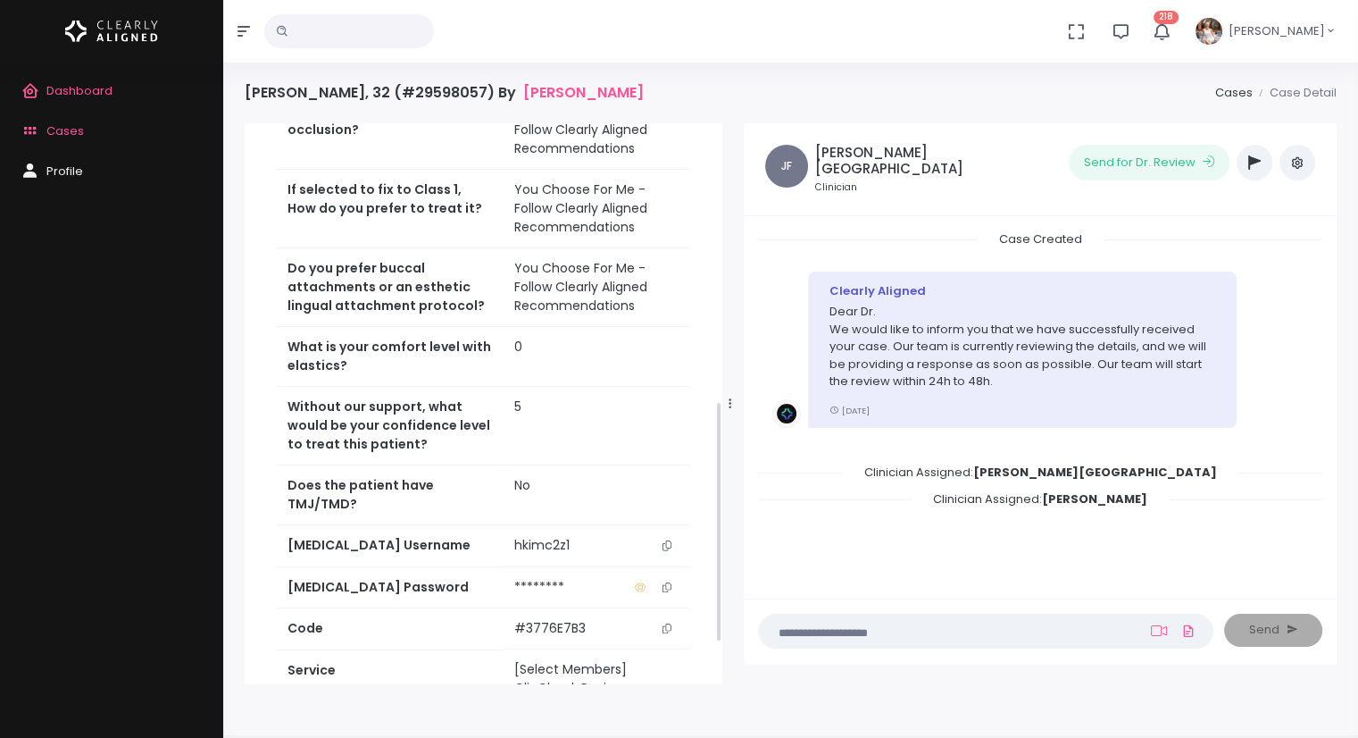
scroll to position [742, 0]
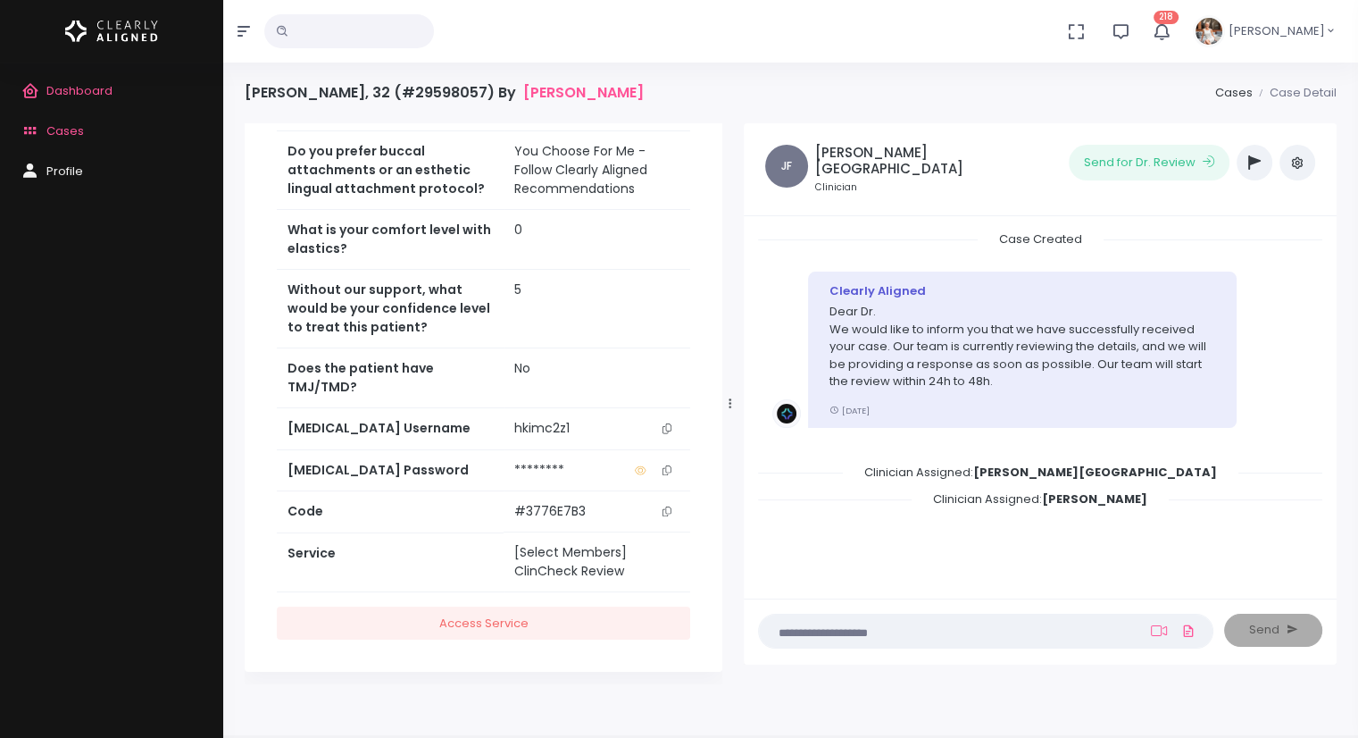
click at [665, 423] on icon "scrollable content" at bounding box center [667, 428] width 9 height 10
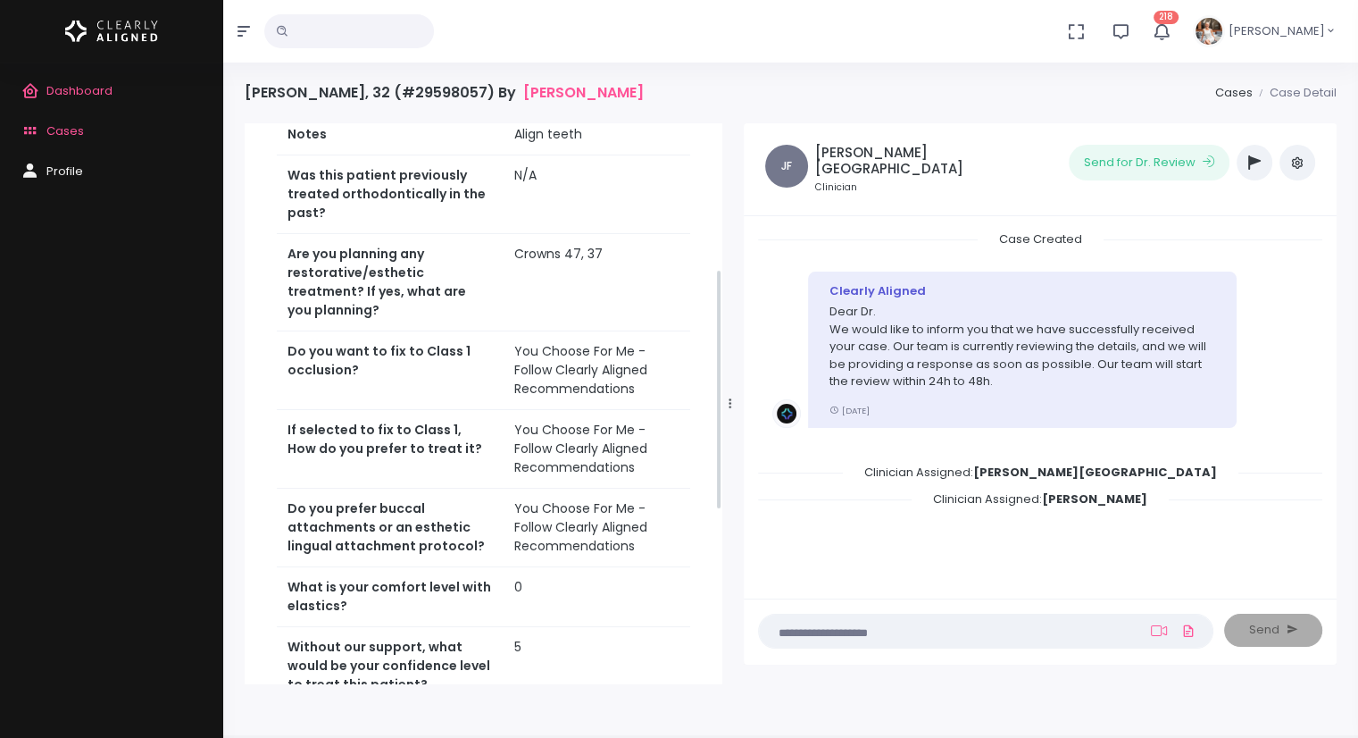
scroll to position [0, 0]
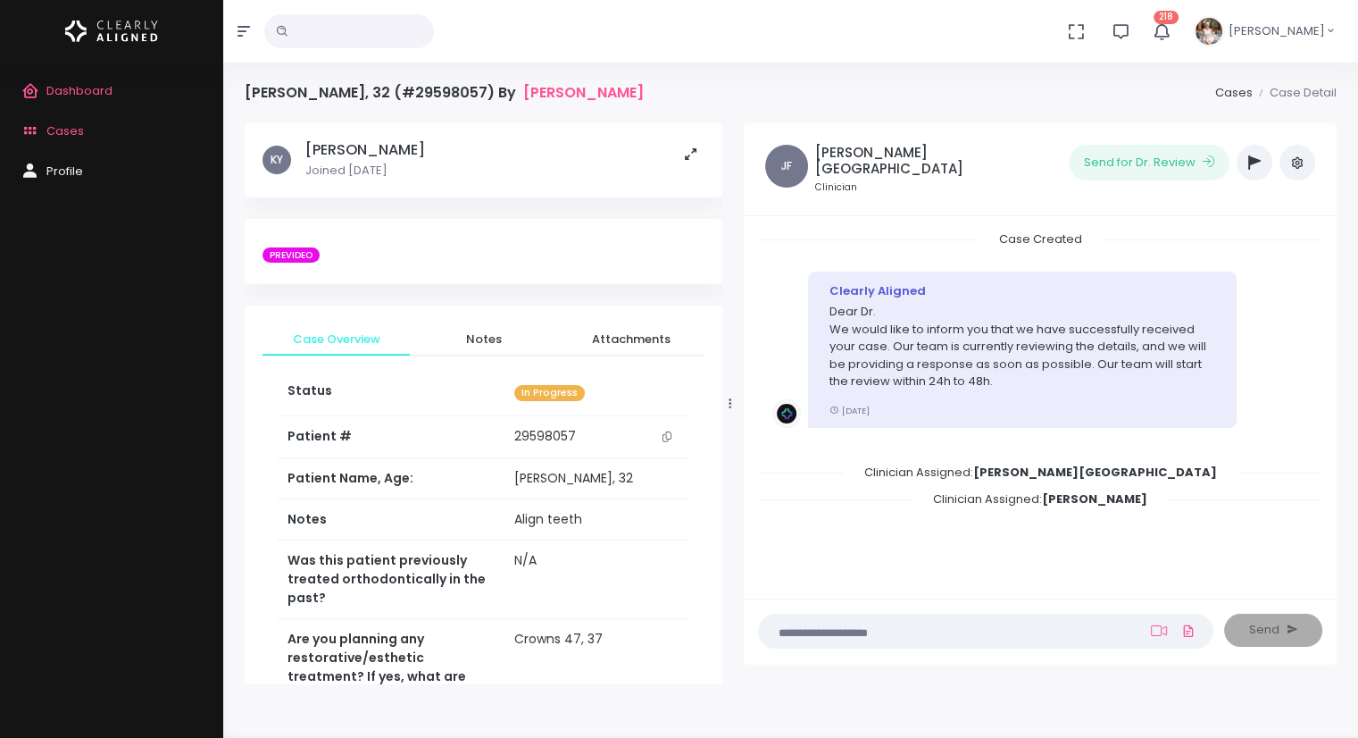
click at [1251, 157] on icon "button" at bounding box center [1254, 162] width 13 height 14
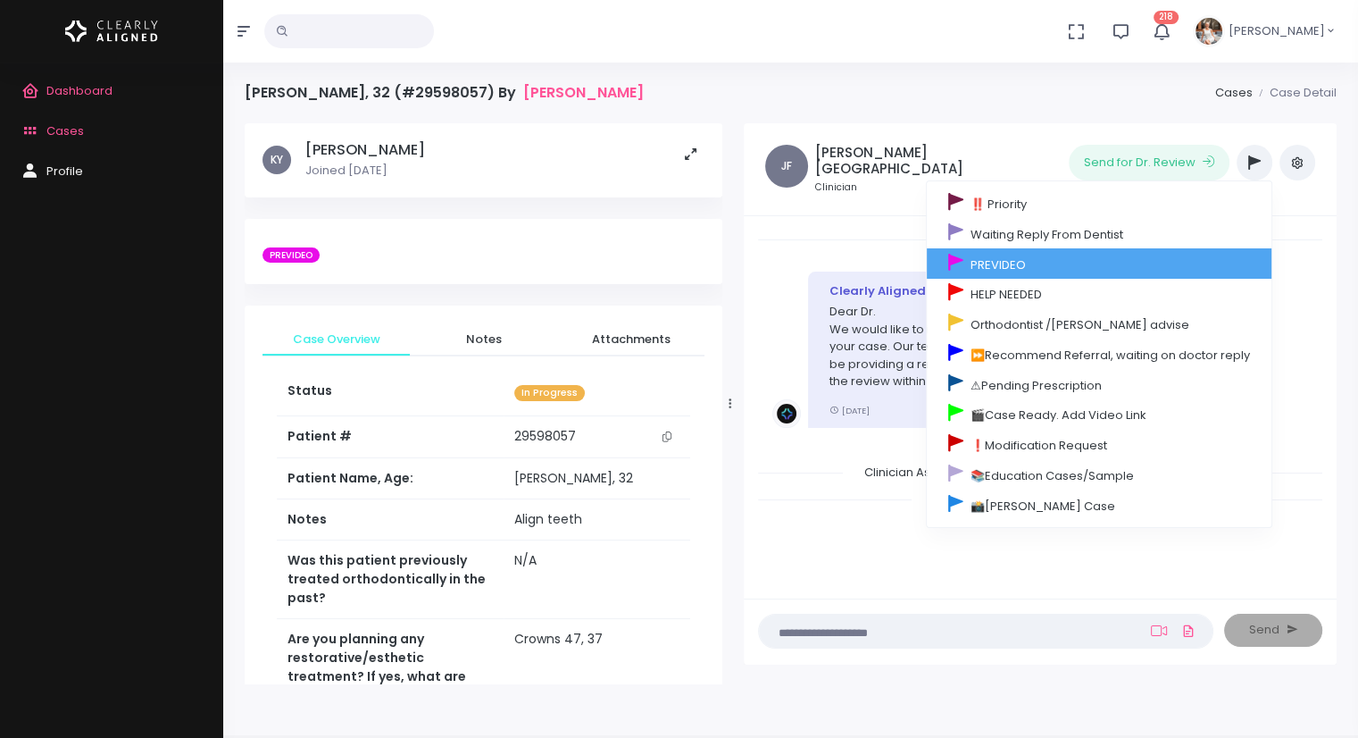
click at [1075, 266] on link "PREVIDEO" at bounding box center [1099, 263] width 345 height 30
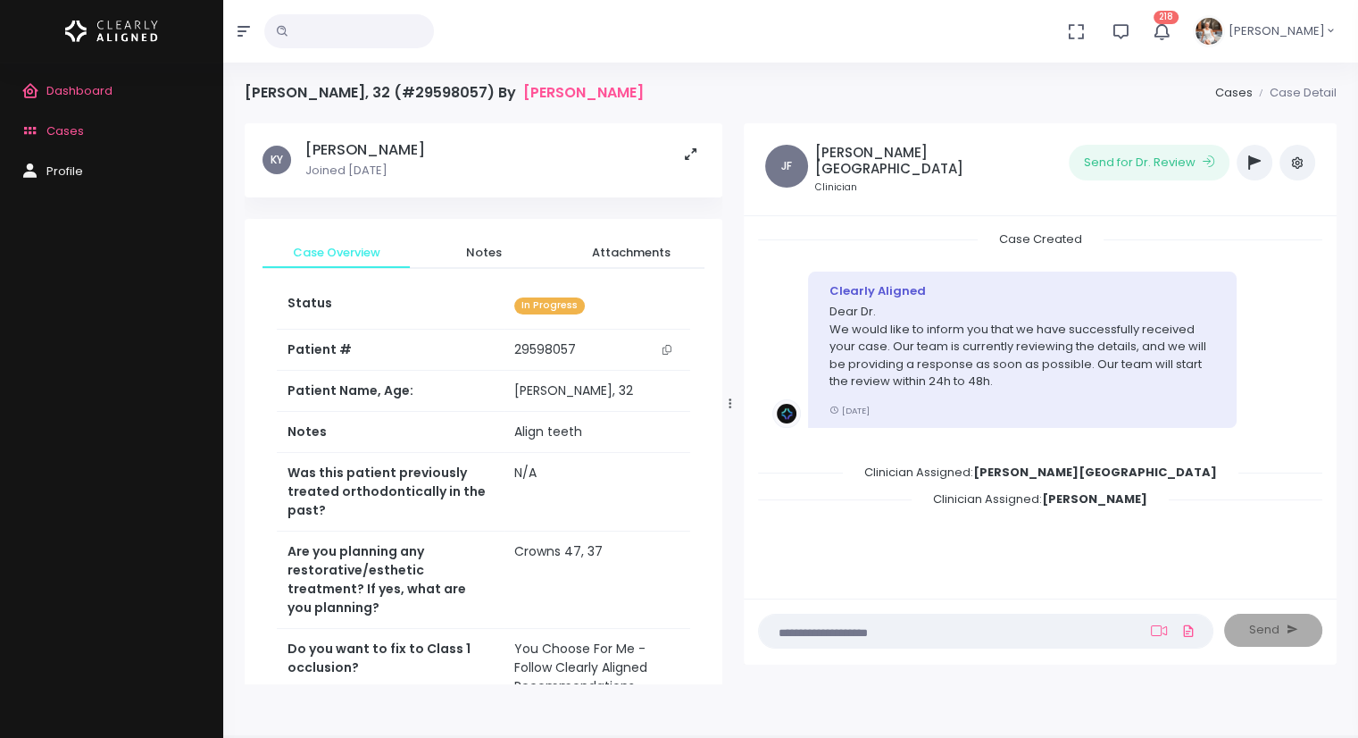
click at [491, 347] on th "Patient #" at bounding box center [390, 350] width 227 height 42
click at [493, 254] on span "Notes" at bounding box center [483, 253] width 119 height 18
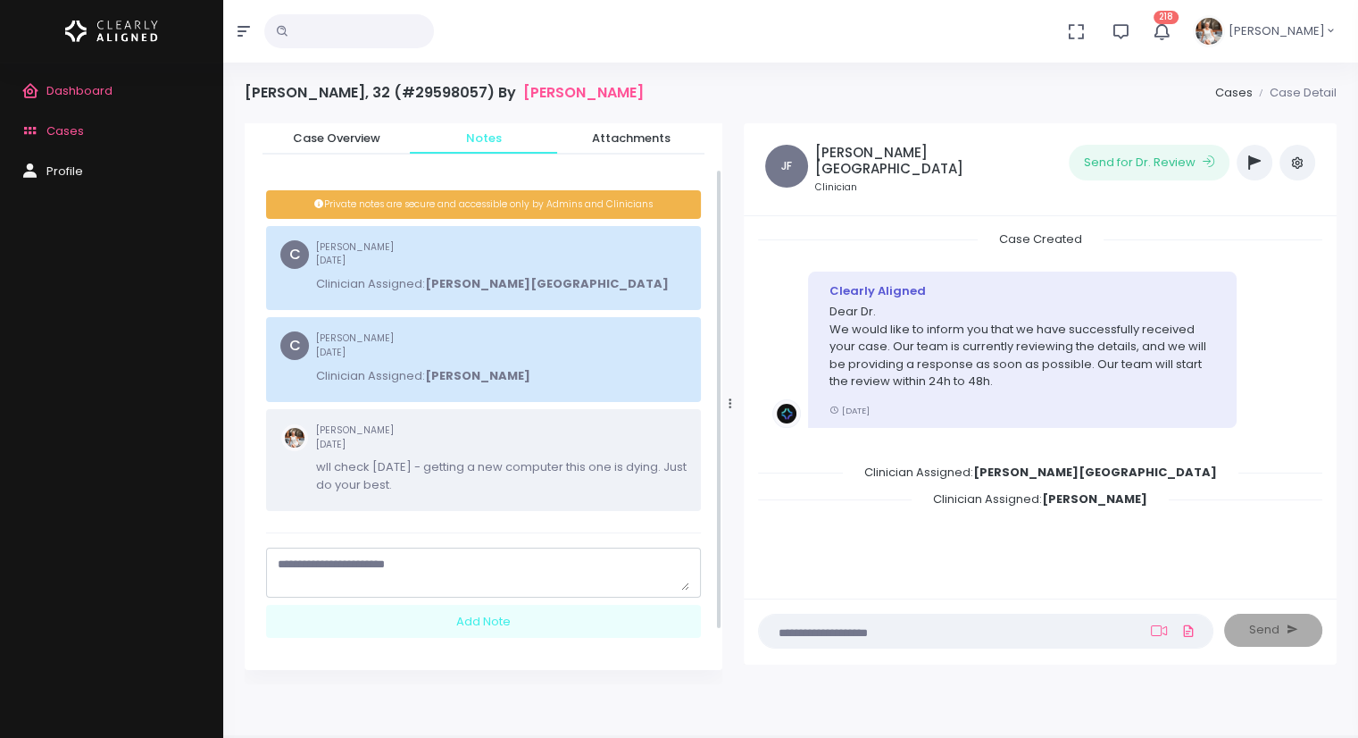
scroll to position [121, 0]
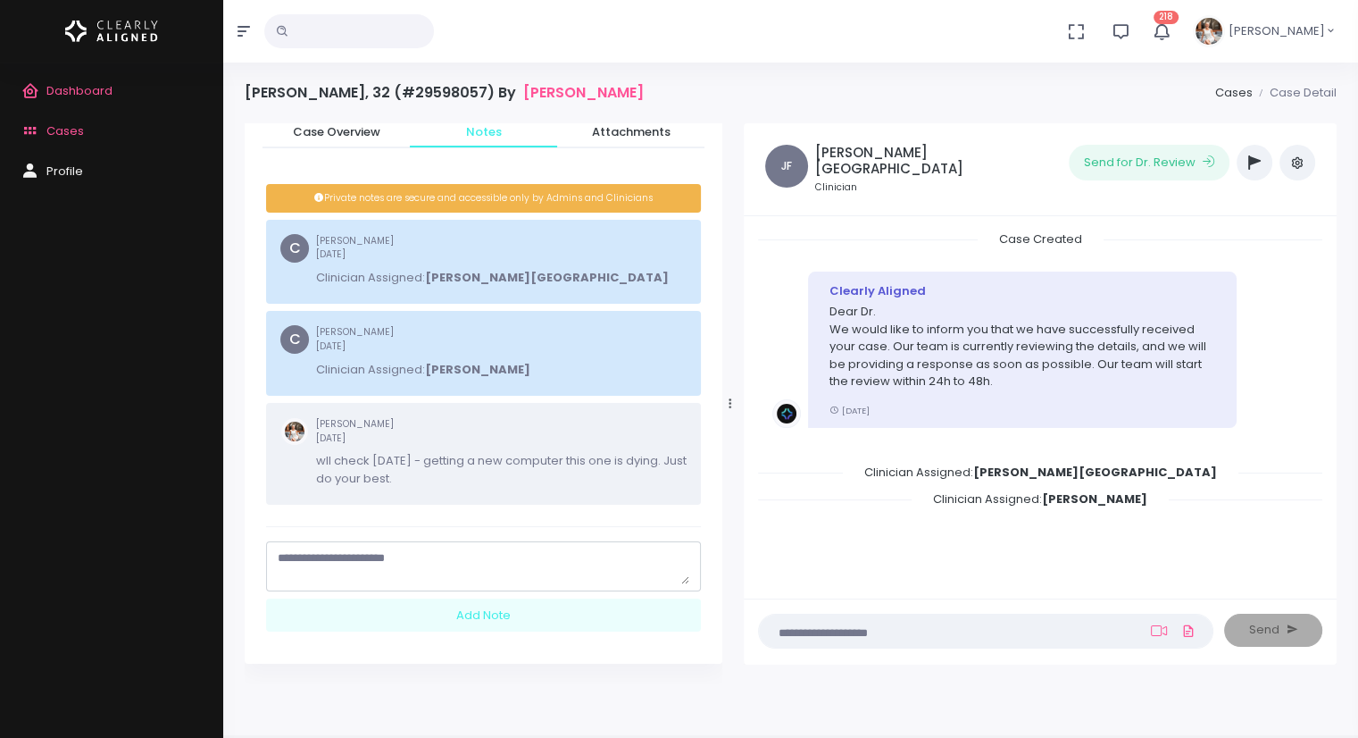
click at [373, 559] on textarea "scrollable content" at bounding box center [484, 566] width 412 height 35
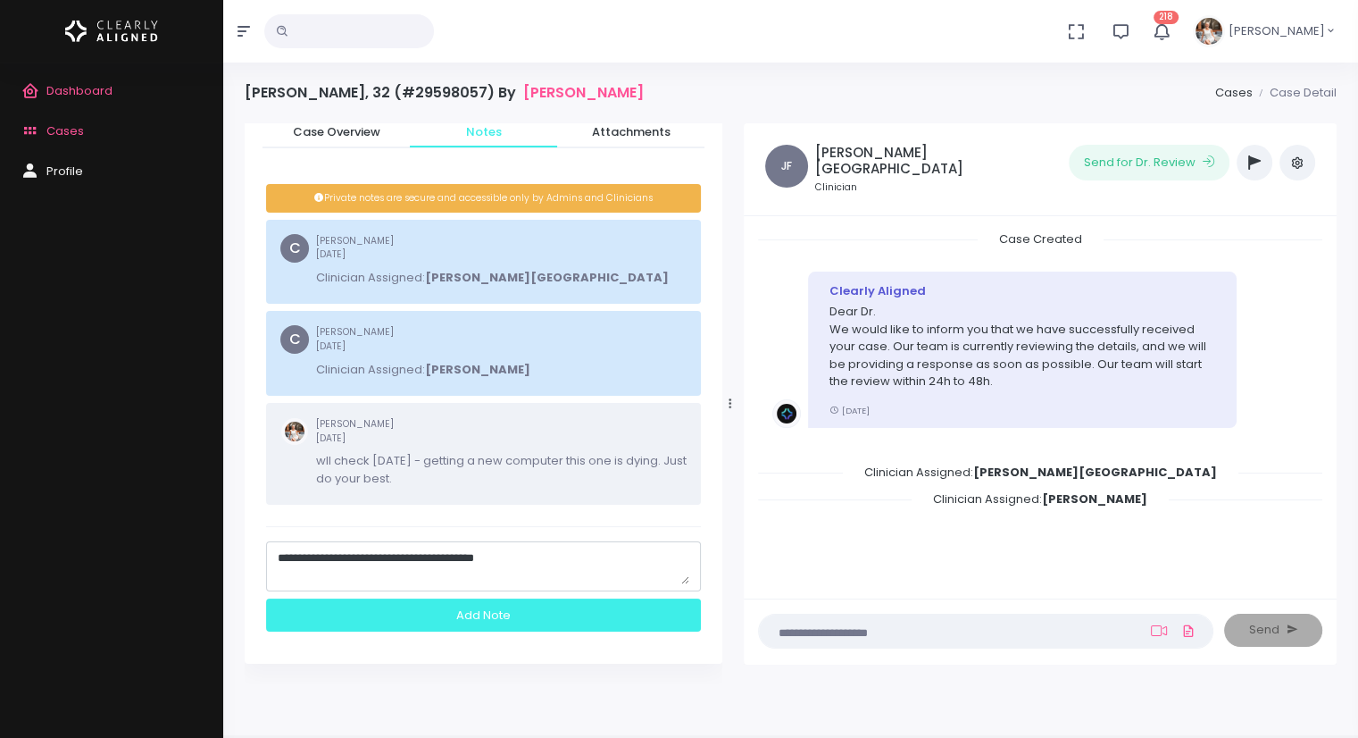
type textarea "**********"
click at [462, 618] on div "Add Note" at bounding box center [483, 614] width 435 height 33
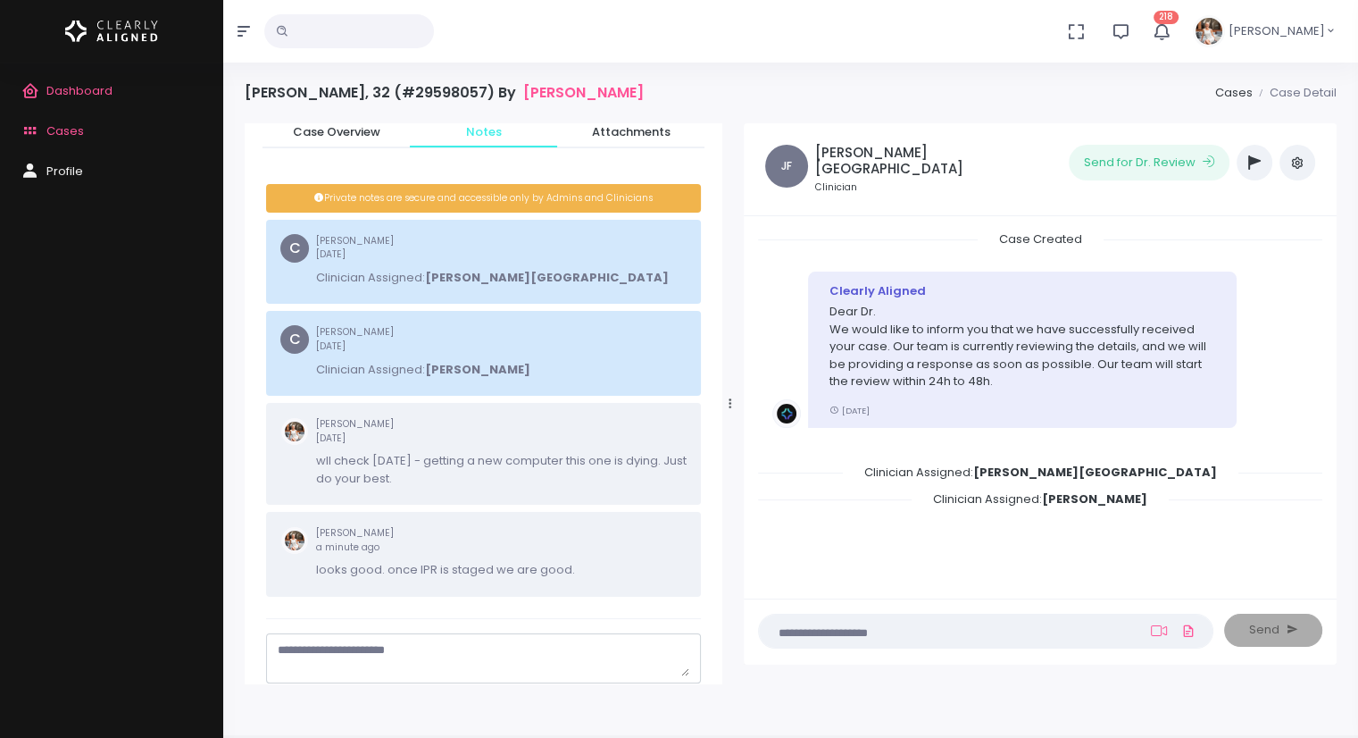
click at [889, 630] on textarea at bounding box center [951, 631] width 363 height 20
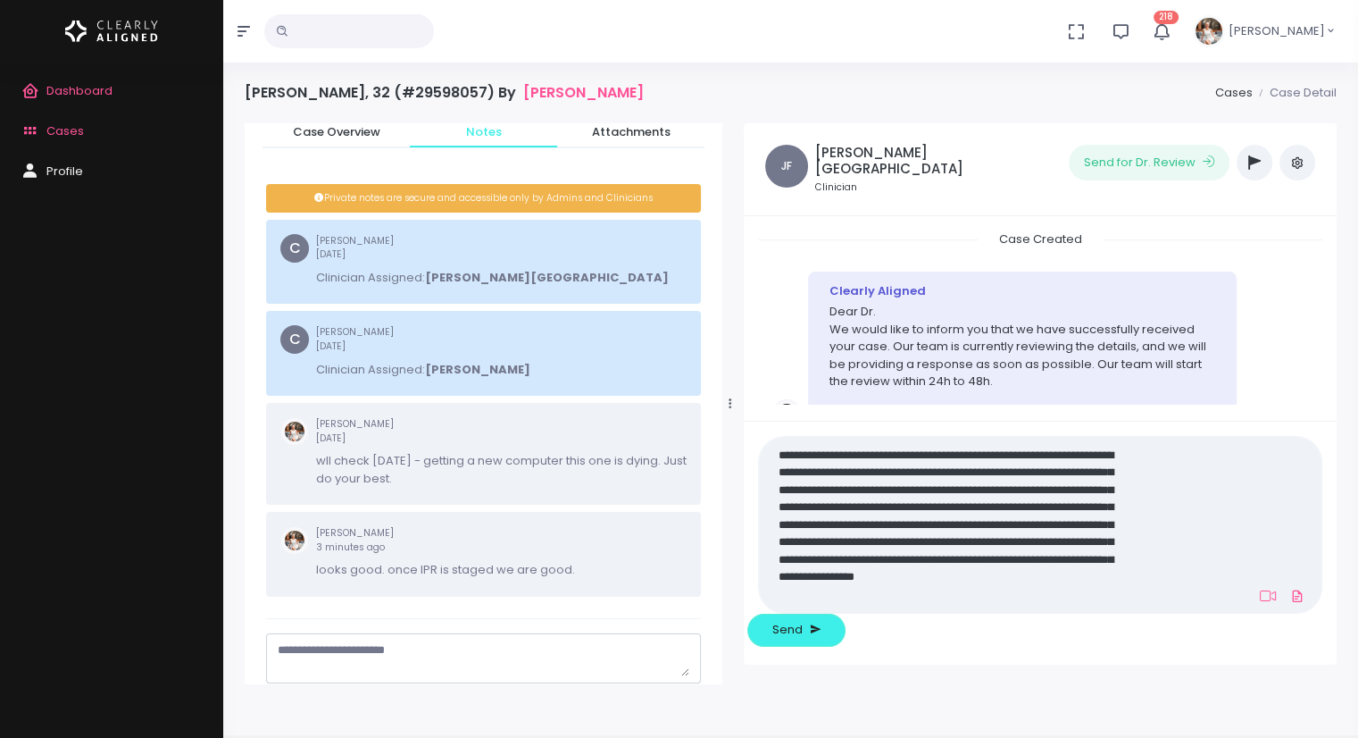
scroll to position [0, 0]
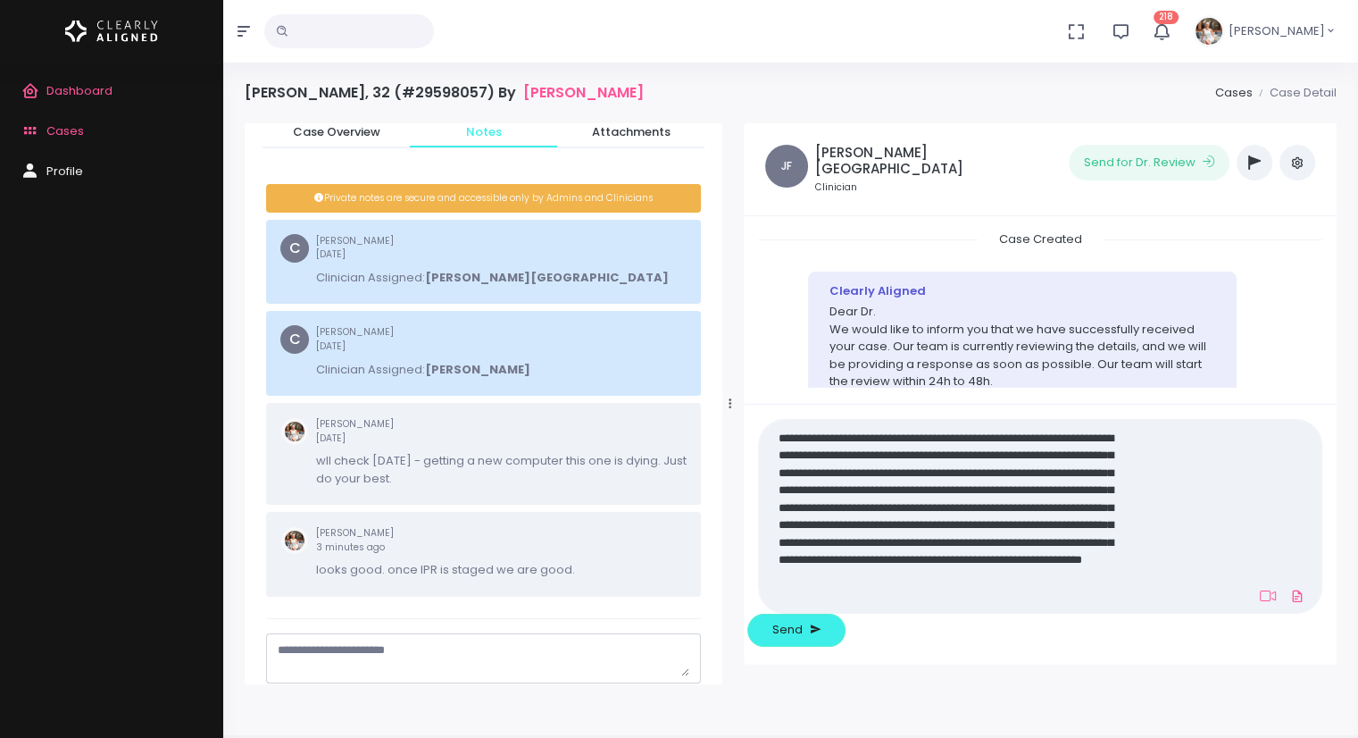
click at [954, 605] on textarea "**********" at bounding box center [951, 515] width 363 height 179
click at [948, 605] on textarea "**********" at bounding box center [951, 515] width 363 height 179
click at [867, 605] on textarea "**********" at bounding box center [951, 515] width 363 height 179
click at [996, 605] on textarea "**********" at bounding box center [951, 515] width 363 height 179
click at [1018, 605] on textarea "**********" at bounding box center [951, 515] width 363 height 179
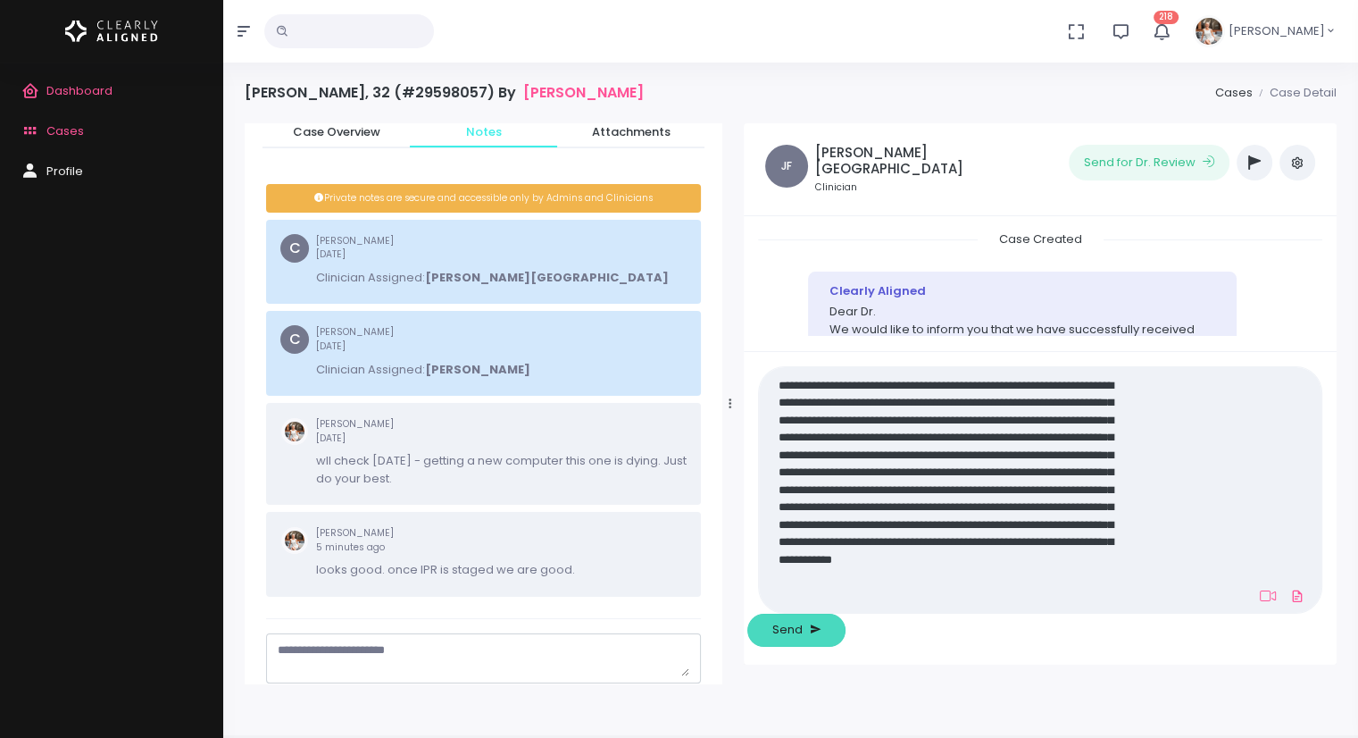
type textarea "**********"
click at [803, 633] on span "Send" at bounding box center [787, 630] width 30 height 18
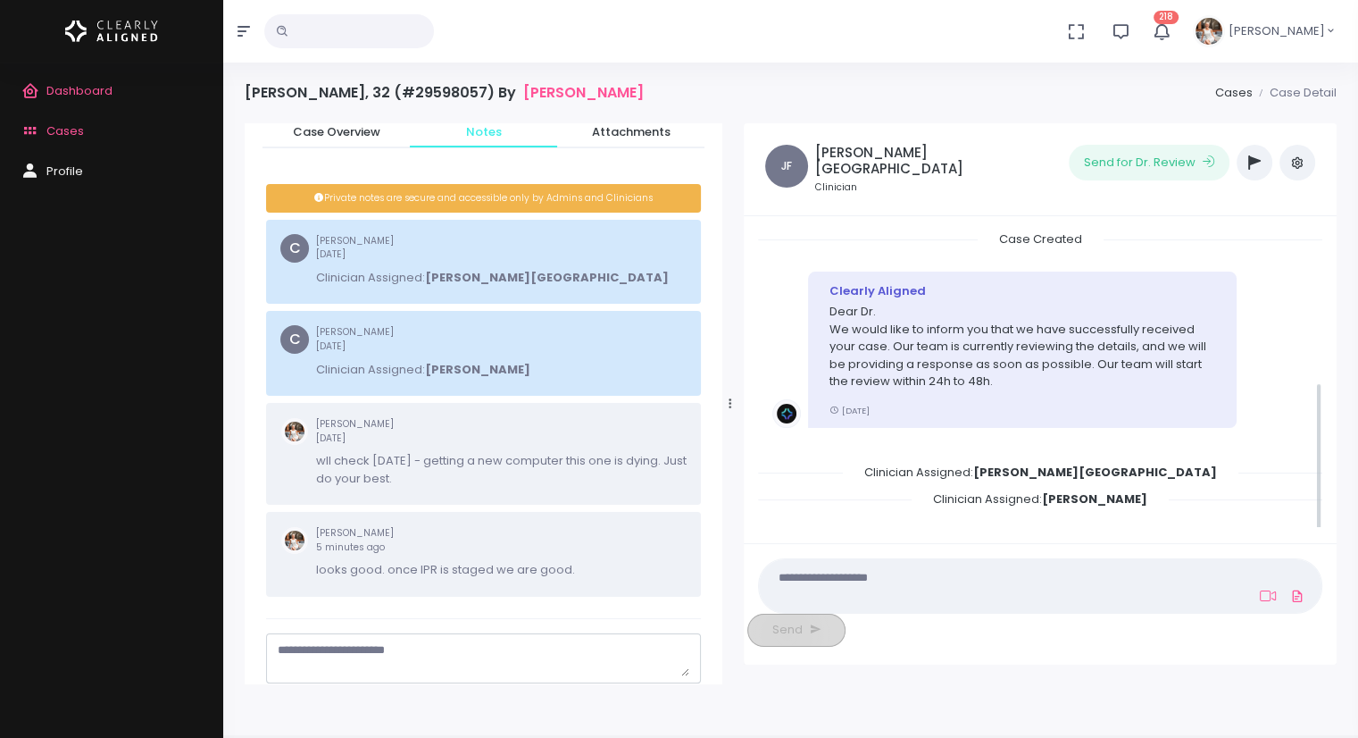
scroll to position [276, 0]
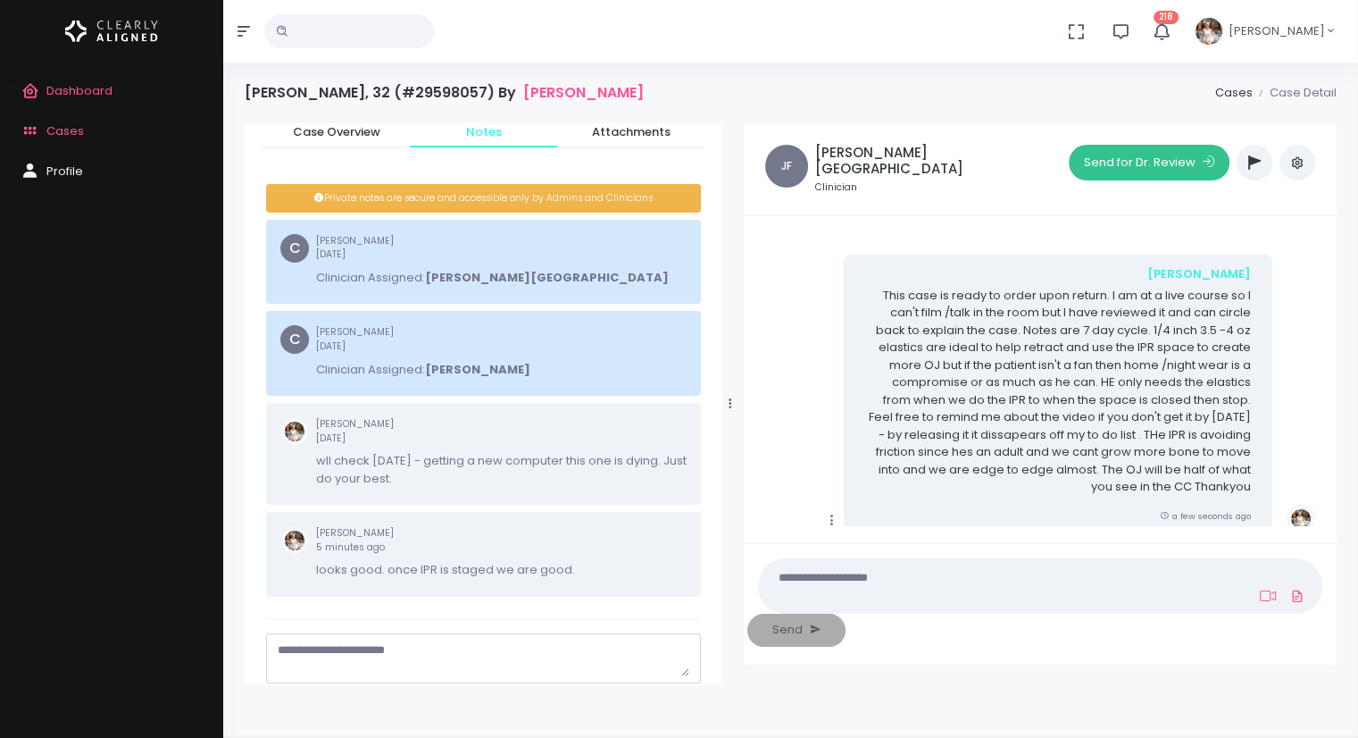
click at [1145, 162] on button "Send for Dr. Review" at bounding box center [1149, 163] width 161 height 36
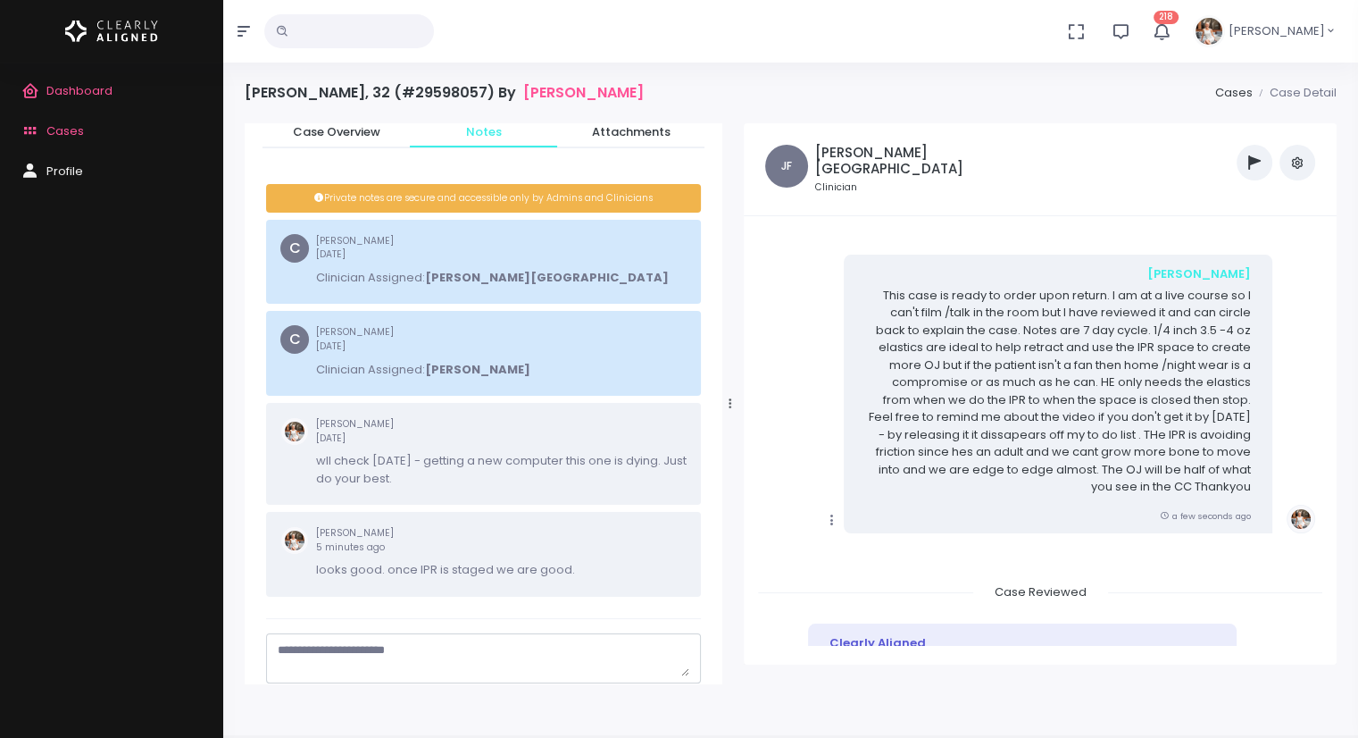
click at [1254, 165] on icon "button" at bounding box center [1254, 162] width 13 height 14
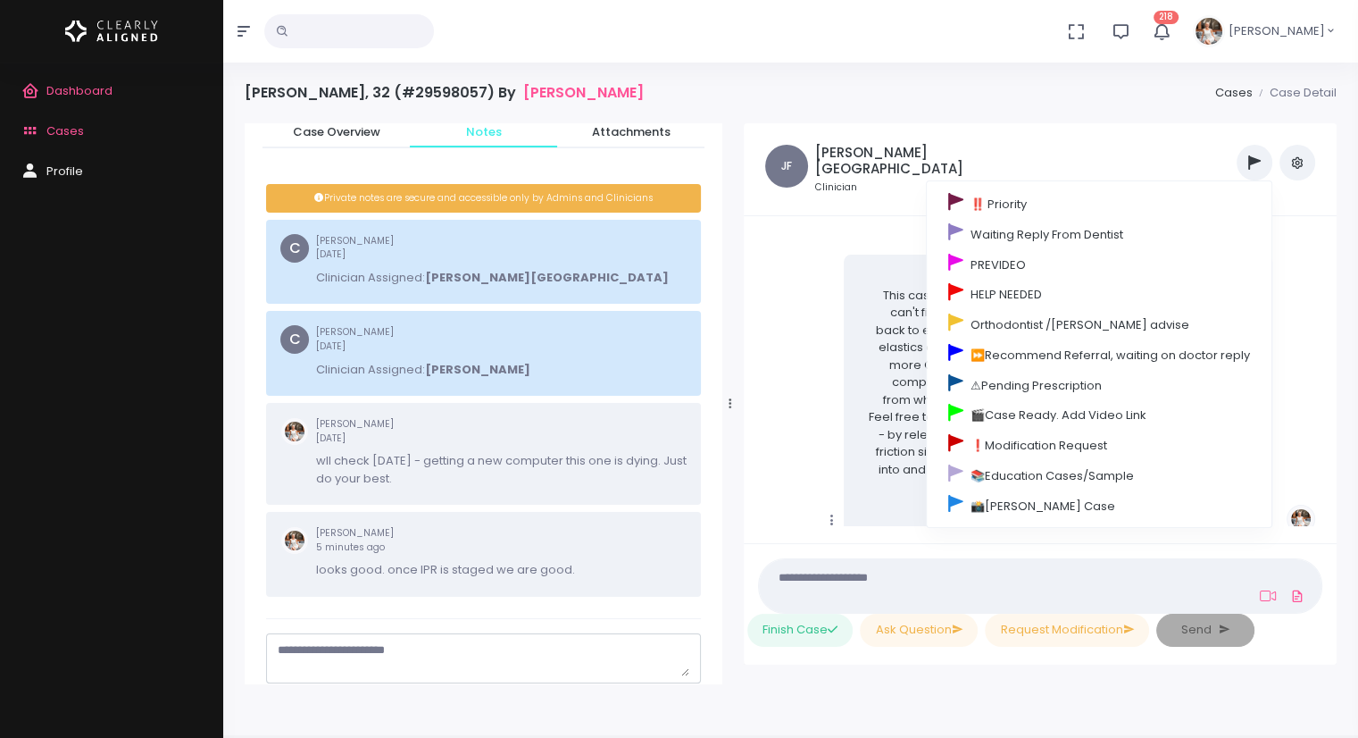
scroll to position [668, 0]
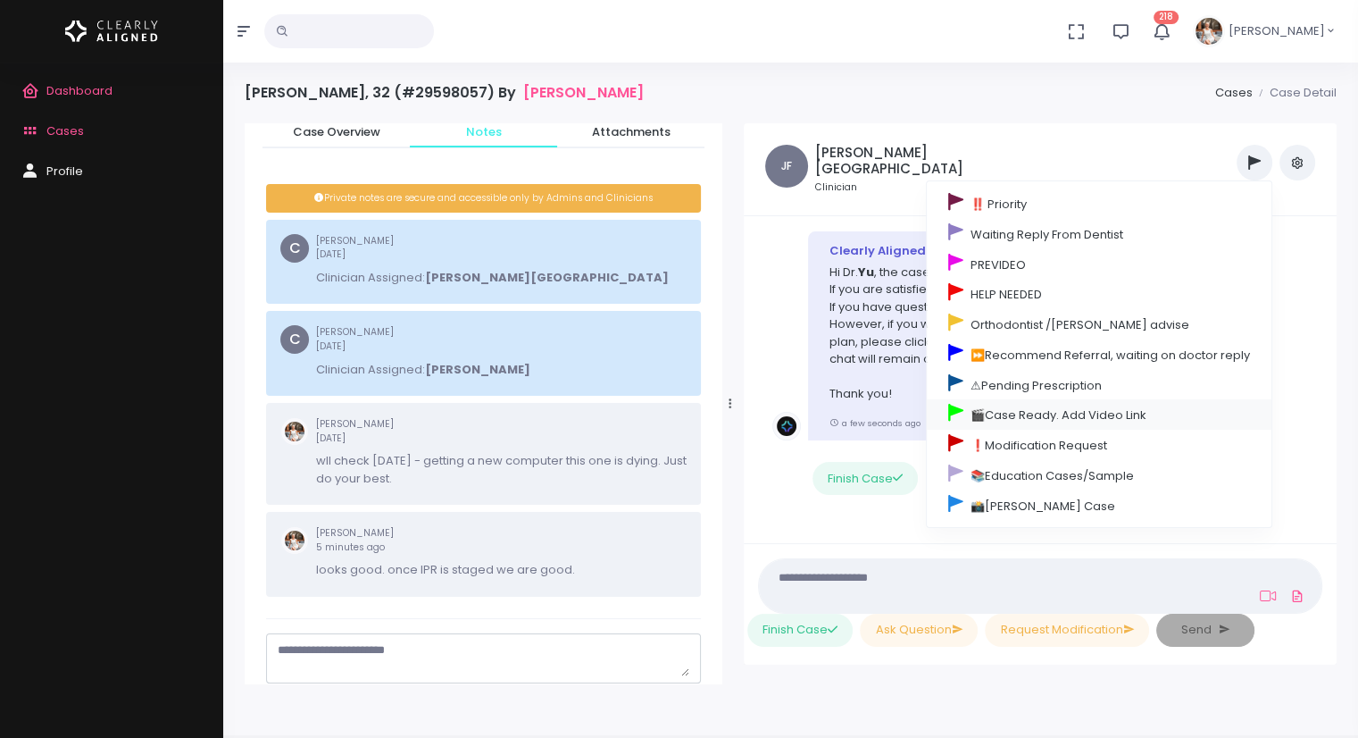
click at [1018, 419] on link "🎬Case Ready. Add Video Link" at bounding box center [1099, 414] width 345 height 30
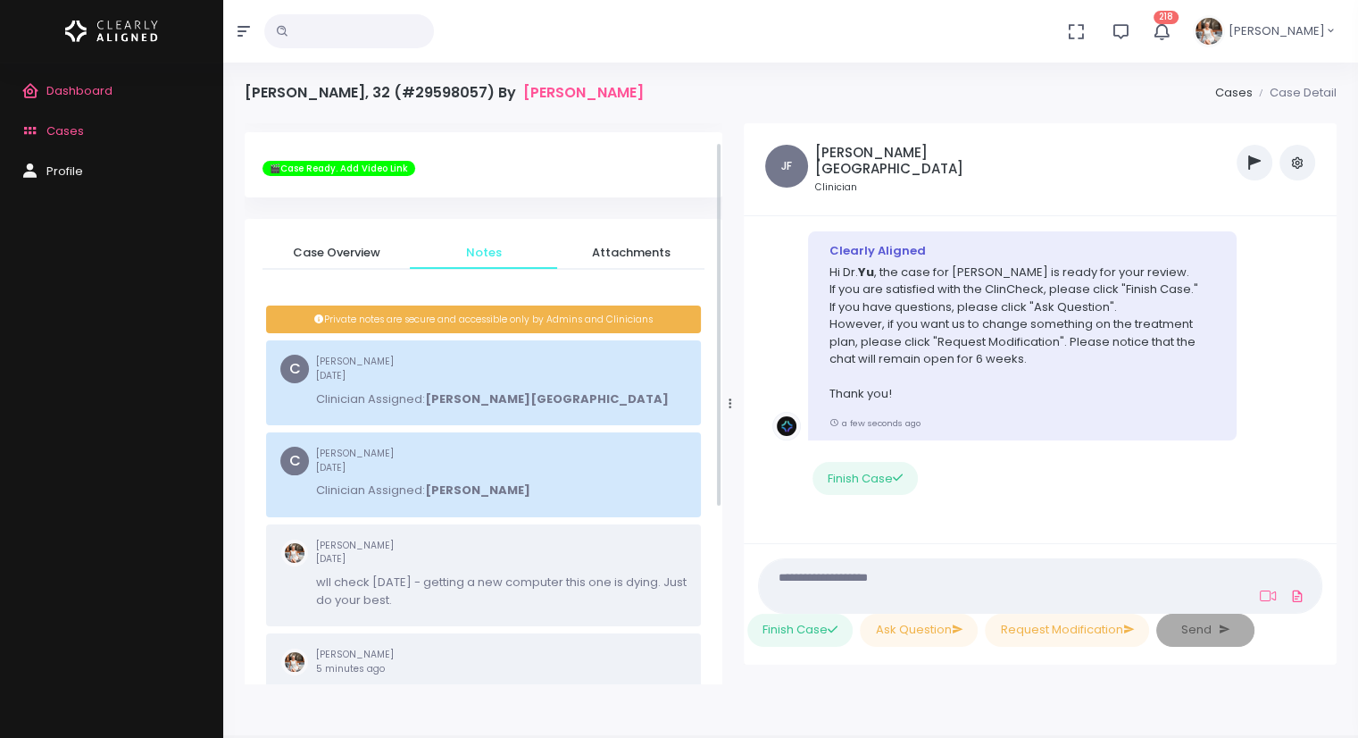
scroll to position [0, 0]
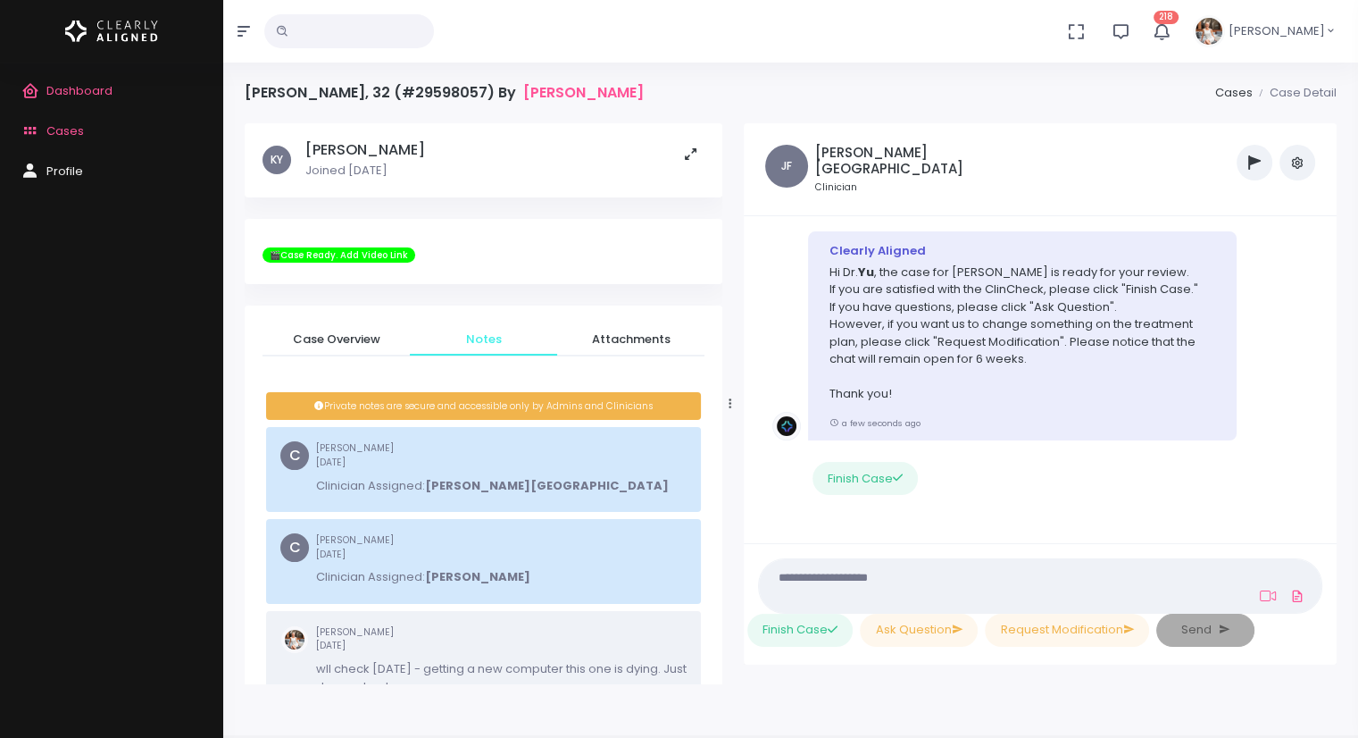
click at [45, 130] on icon "scrollable content" at bounding box center [33, 132] width 25 height 22
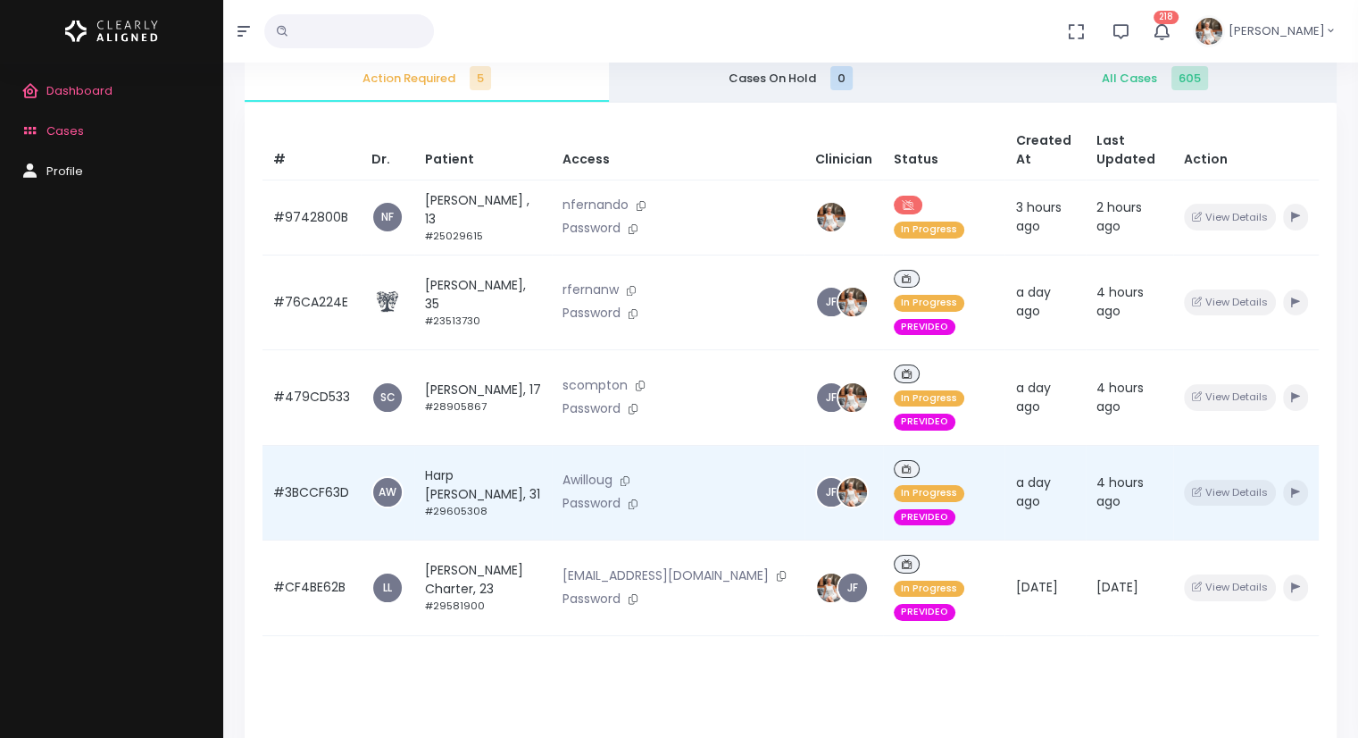
scroll to position [268, 0]
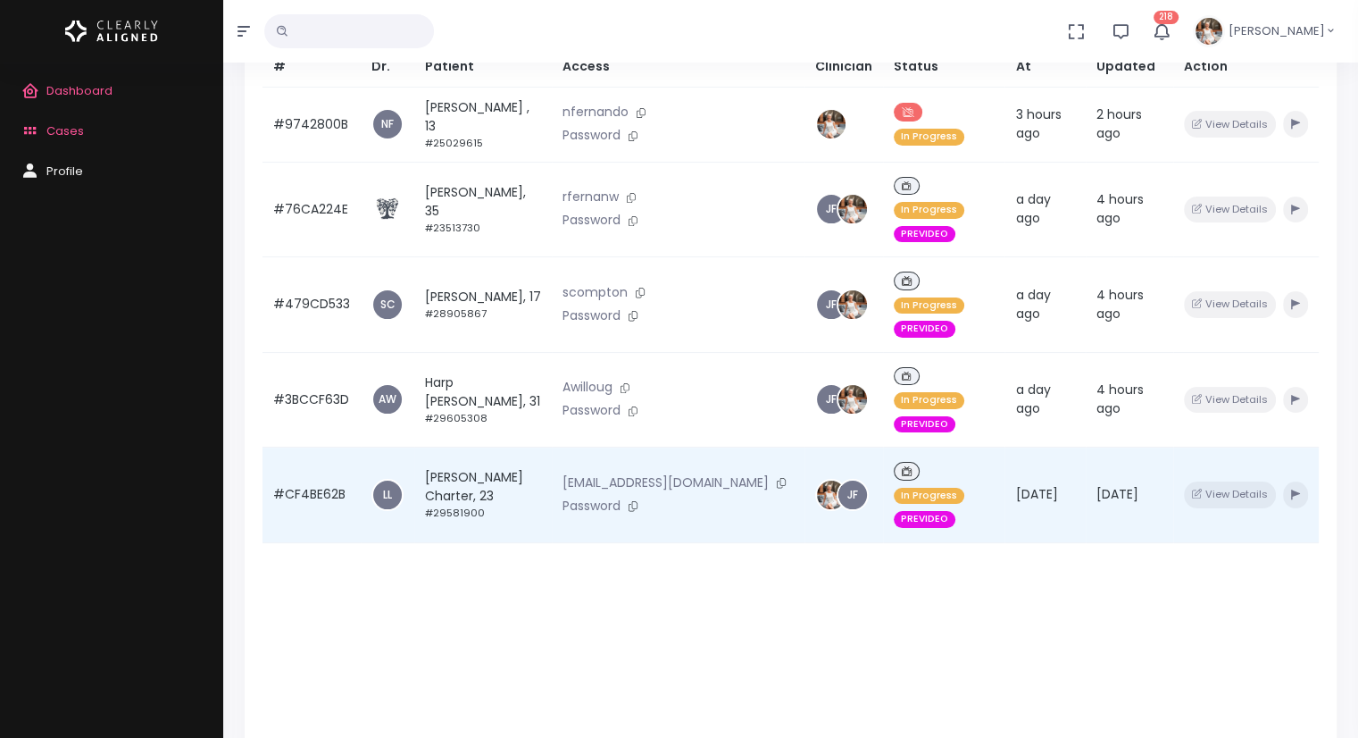
click at [292, 447] on td "#CF4BE62B" at bounding box center [312, 495] width 98 height 96
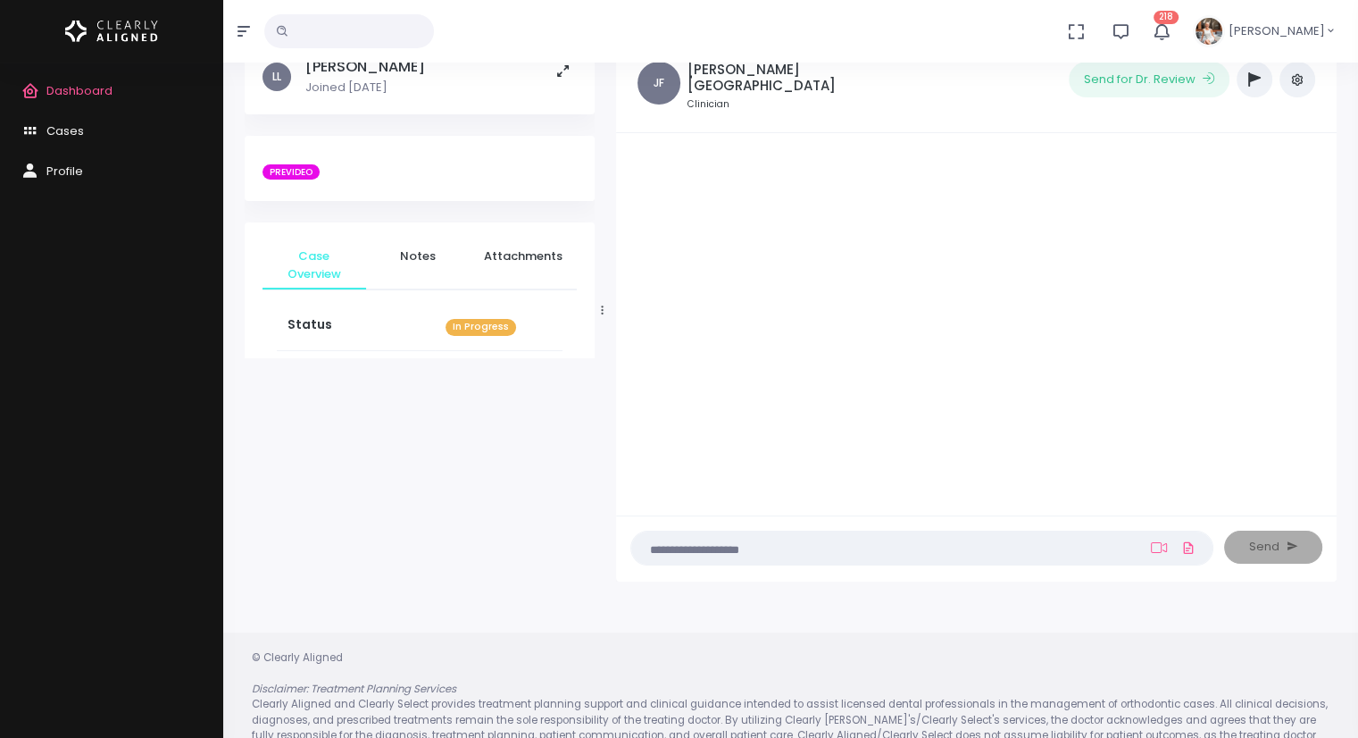
scroll to position [142, 0]
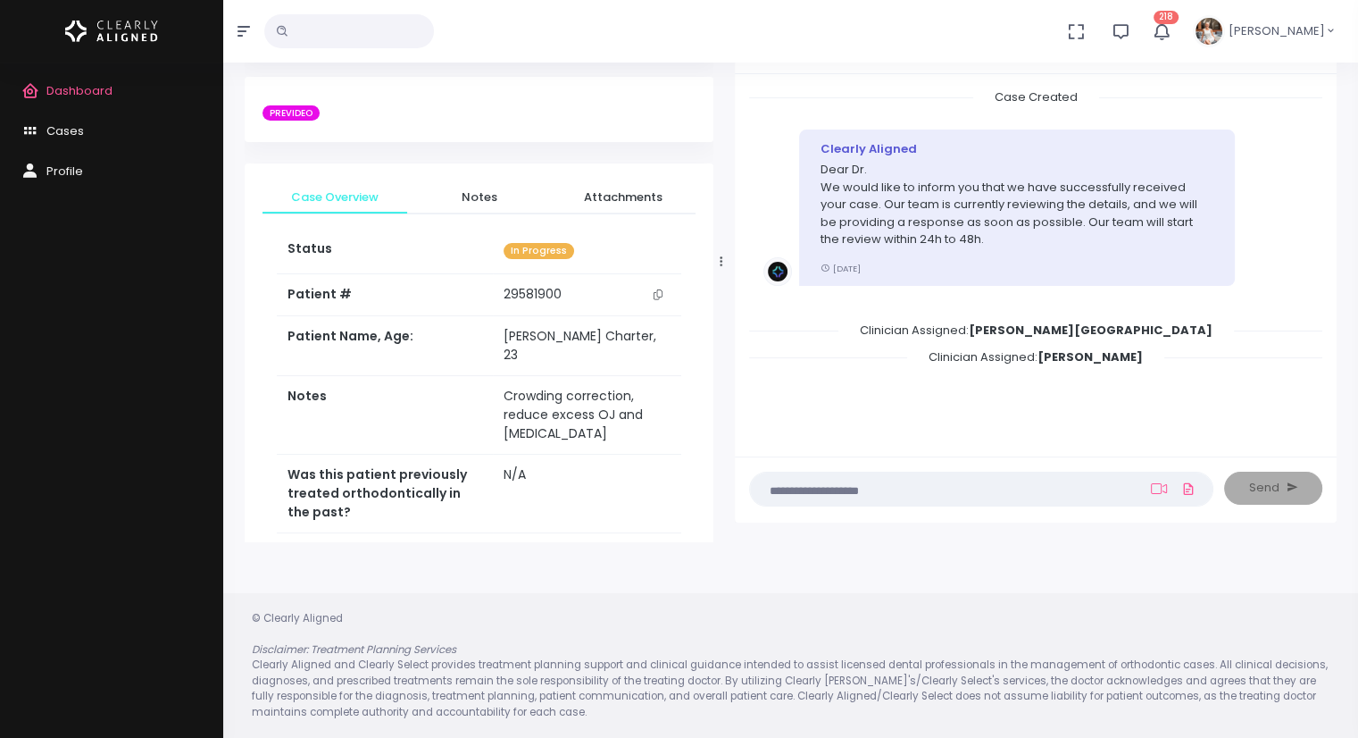
drag, startPoint x: 604, startPoint y: 261, endPoint x: 722, endPoint y: 260, distance: 118.8
click at [722, 260] on div at bounding box center [721, 261] width 9 height 549
click at [479, 199] on span "Notes" at bounding box center [479, 197] width 116 height 18
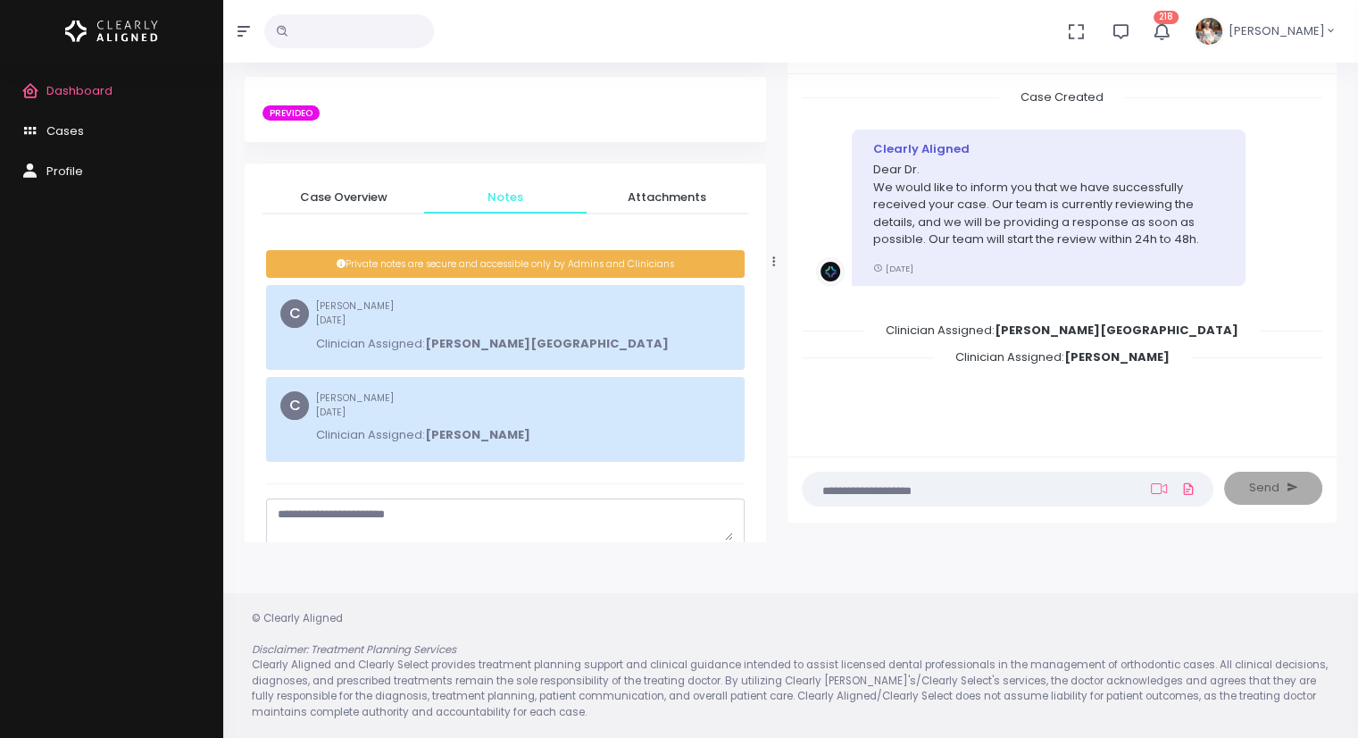
drag, startPoint x: 721, startPoint y: 260, endPoint x: 785, endPoint y: 260, distance: 63.4
click at [775, 260] on icon at bounding box center [774, 261] width 2 height 10
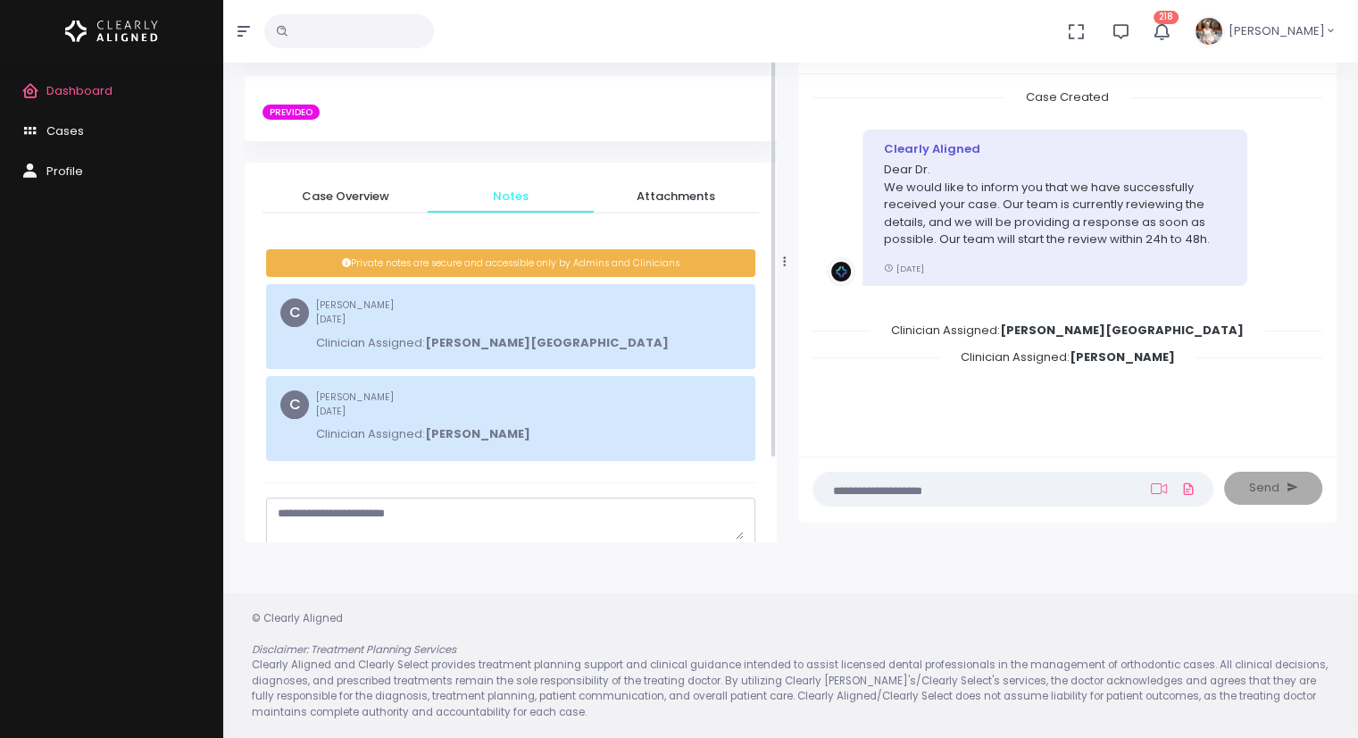
scroll to position [0, 0]
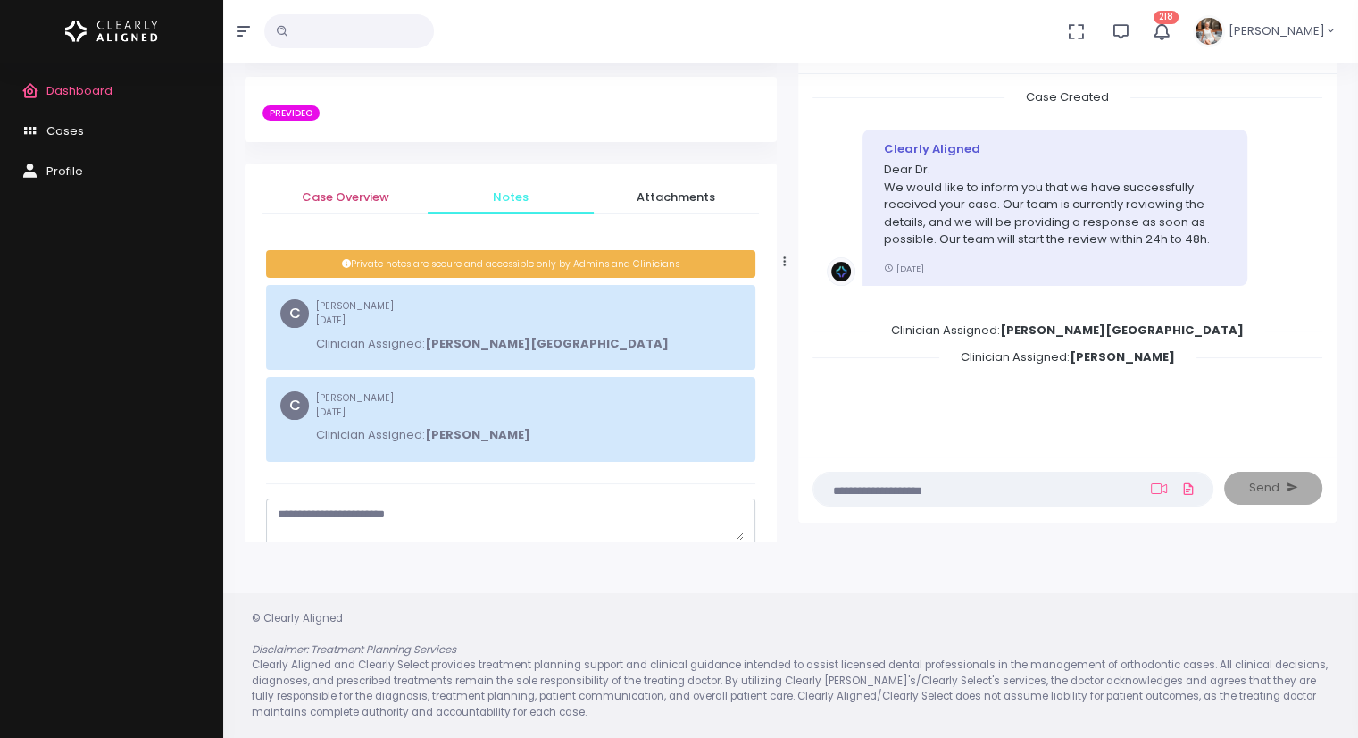
click at [348, 195] on span "Case Overview" at bounding box center [345, 197] width 137 height 18
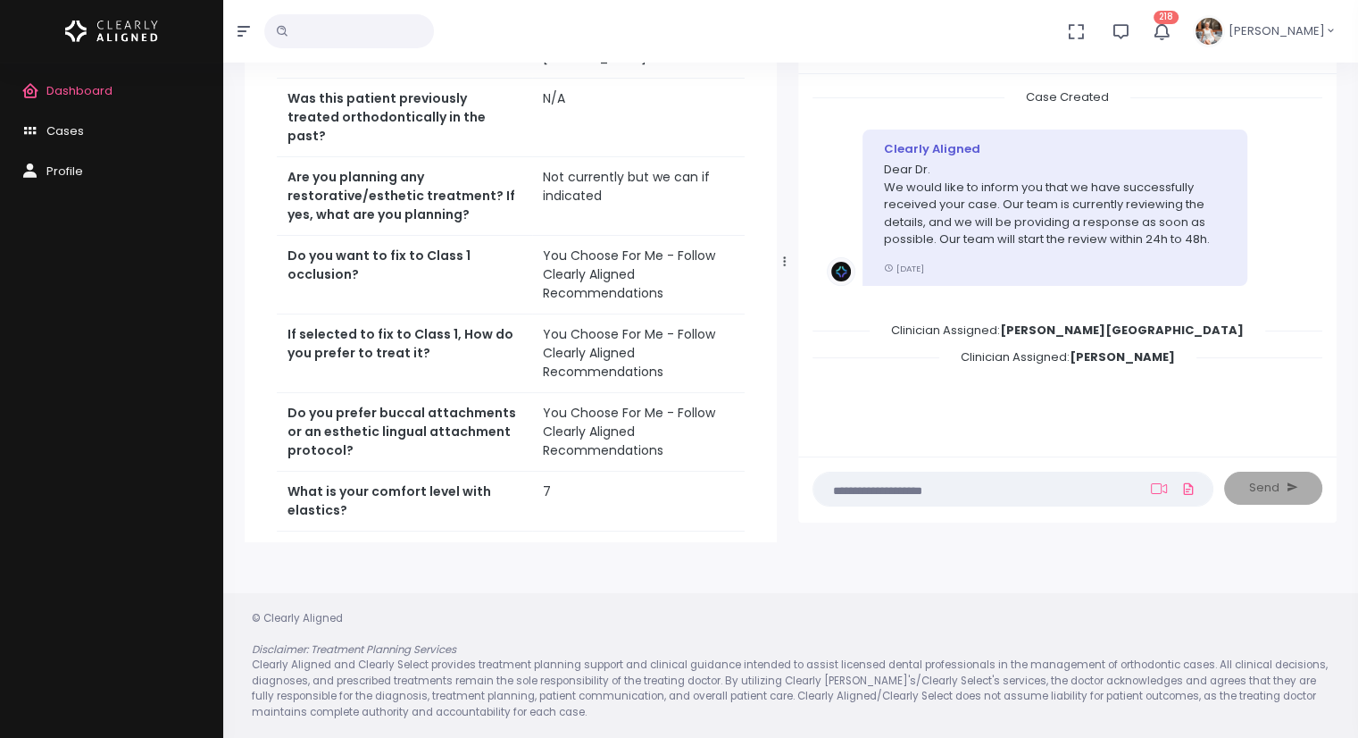
scroll to position [625, 0]
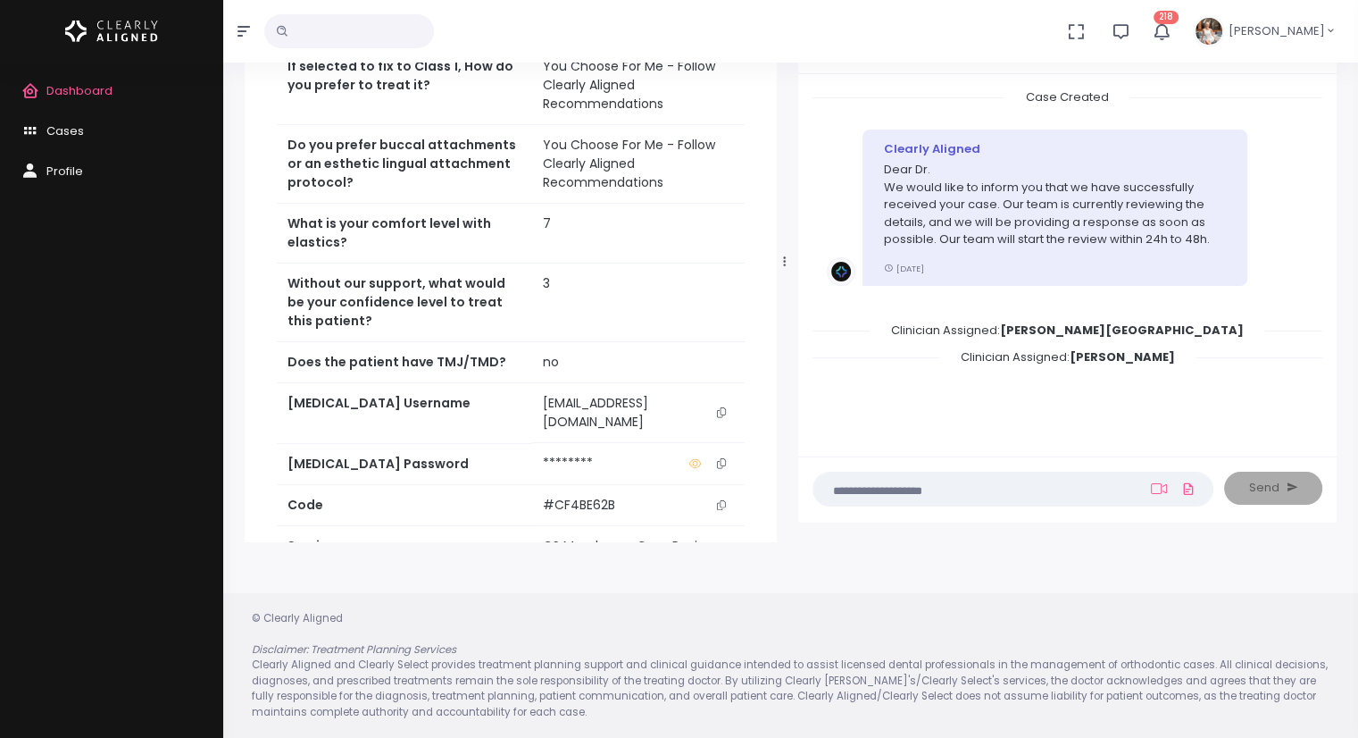
click at [723, 407] on icon "scrollable content" at bounding box center [721, 412] width 9 height 10
click at [722, 458] on icon "scrollable content" at bounding box center [721, 463] width 9 height 10
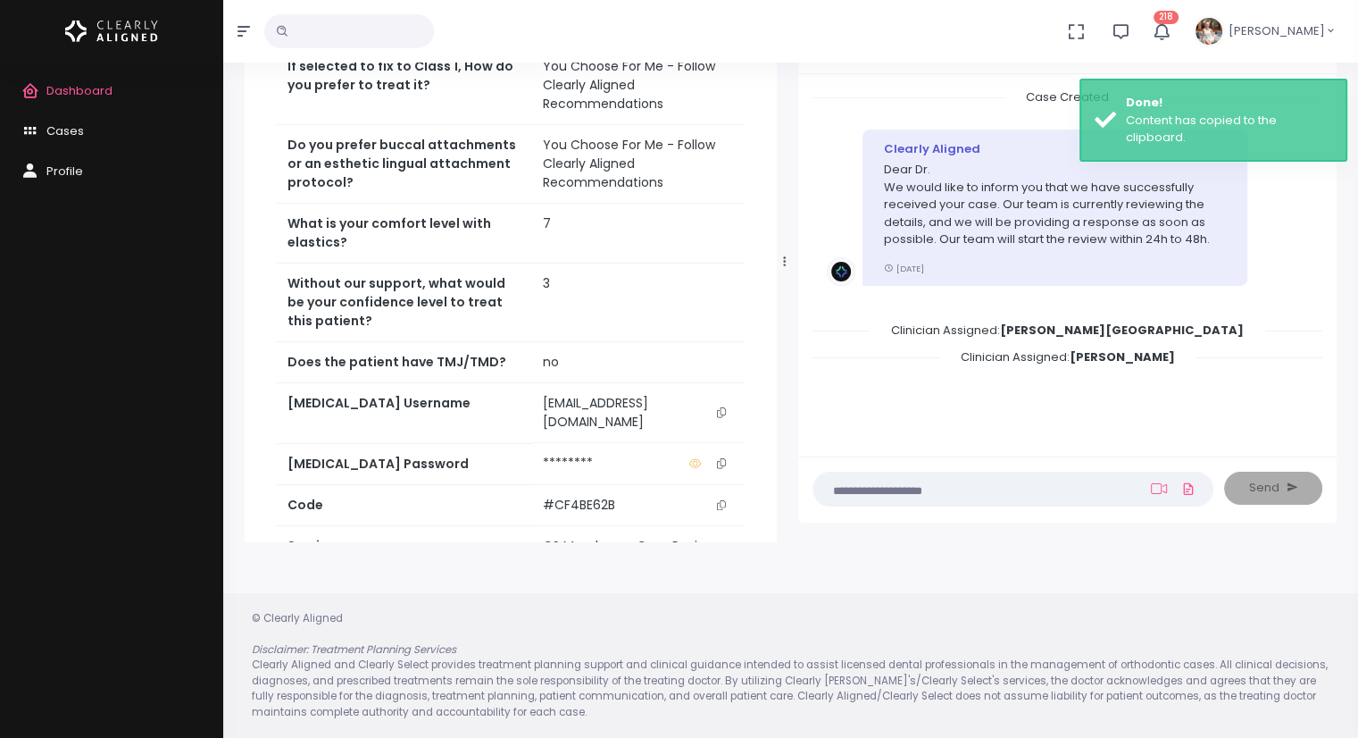
click at [725, 458] on icon "scrollable content" at bounding box center [721, 463] width 9 height 10
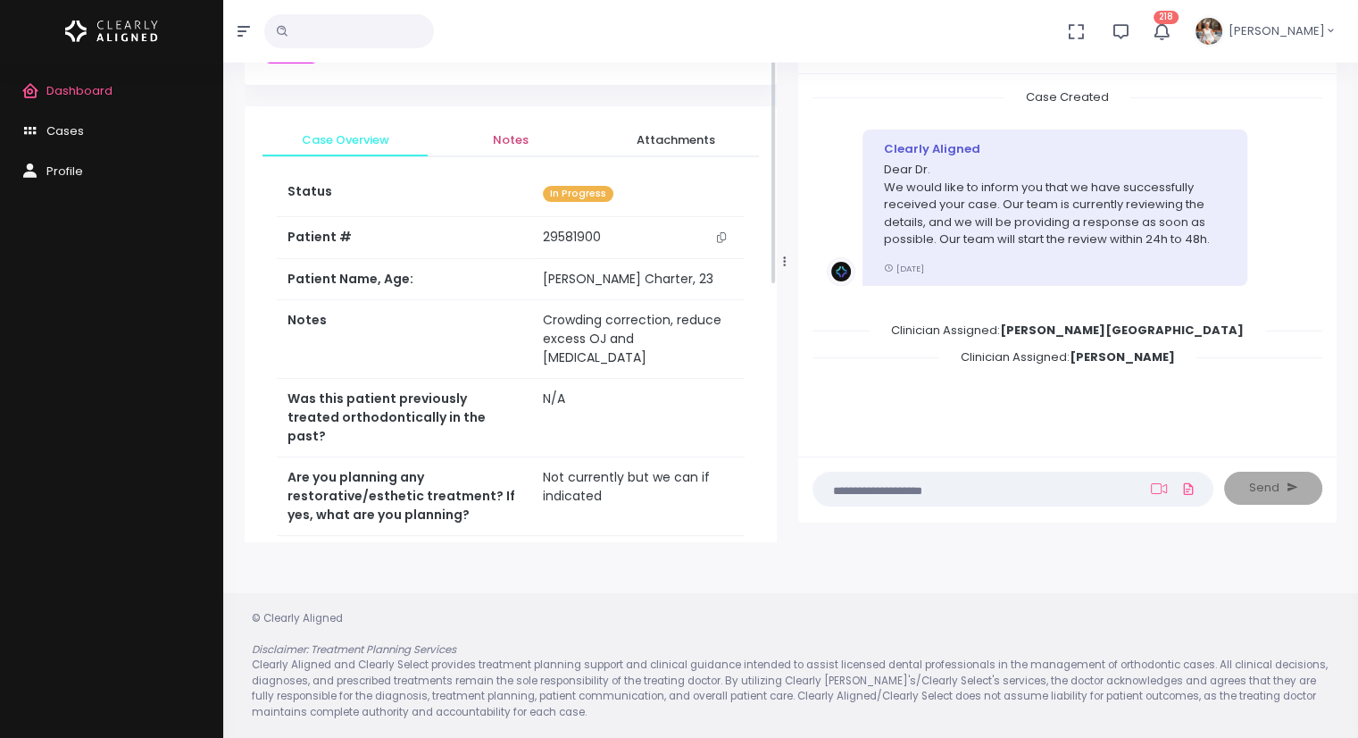
scroll to position [0, 0]
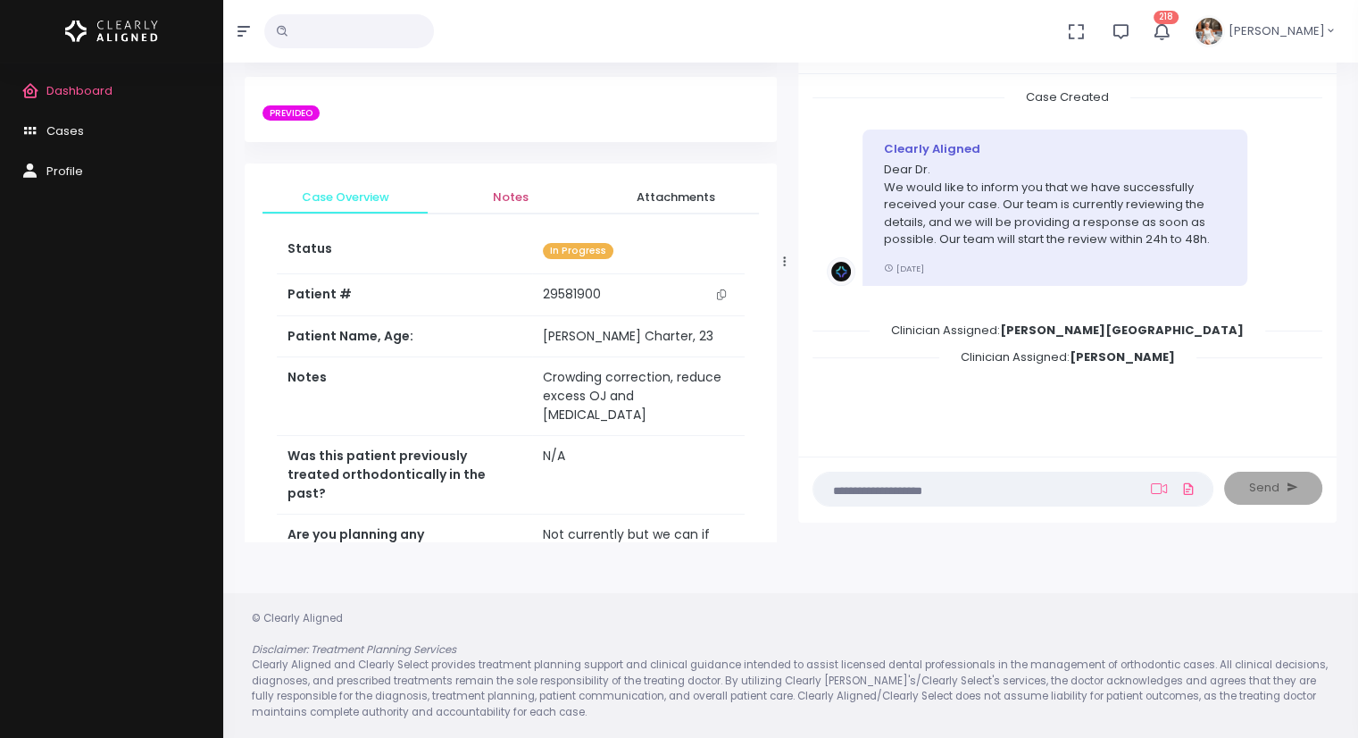
click at [525, 203] on span "Notes" at bounding box center [510, 197] width 137 height 18
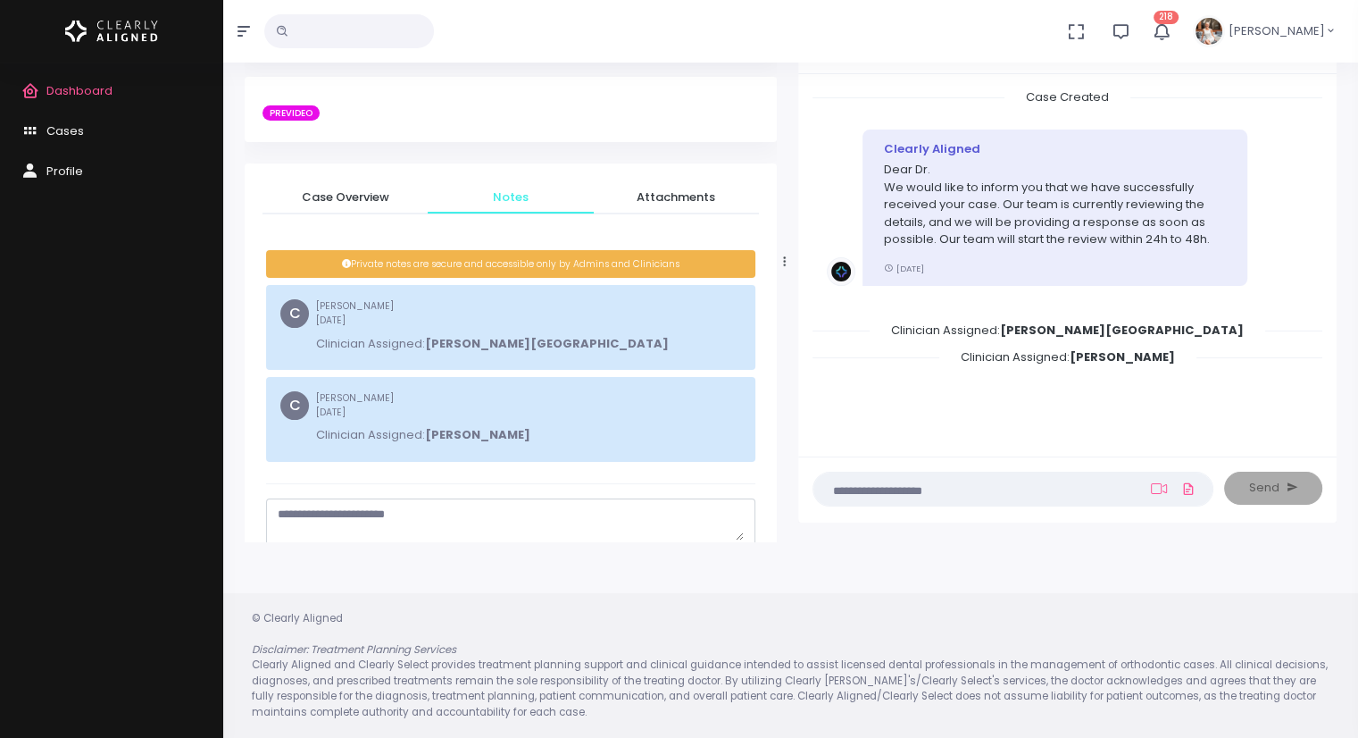
click at [464, 511] on textarea "scrollable content" at bounding box center [511, 522] width 466 height 35
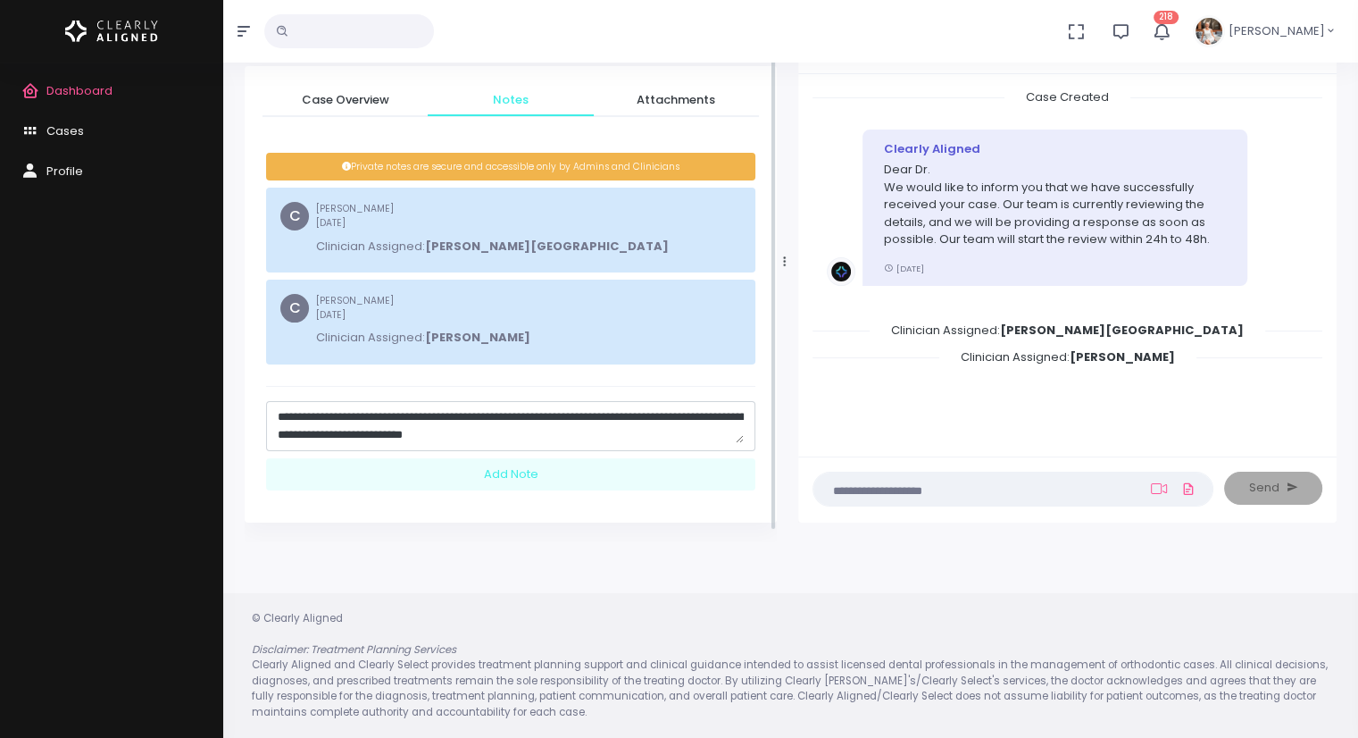
scroll to position [99, 0]
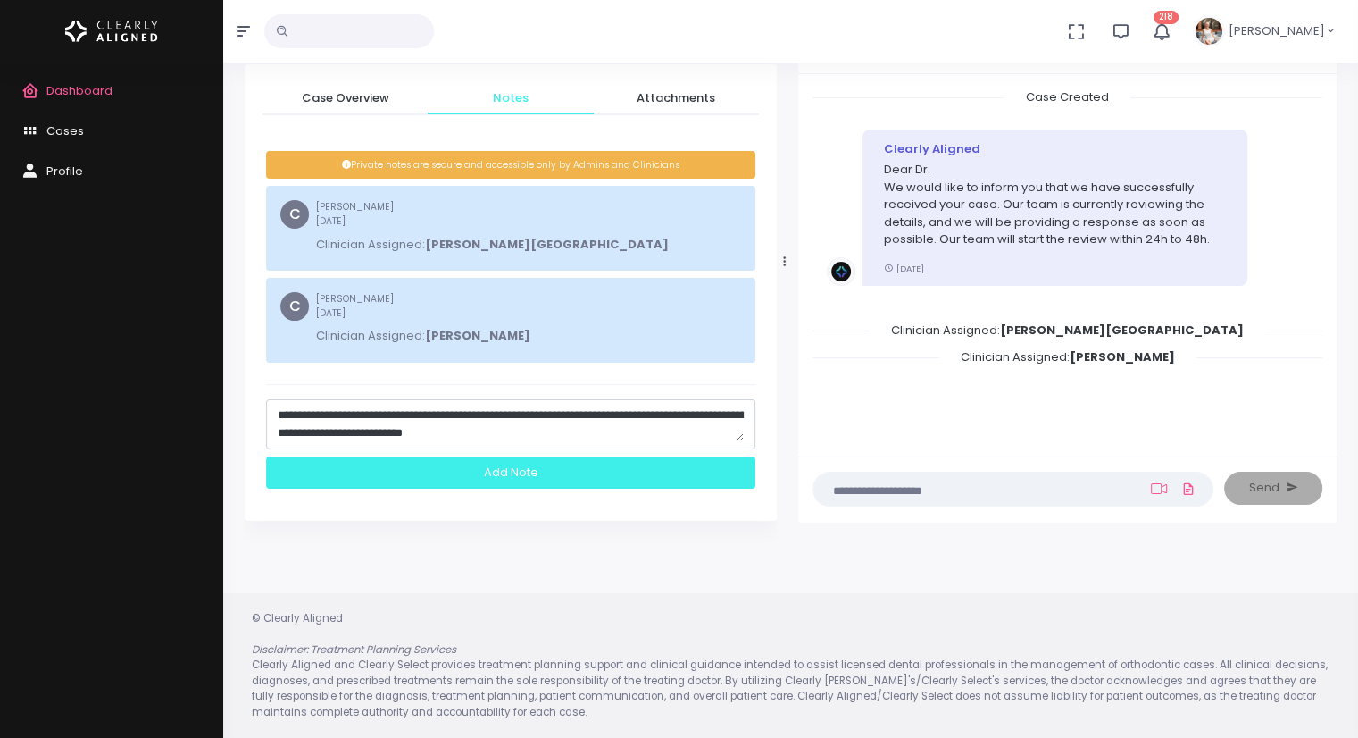
type textarea "**********"
click at [529, 468] on div "Add Note" at bounding box center [510, 472] width 489 height 33
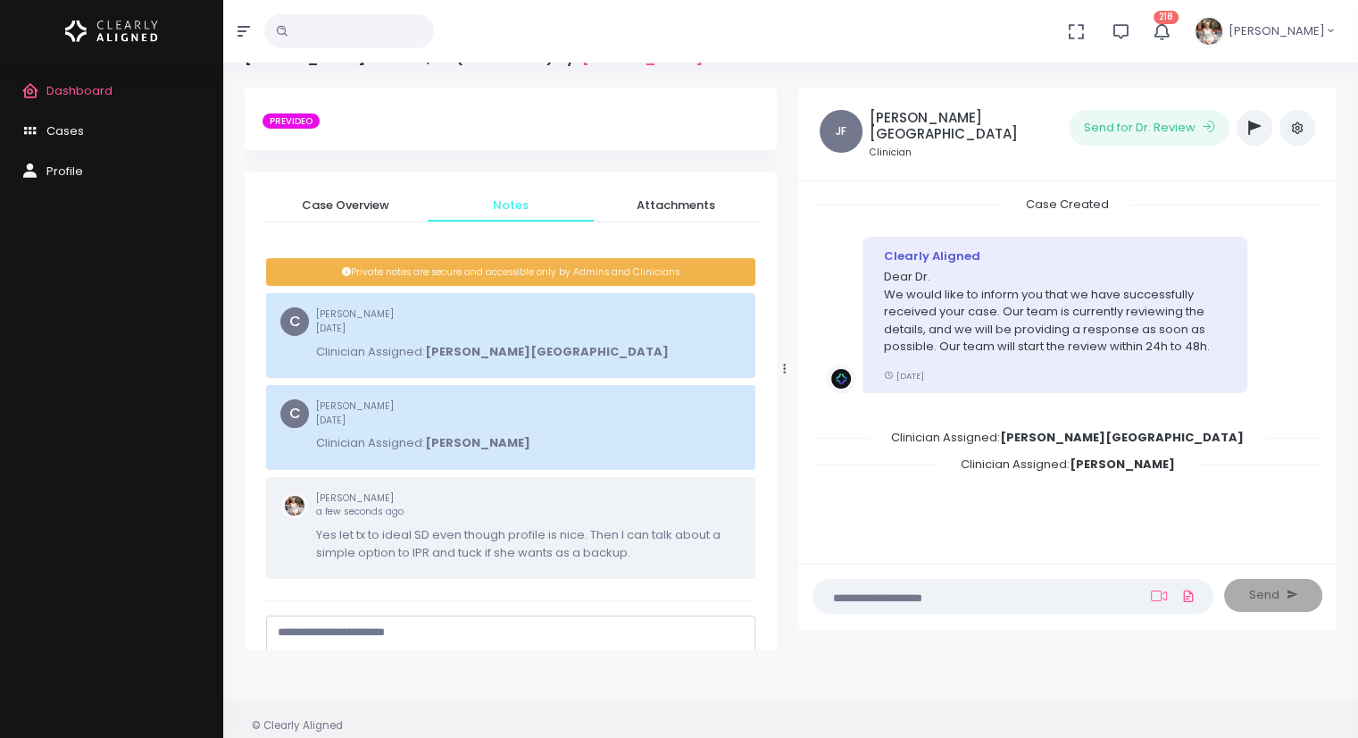
scroll to position [0, 0]
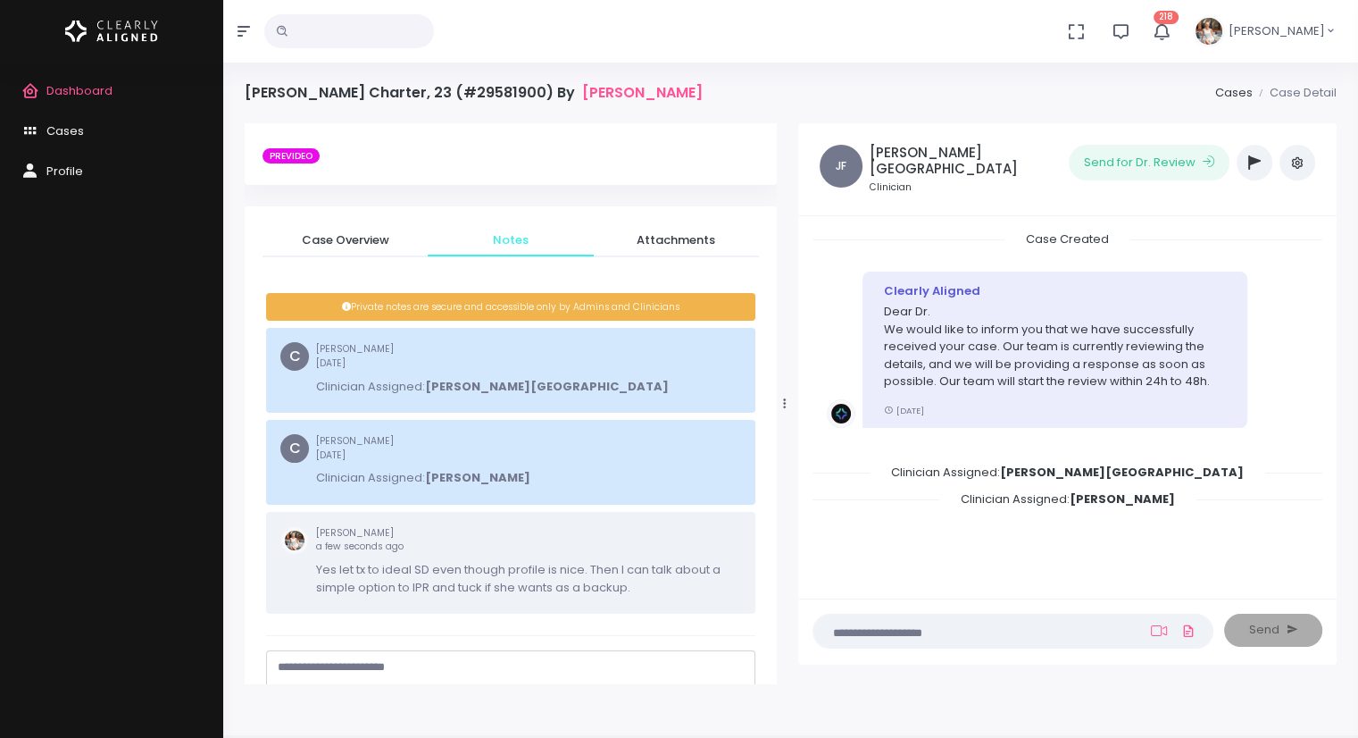
click at [1255, 169] on button "button" at bounding box center [1255, 163] width 36 height 36
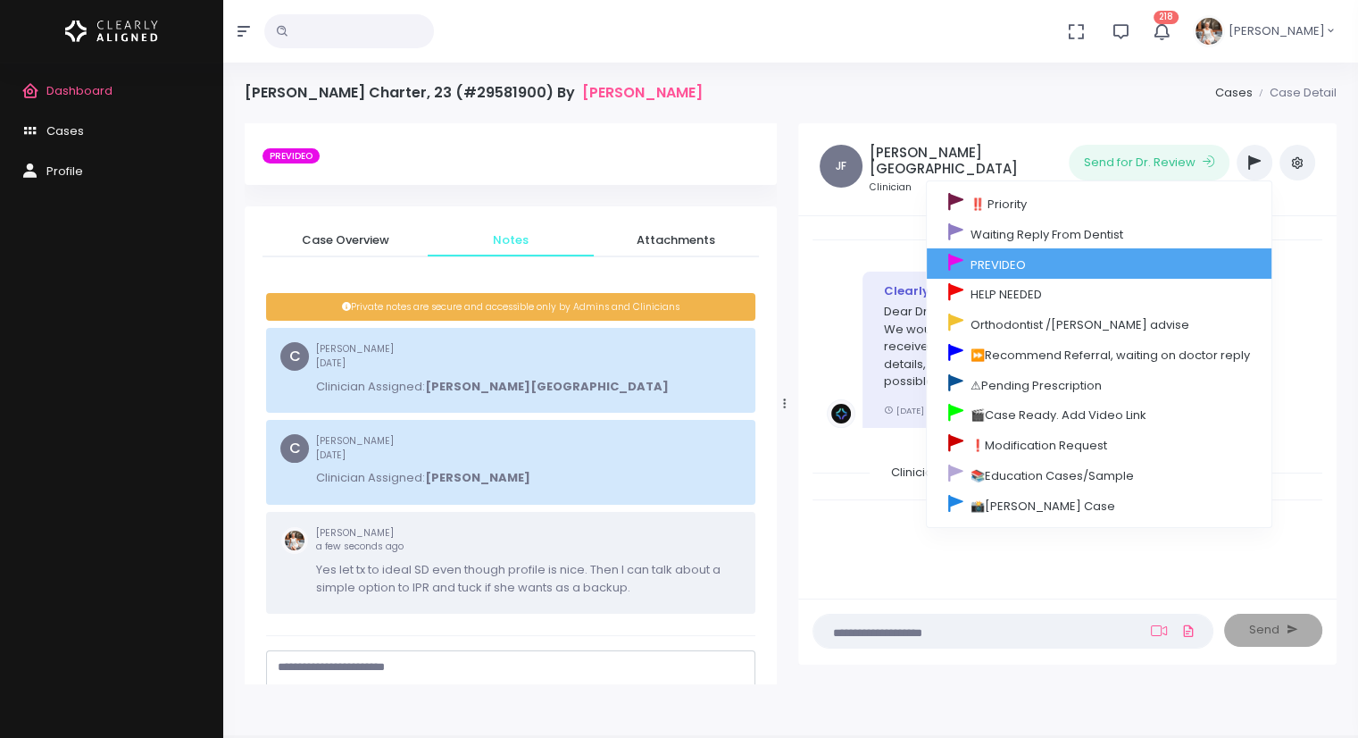
click at [1062, 271] on link "PREVIDEO" at bounding box center [1099, 263] width 345 height 30
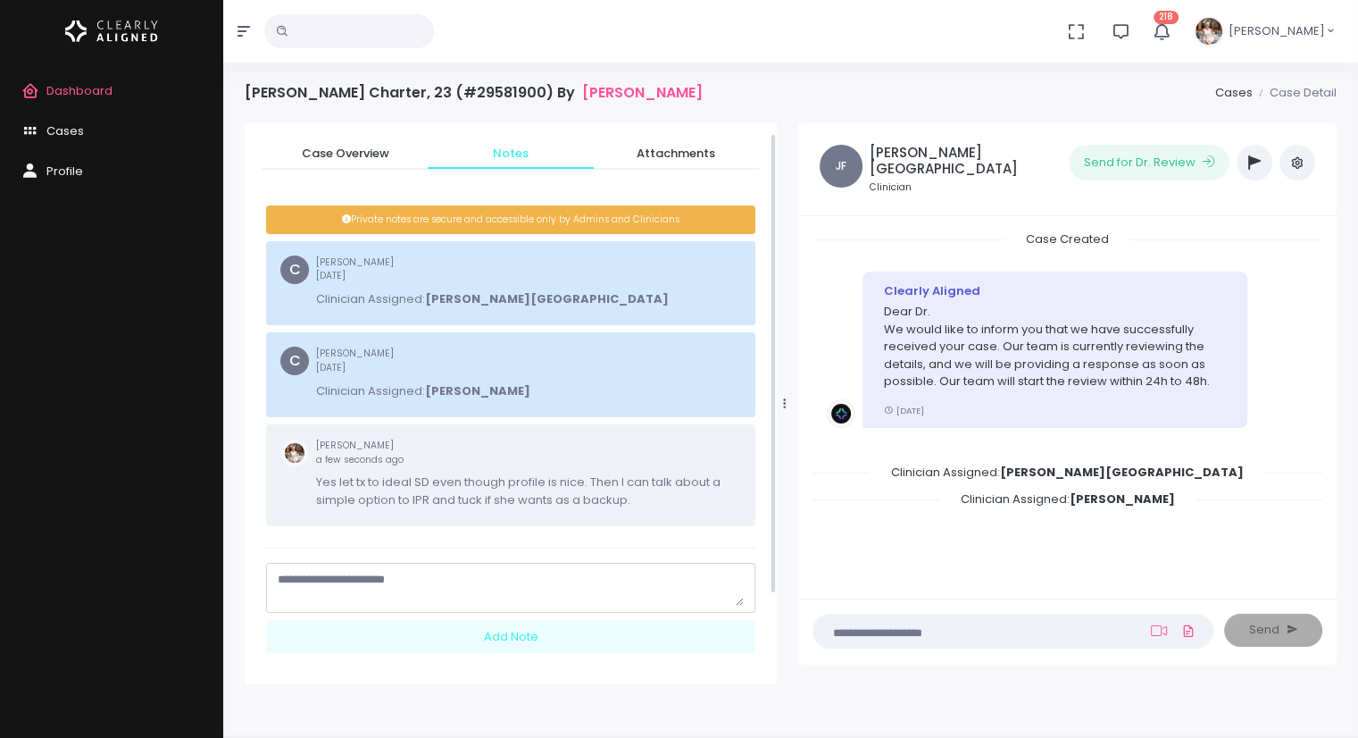
scroll to position [12, 0]
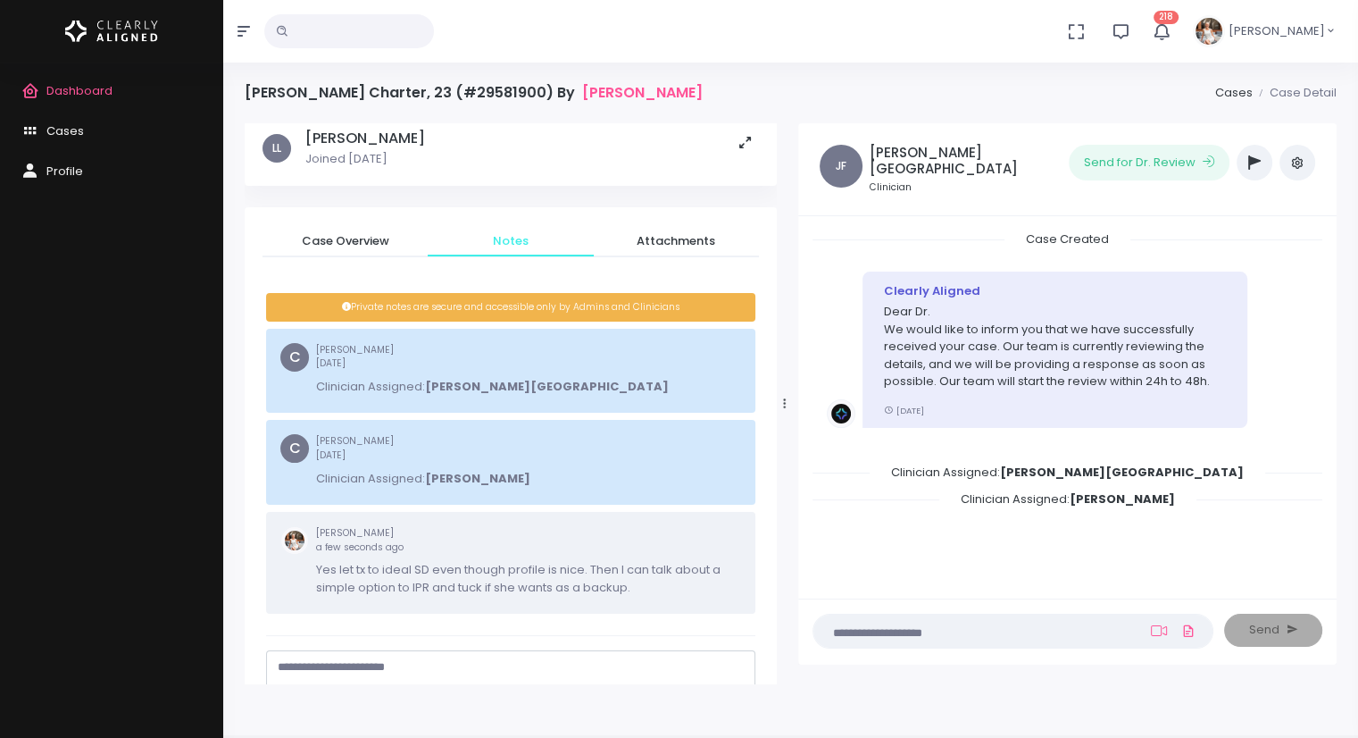
click at [1258, 165] on icon "button" at bounding box center [1254, 162] width 13 height 14
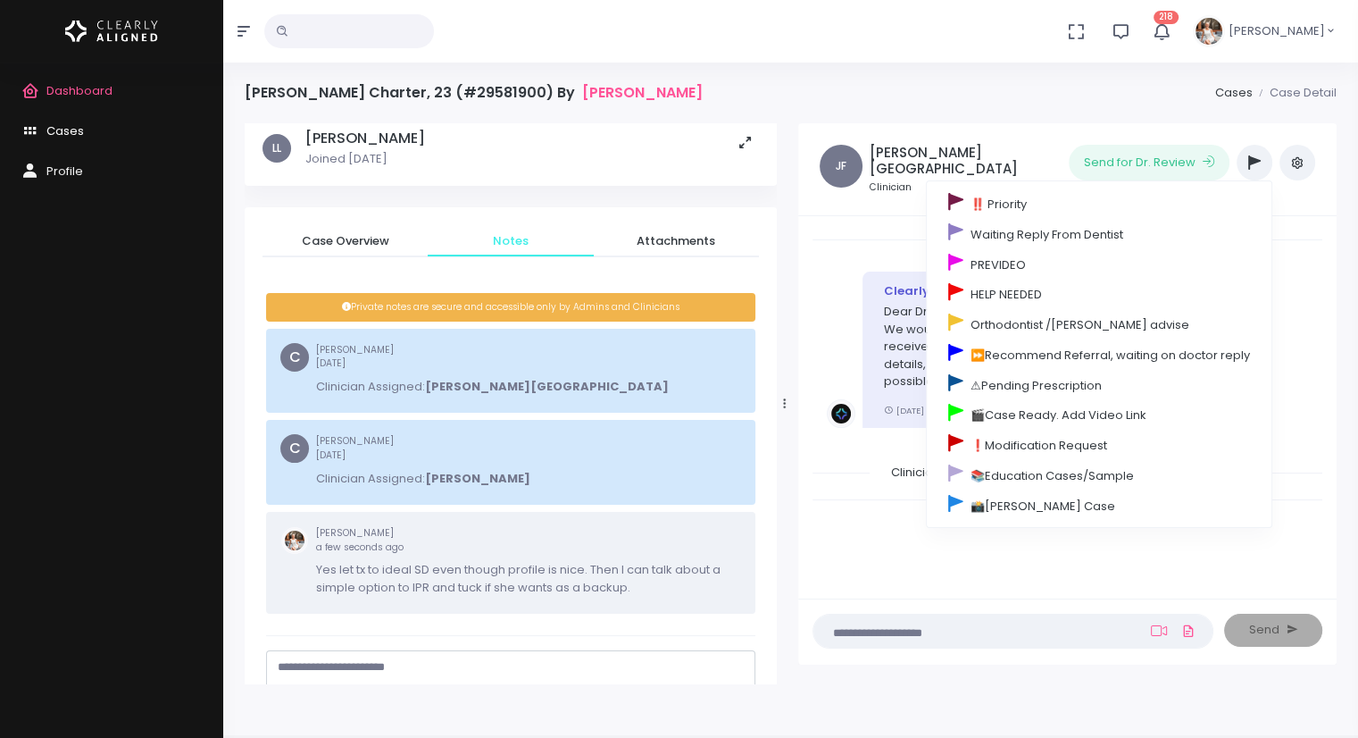
click at [75, 132] on span "Cases" at bounding box center [65, 130] width 38 height 17
